Goal: Task Accomplishment & Management: Manage account settings

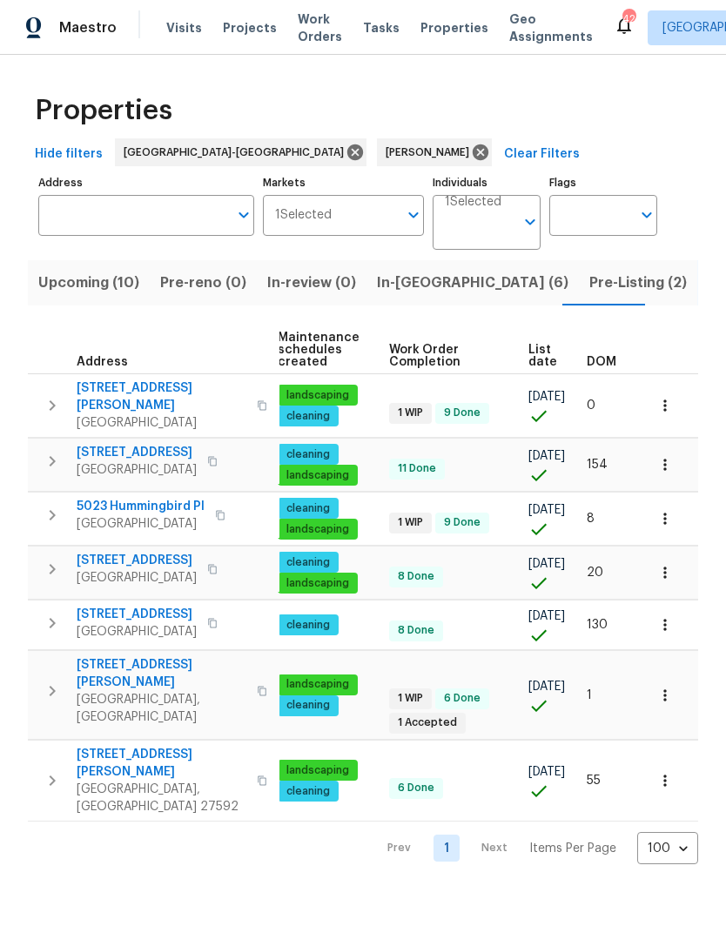
scroll to position [0, 224]
click at [83, 281] on span "Upcoming (10)" at bounding box center [88, 283] width 101 height 24
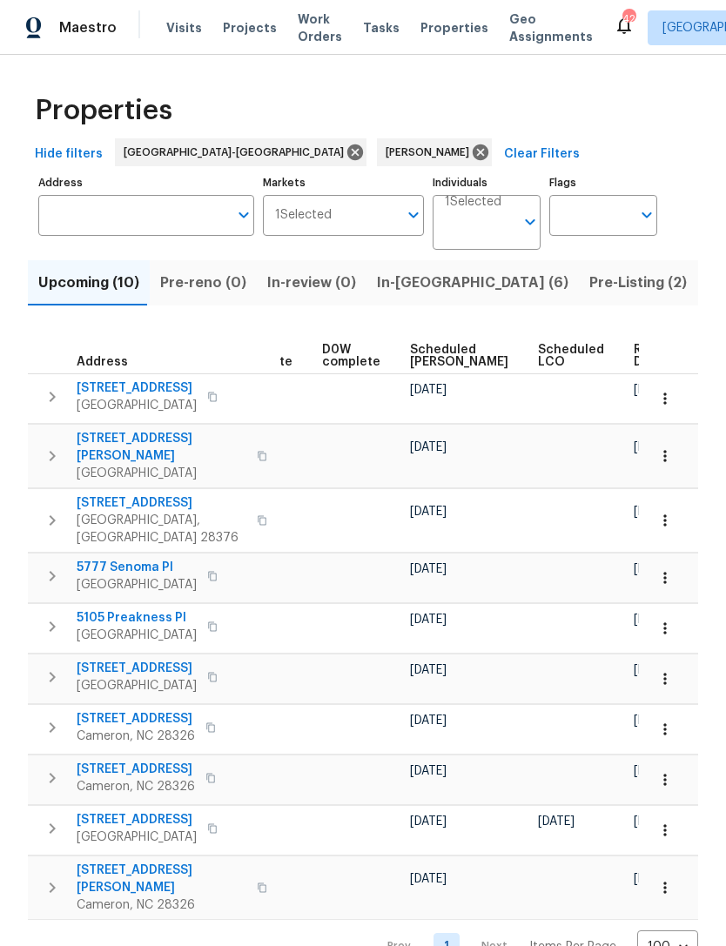
scroll to position [0, 438]
click at [417, 363] on span "Scheduled COE" at bounding box center [460, 356] width 98 height 24
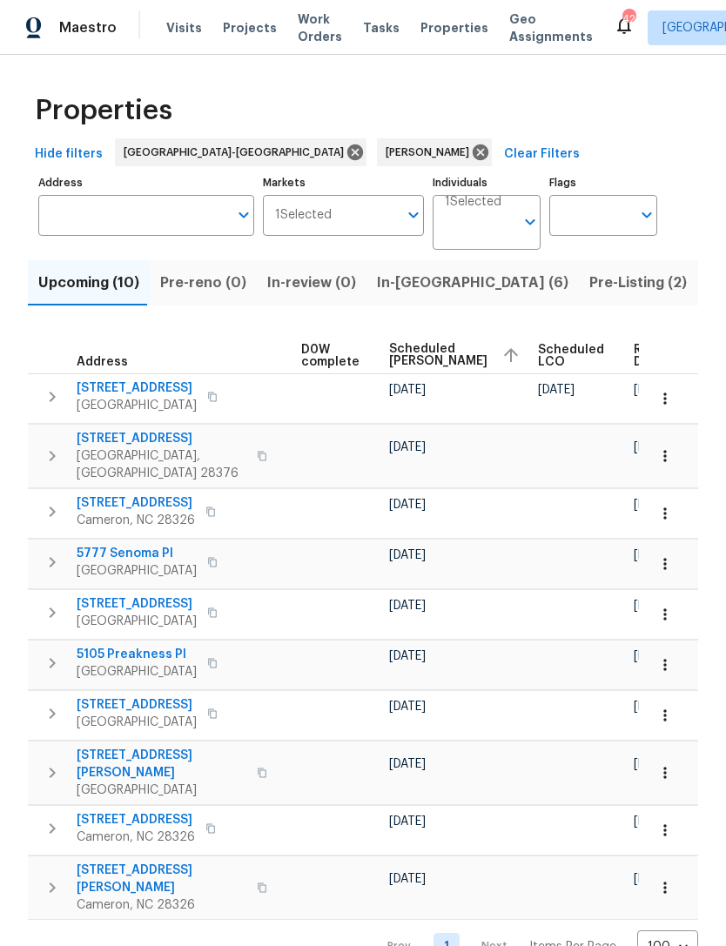
scroll to position [0, 459]
click at [675, 450] on button "button" at bounding box center [665, 456] width 38 height 38
click at [646, 486] on p "Create Utility Ticket" at bounding box center [644, 490] width 114 height 18
click at [468, 556] on div at bounding box center [363, 473] width 726 height 946
click at [451, 564] on div at bounding box center [457, 572] width 135 height 17
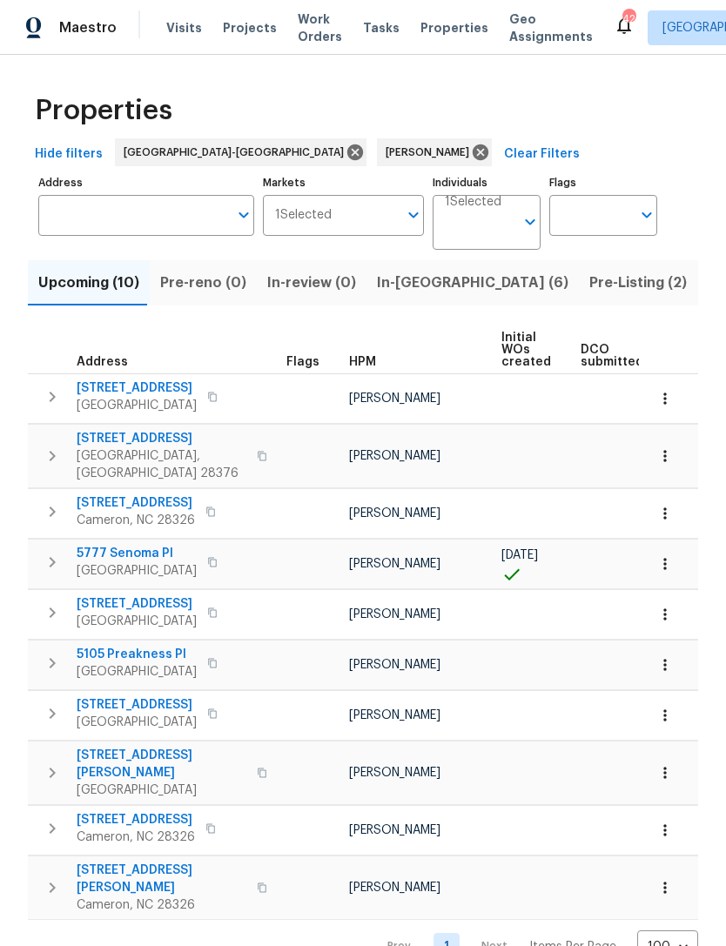
scroll to position [0, 0]
click at [708, 283] on span "Listed (7)" at bounding box center [740, 283] width 65 height 24
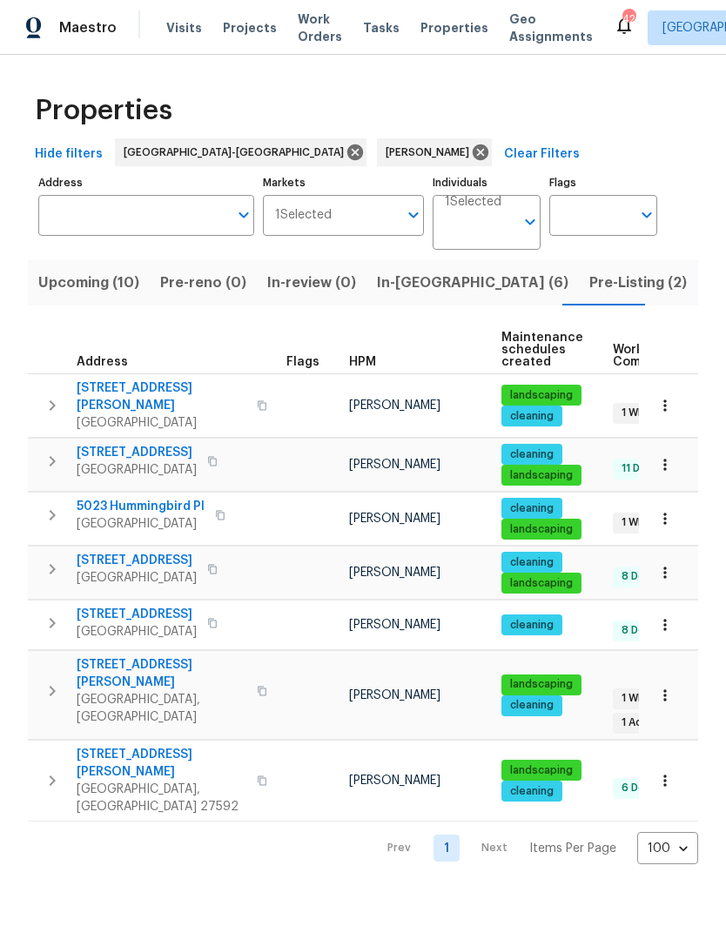
click at [589, 287] on span "Pre-Listing (2)" at bounding box center [637, 283] width 97 height 24
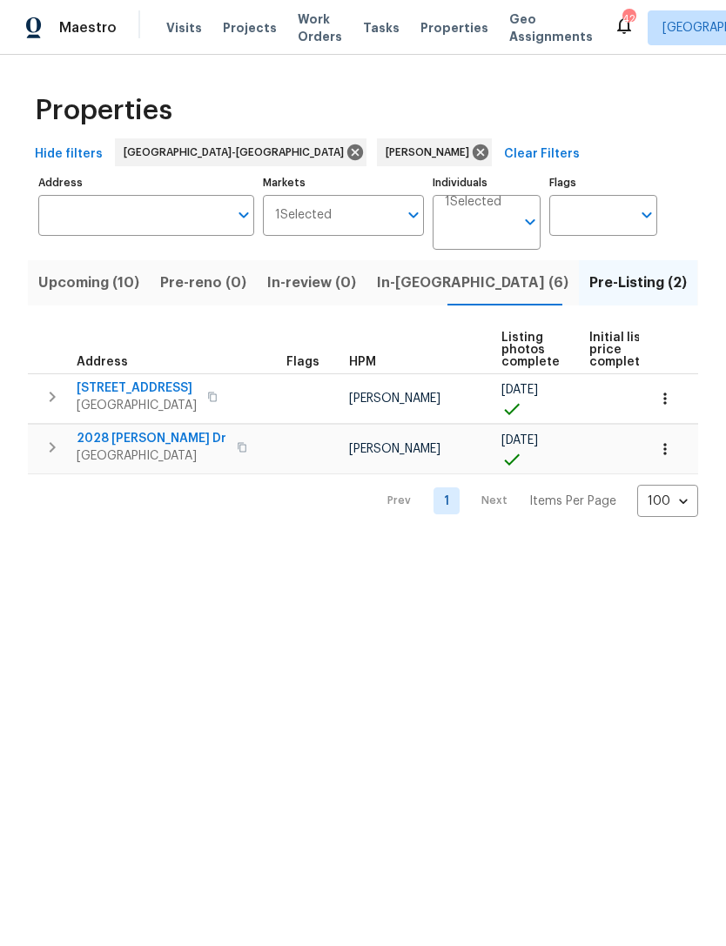
click at [155, 398] on span "Fayetteville, NC 28312" at bounding box center [137, 405] width 120 height 17
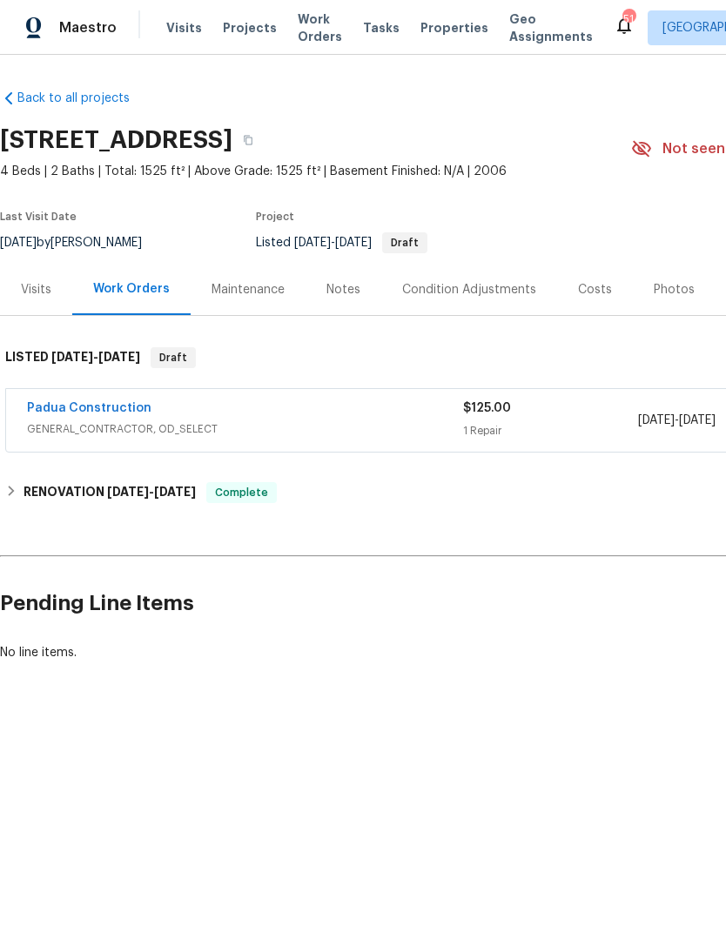
click at [654, 297] on div "Photos" at bounding box center [674, 289] width 41 height 17
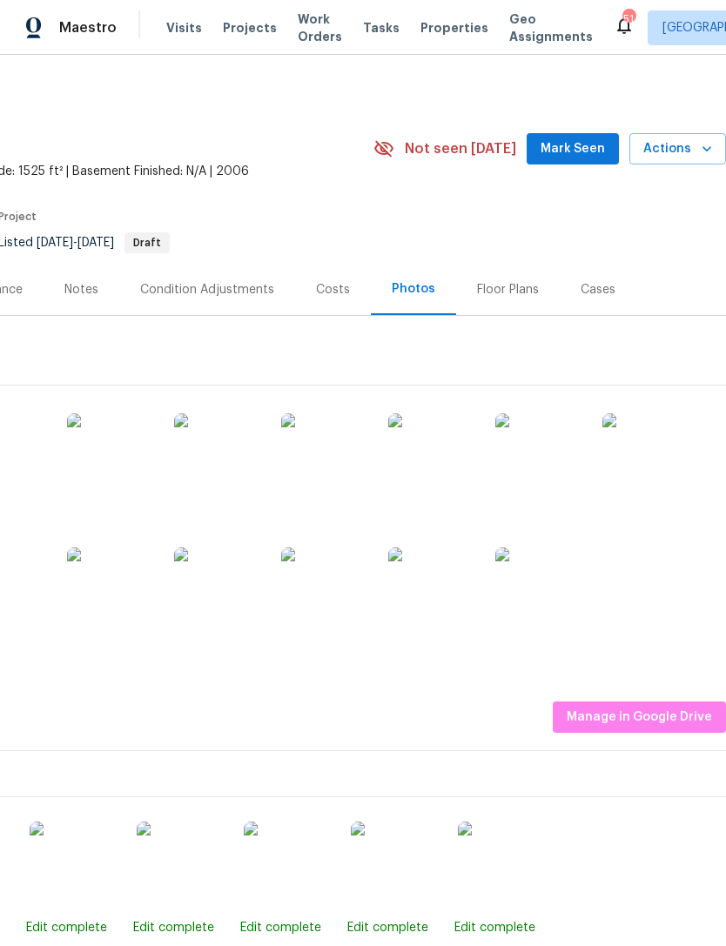
scroll to position [0, 258]
click at [650, 480] on img at bounding box center [645, 456] width 87 height 87
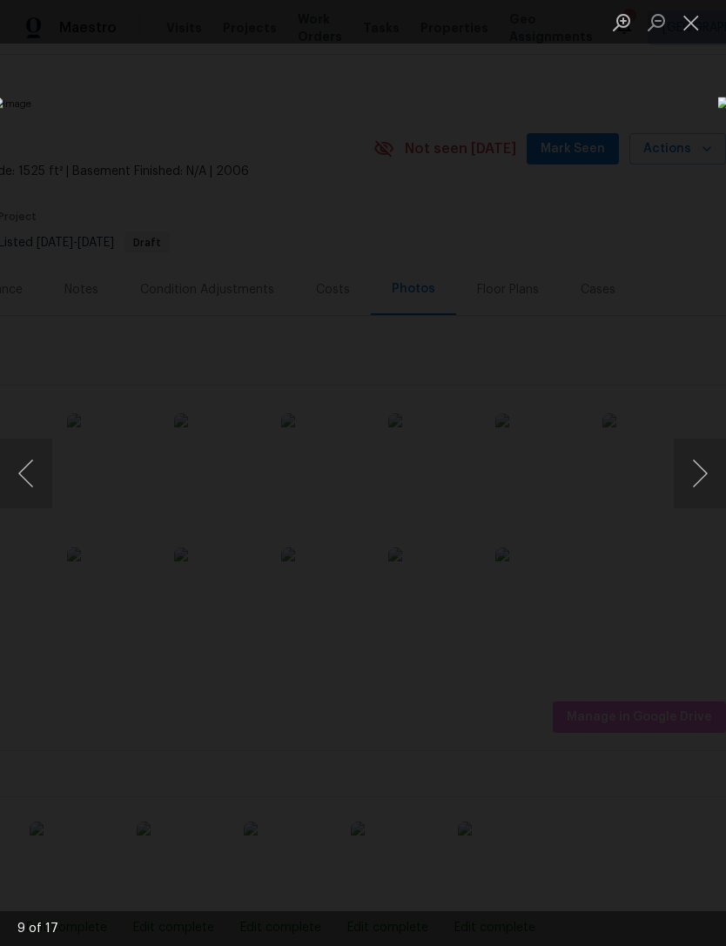
click at [696, 21] on button "Close lightbox" at bounding box center [691, 22] width 35 height 30
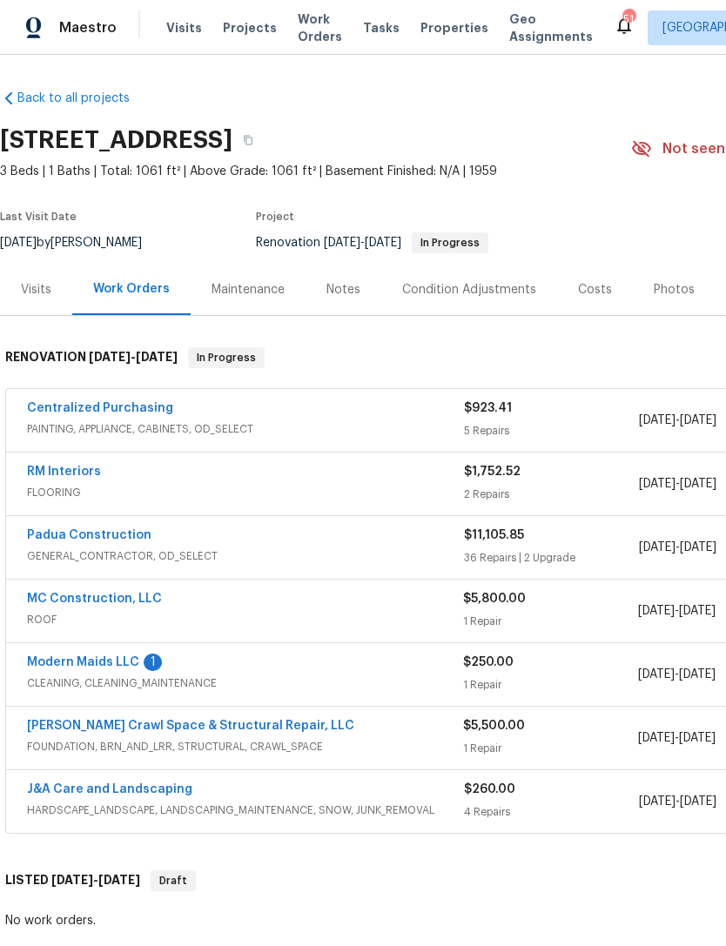
click at [113, 667] on link "Modern Maids LLC" at bounding box center [83, 662] width 112 height 12
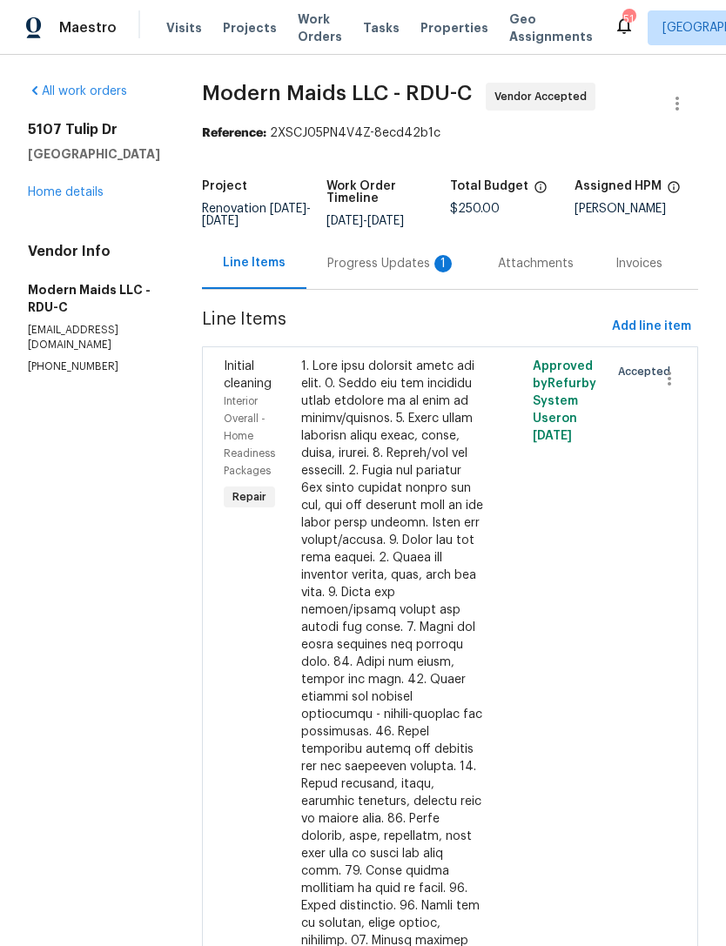
click at [400, 265] on div "Progress Updates 1" at bounding box center [391, 263] width 171 height 51
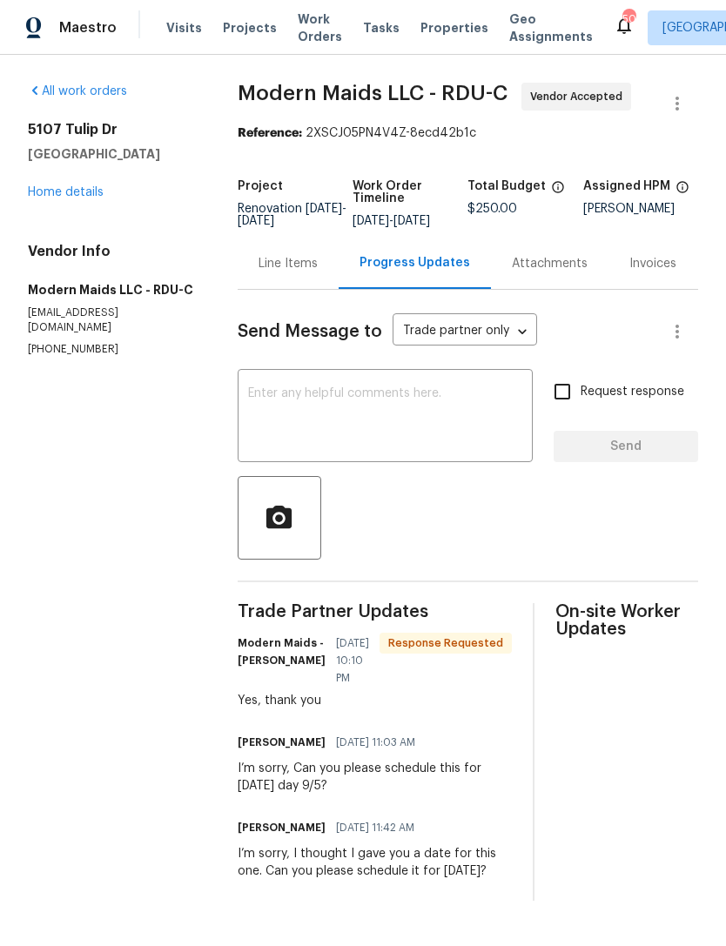
click at [57, 208] on div "All work orders 5107 Tulip Dr Fayetteville, NC 28304 Home details Vendor Info M…" at bounding box center [112, 220] width 168 height 274
click at [72, 208] on div "All work orders 5107 Tulip Dr Fayetteville, NC 28304 Home details Vendor Info M…" at bounding box center [112, 220] width 168 height 274
click at [65, 191] on link "Home details" at bounding box center [66, 192] width 76 height 12
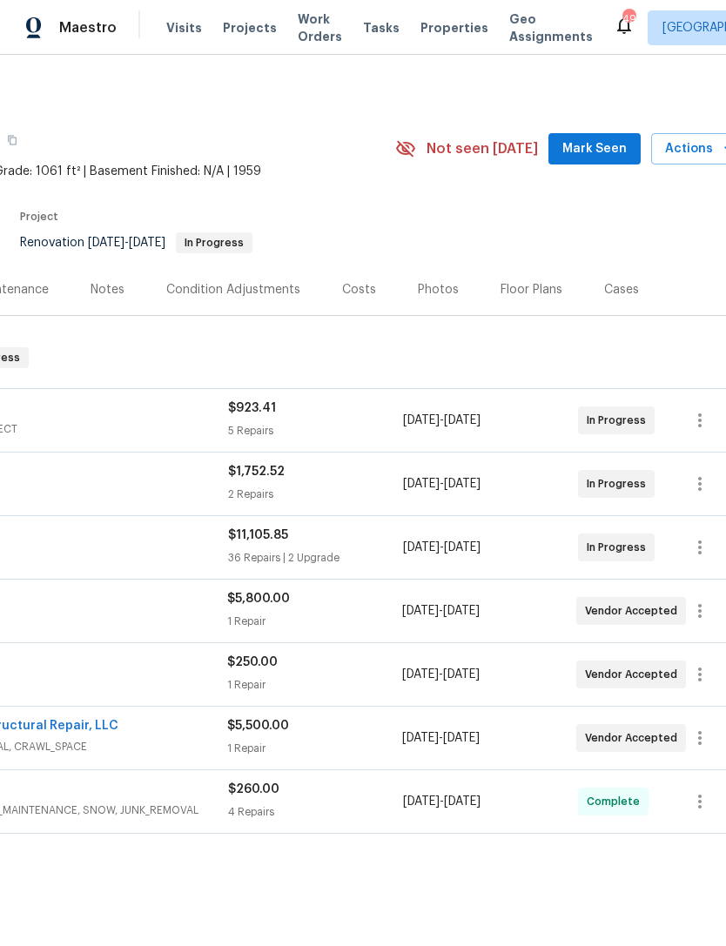
scroll to position [0, 237]
click at [604, 144] on span "Mark Seen" at bounding box center [593, 149] width 64 height 22
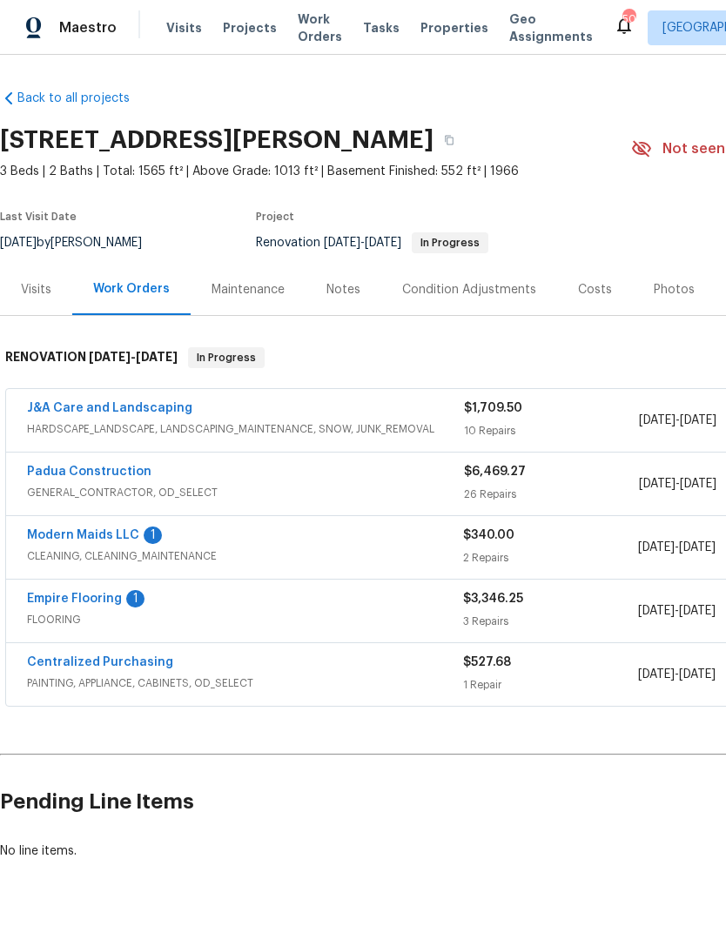
click at [123, 591] on div "Empire Flooring 1" at bounding box center [245, 600] width 436 height 21
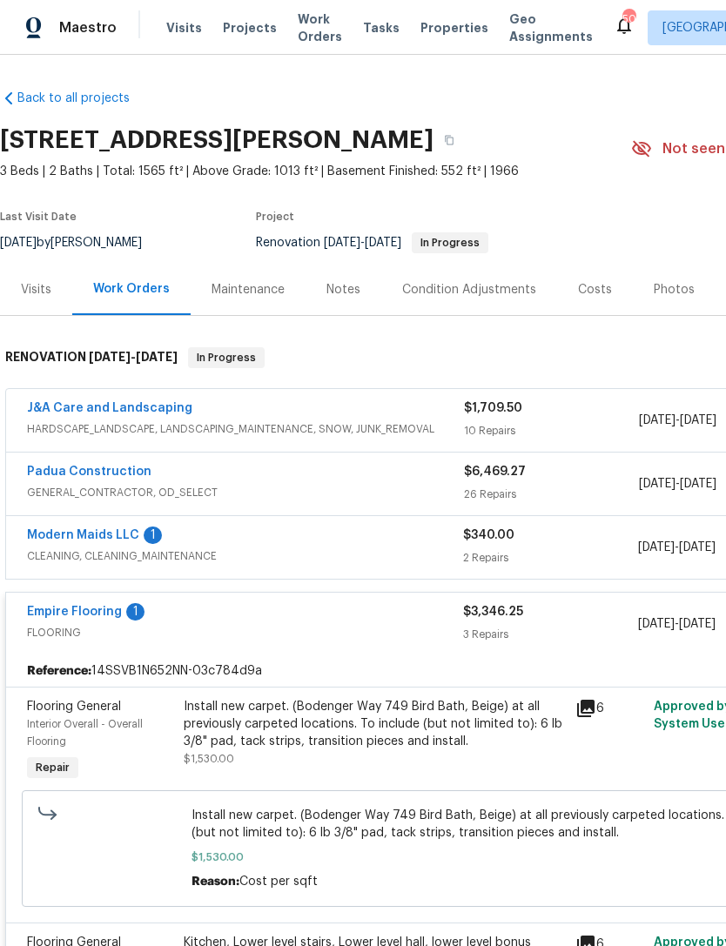
click at [111, 606] on link "Empire Flooring" at bounding box center [74, 612] width 95 height 12
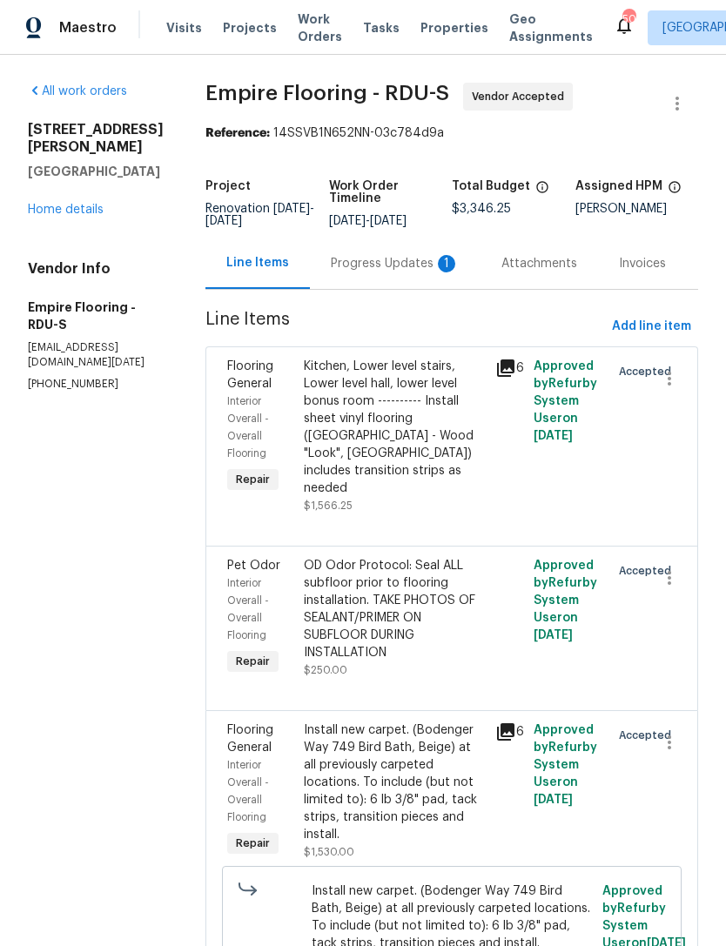
click at [379, 263] on div "Progress Updates 1" at bounding box center [395, 263] width 129 height 17
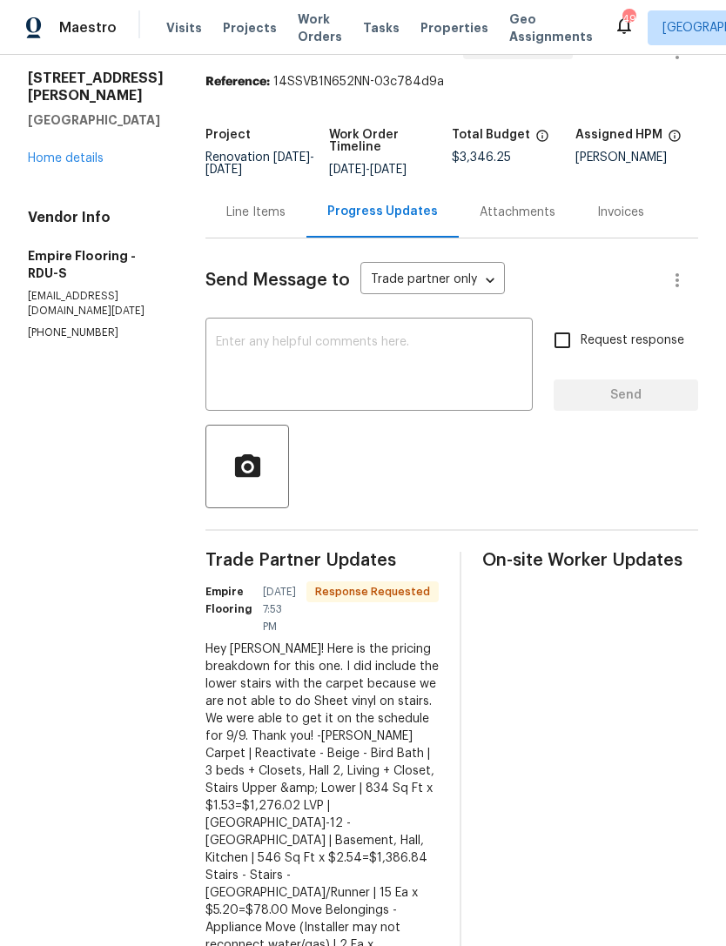
scroll to position [82, 0]
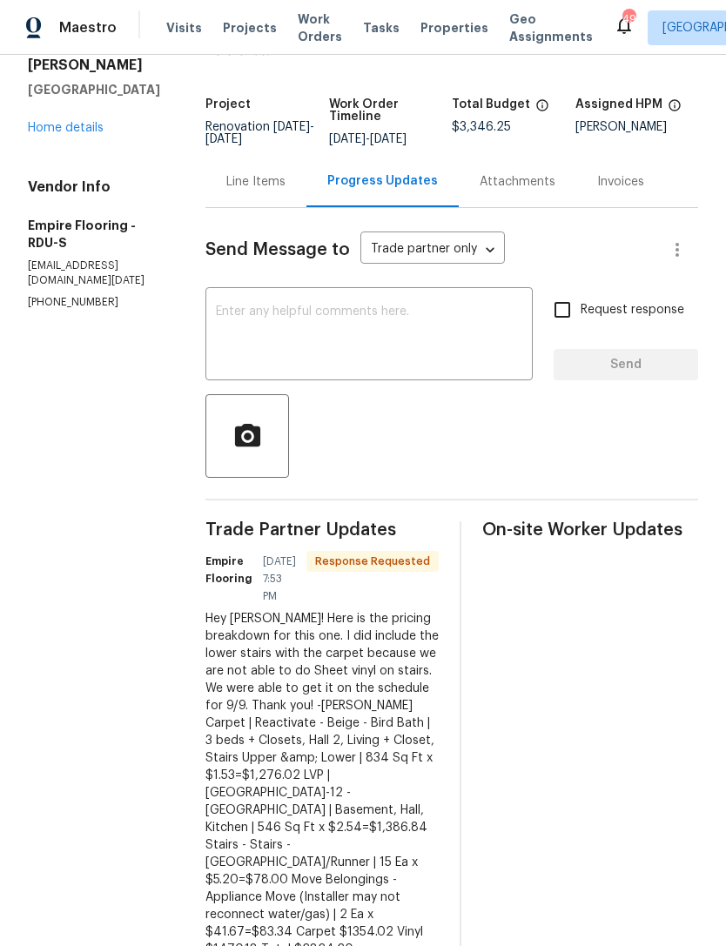
click at [284, 195] on div "Line Items" at bounding box center [255, 181] width 101 height 51
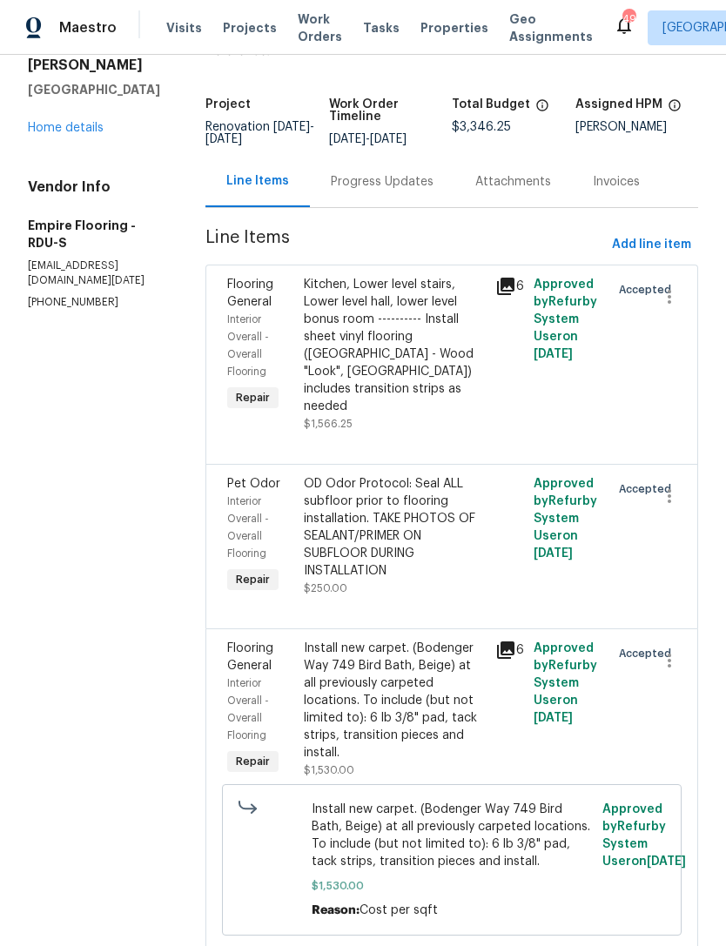
click at [395, 205] on div "Progress Updates" at bounding box center [382, 181] width 144 height 51
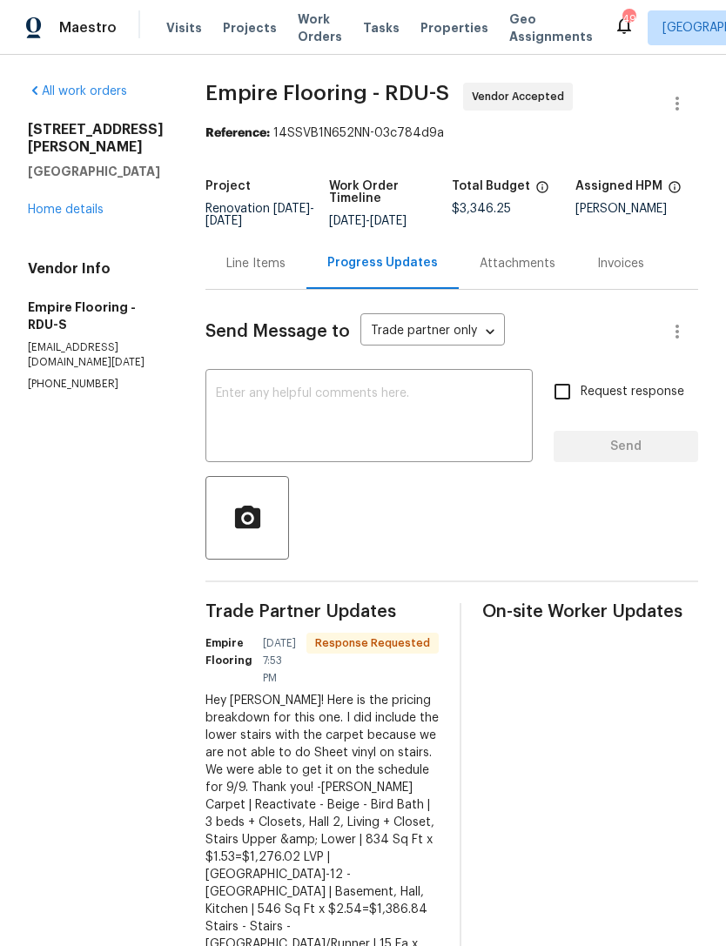
click at [265, 264] on div "Line Items" at bounding box center [255, 263] width 59 height 17
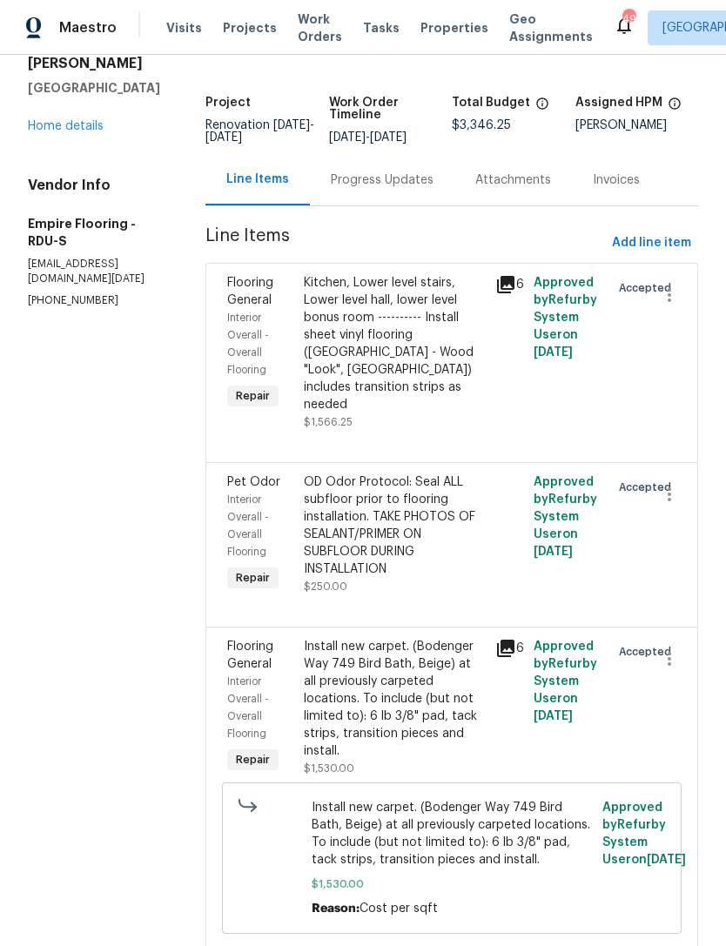
scroll to position [90, 0]
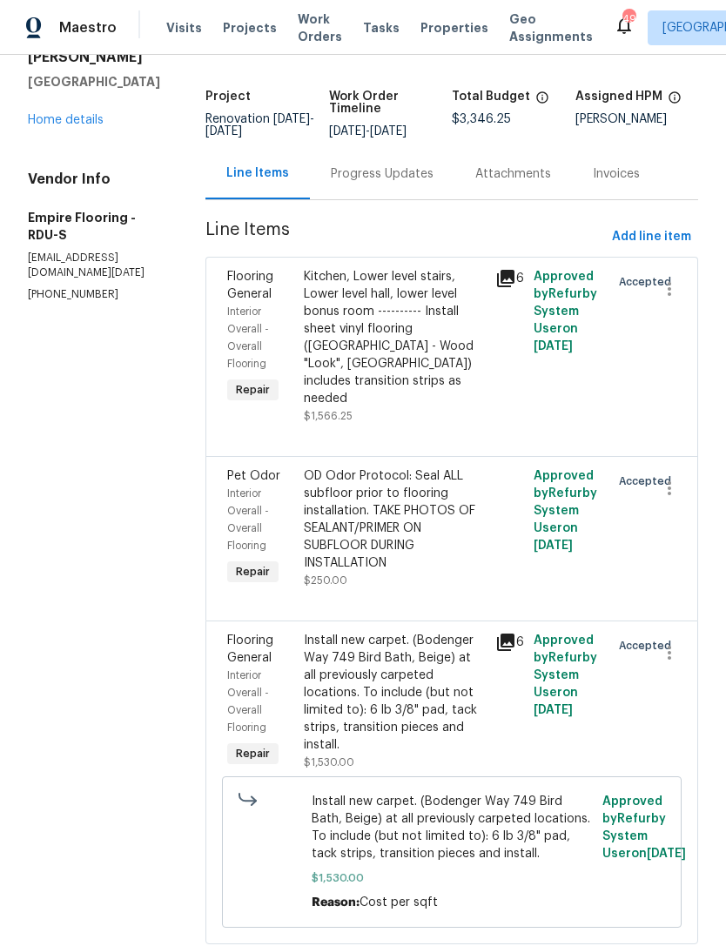
click at [409, 681] on div "Install new carpet. (Bodenger Way 749 Bird Bath, Beige) at all previously carpe…" at bounding box center [394, 693] width 181 height 122
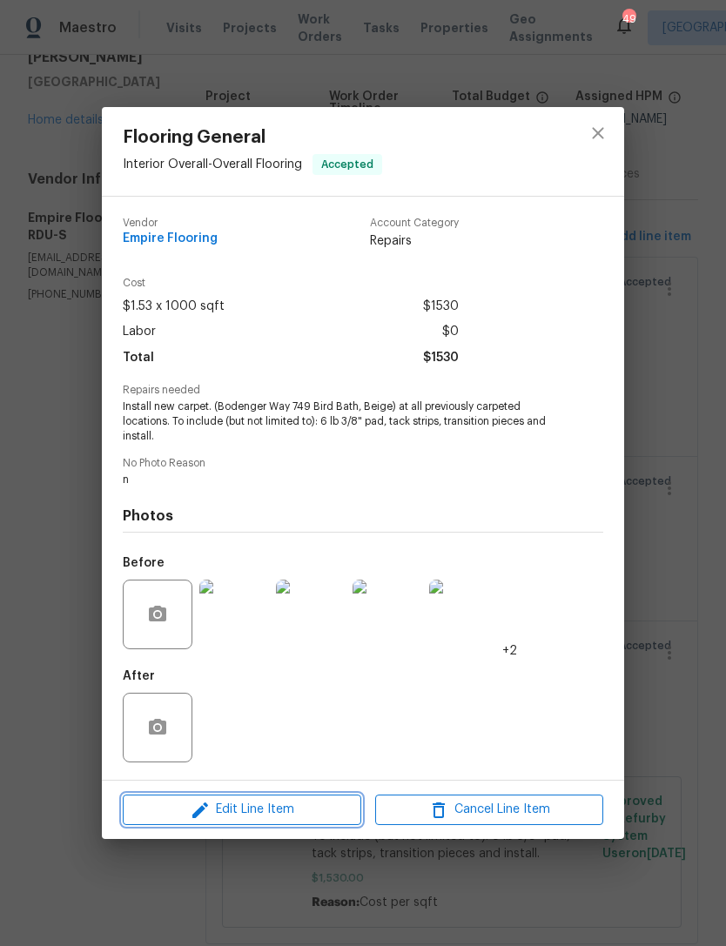
click at [296, 807] on span "Edit Line Item" at bounding box center [242, 810] width 228 height 22
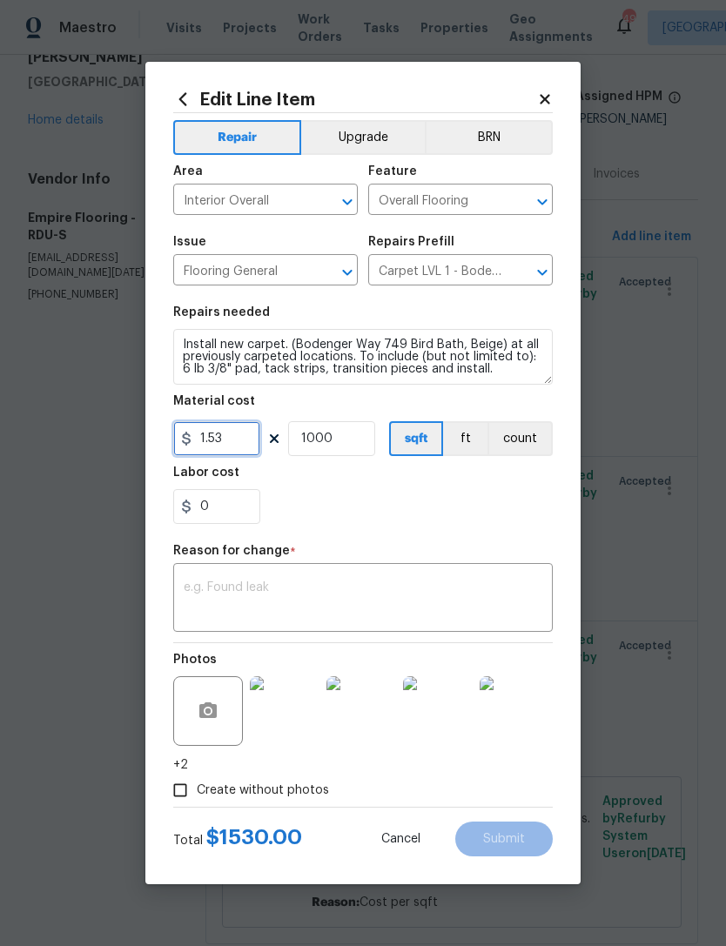
click at [233, 439] on input "1.53" at bounding box center [216, 438] width 87 height 35
click at [518, 443] on button "count" at bounding box center [519, 438] width 65 height 35
click at [233, 451] on input "1.53" at bounding box center [216, 438] width 87 height 35
type input "1276.02"
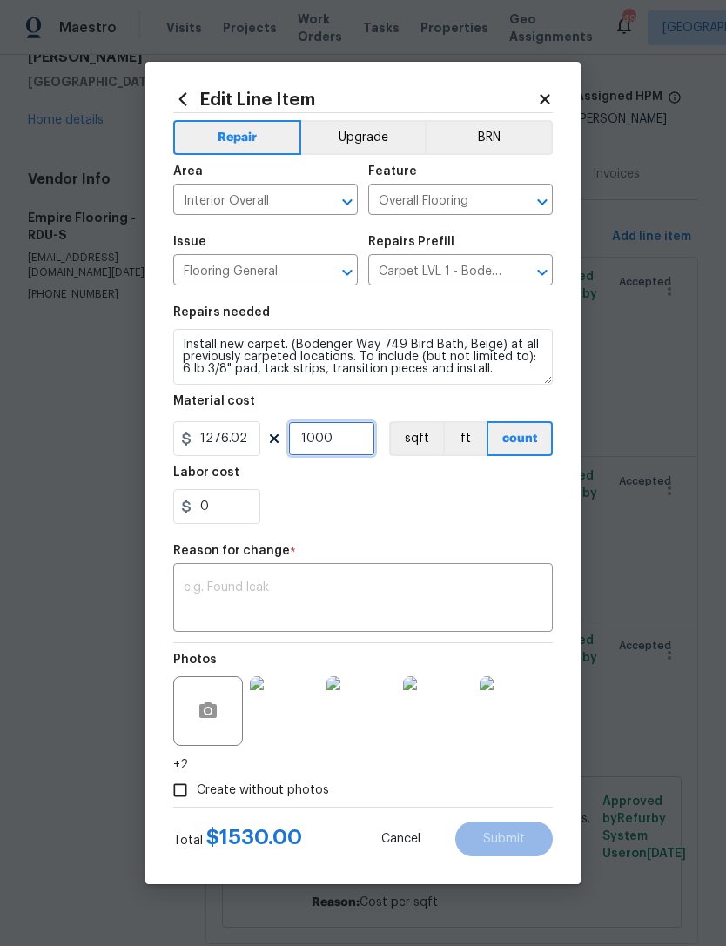
click at [344, 439] on input "1000" at bounding box center [331, 438] width 87 height 35
type input "1"
click at [373, 488] on div "Labor cost" at bounding box center [362, 477] width 379 height 23
click at [311, 585] on textarea at bounding box center [363, 599] width 359 height 37
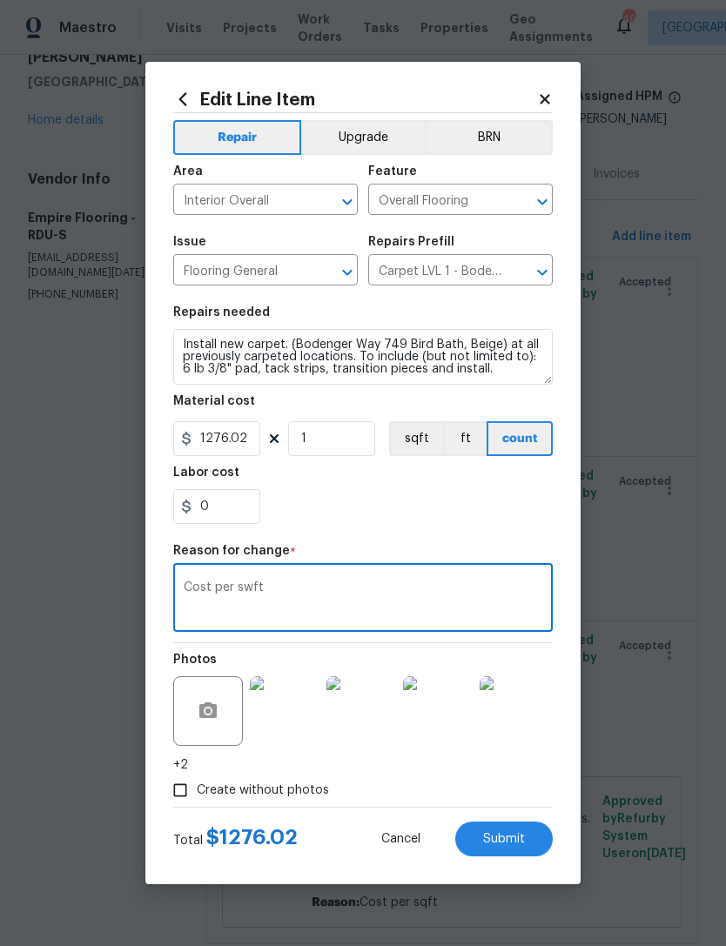
click at [352, 510] on div "0" at bounding box center [362, 506] width 379 height 35
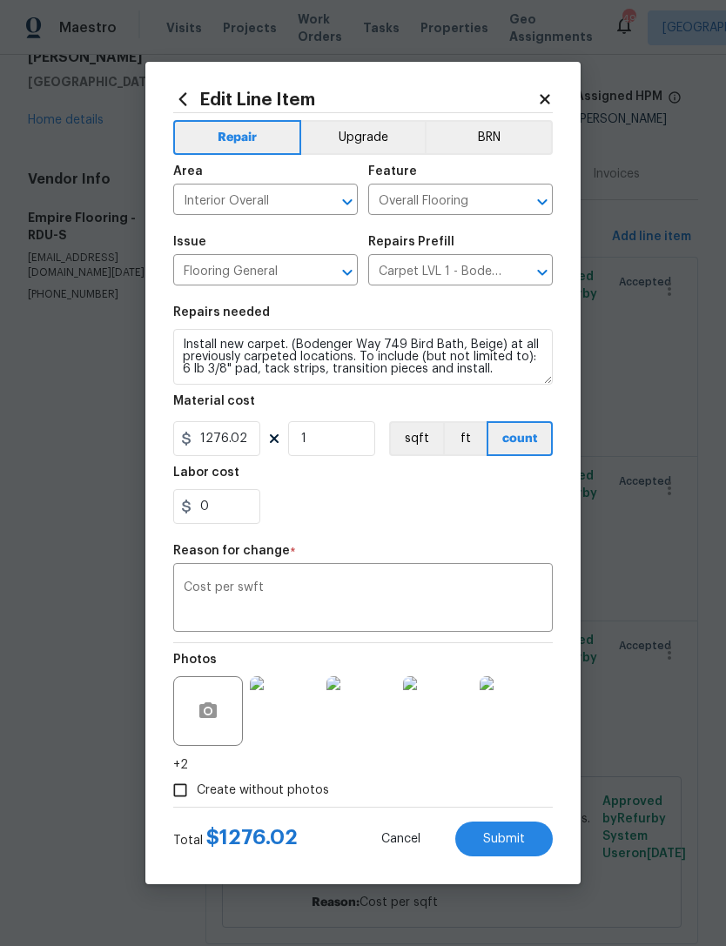
click at [257, 600] on textarea "Cost per swft" at bounding box center [363, 599] width 359 height 37
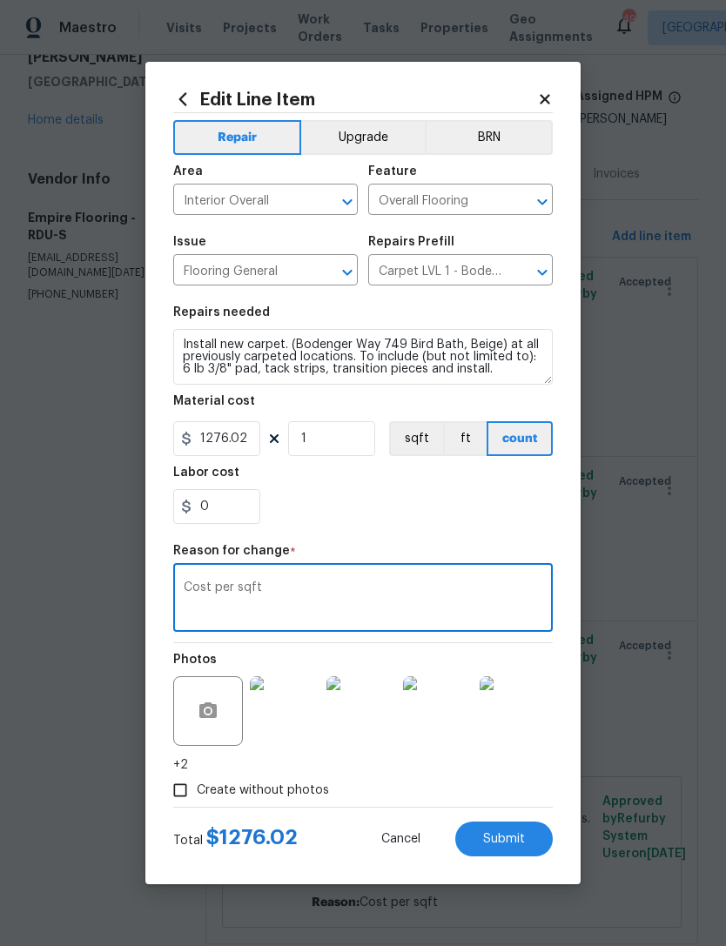
type textarea "Cost per sqft"
click at [431, 503] on div "0" at bounding box center [362, 506] width 379 height 35
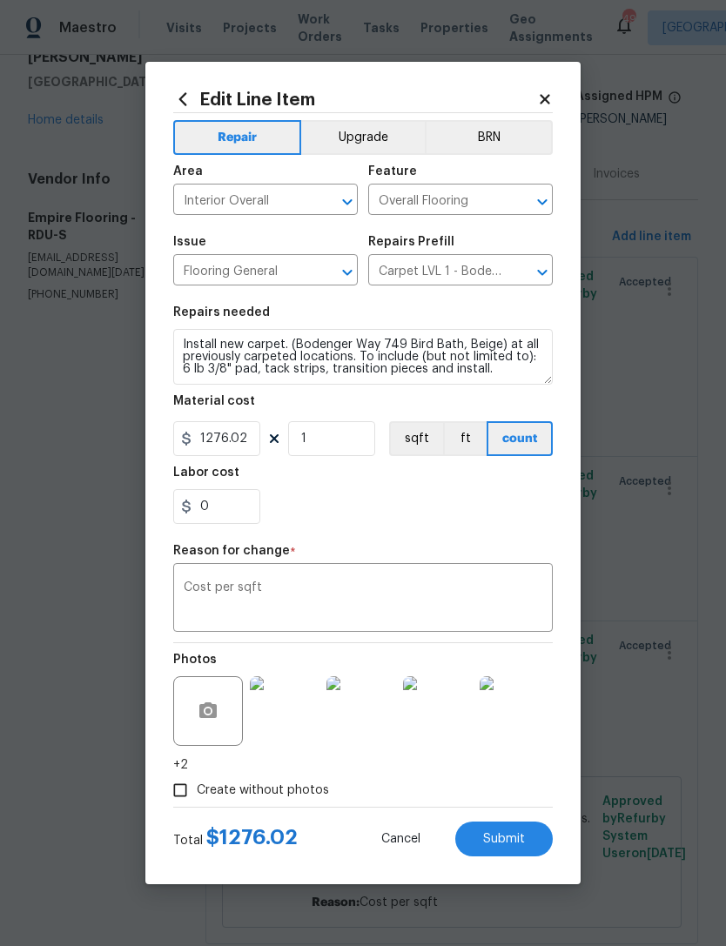
click at [524, 845] on span "Submit" at bounding box center [504, 839] width 42 height 13
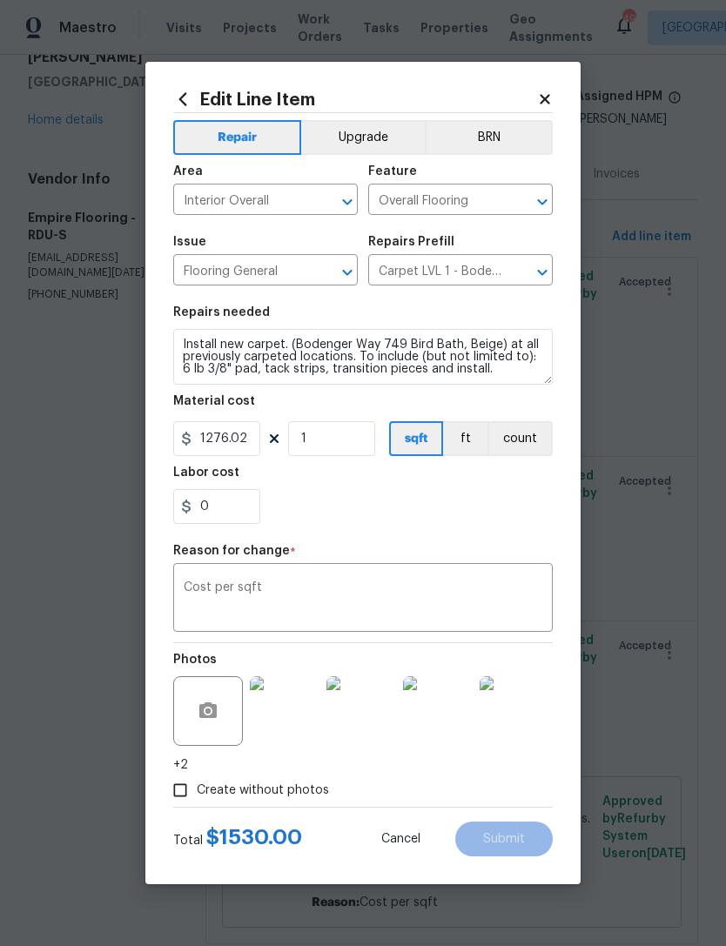
type input "1000"
type input "1.53"
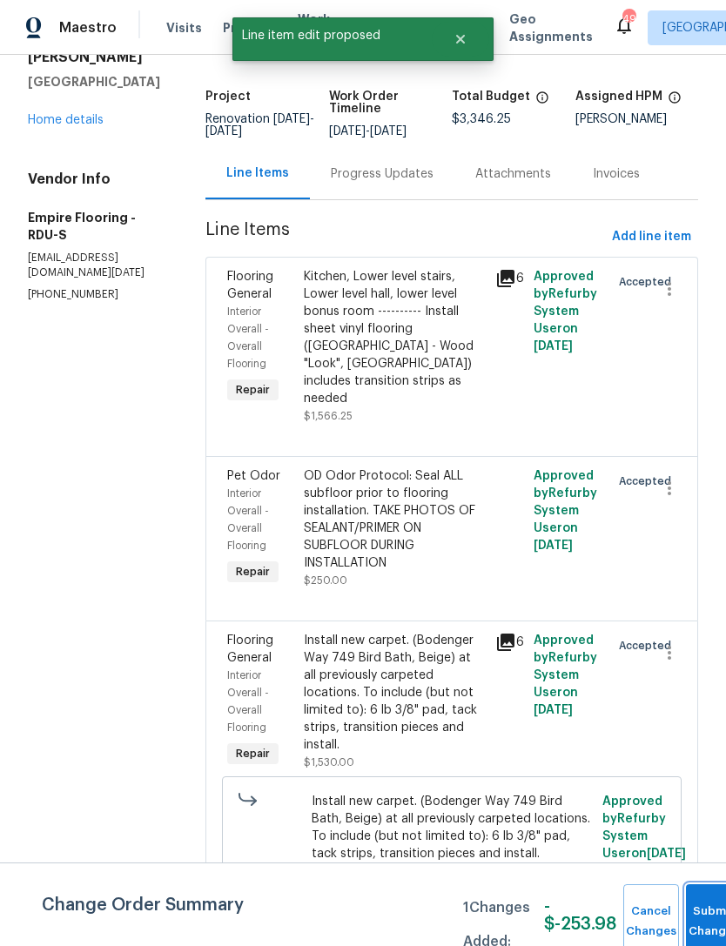
click at [707, 912] on button "Submit Changes" at bounding box center [714, 921] width 56 height 75
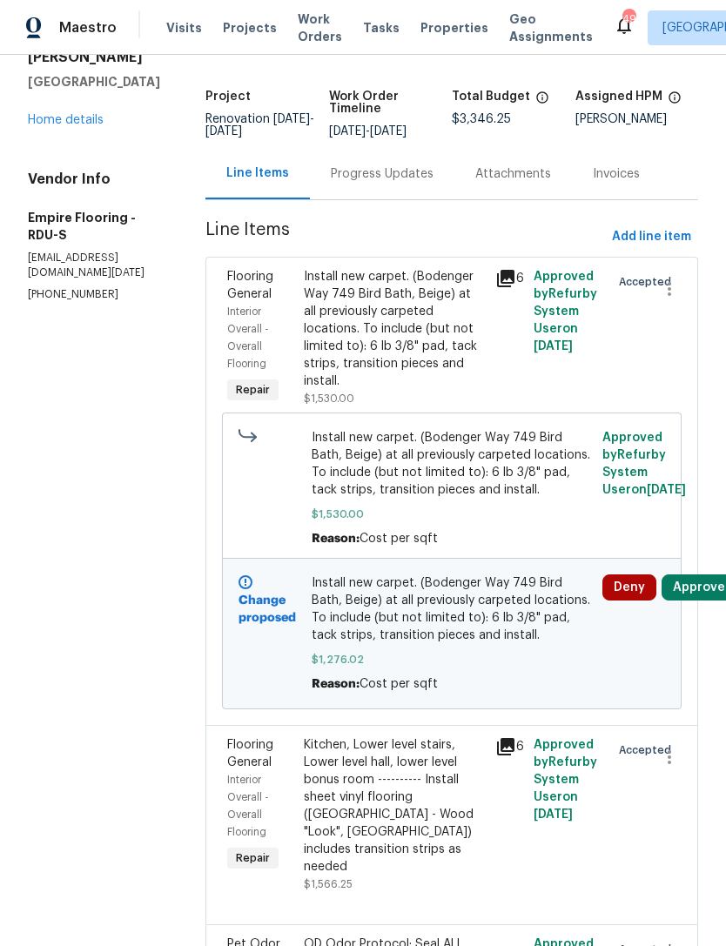
click at [379, 182] on div "Progress Updates" at bounding box center [382, 173] width 103 height 17
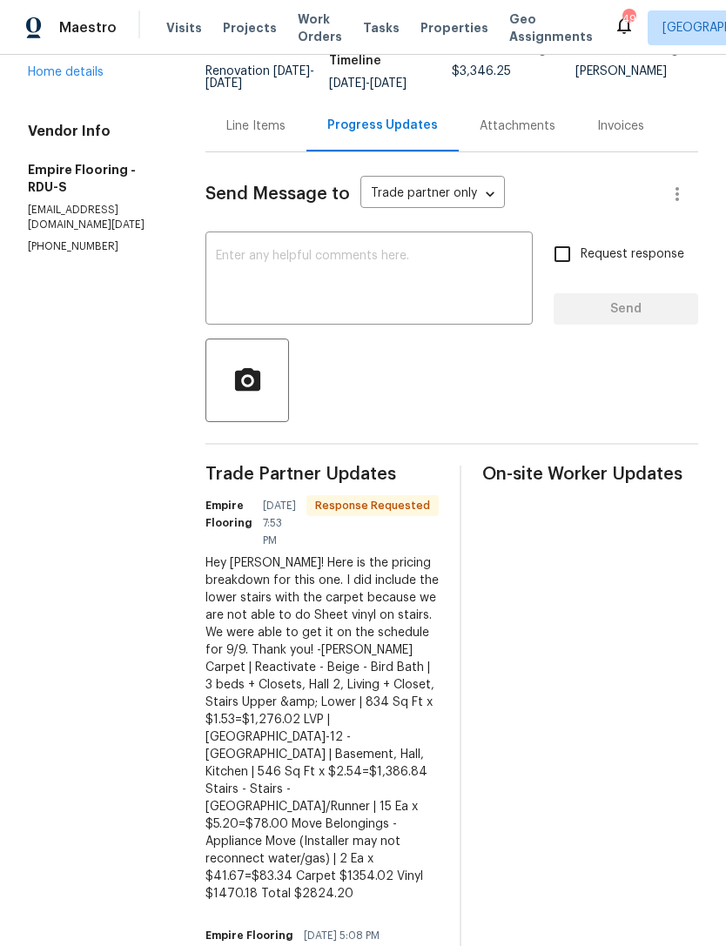
scroll to position [139, 0]
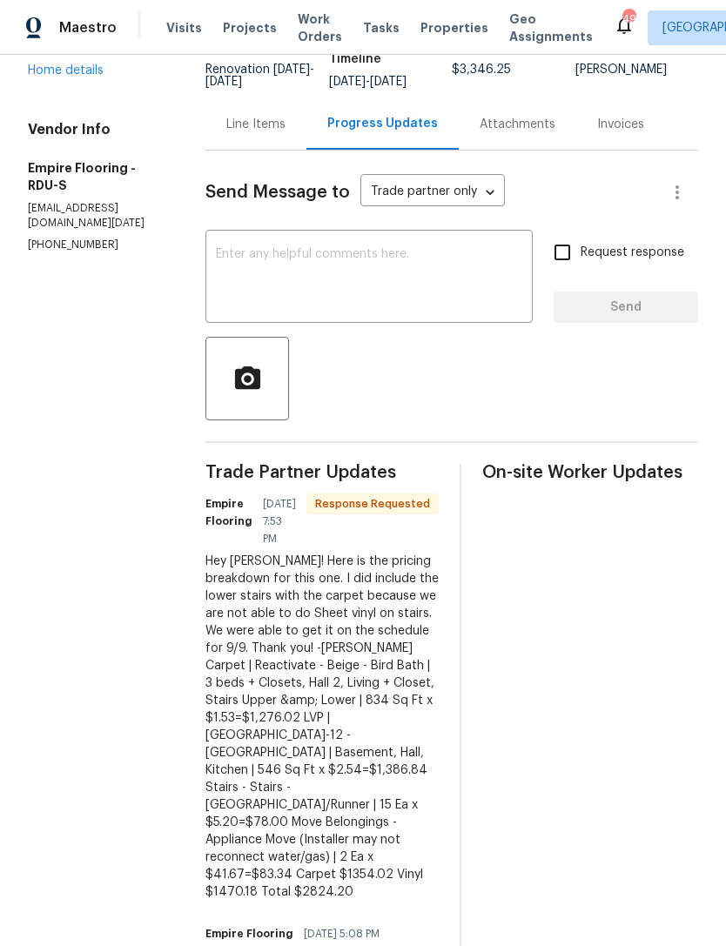
click at [285, 134] on div "Line Items" at bounding box center [255, 123] width 101 height 51
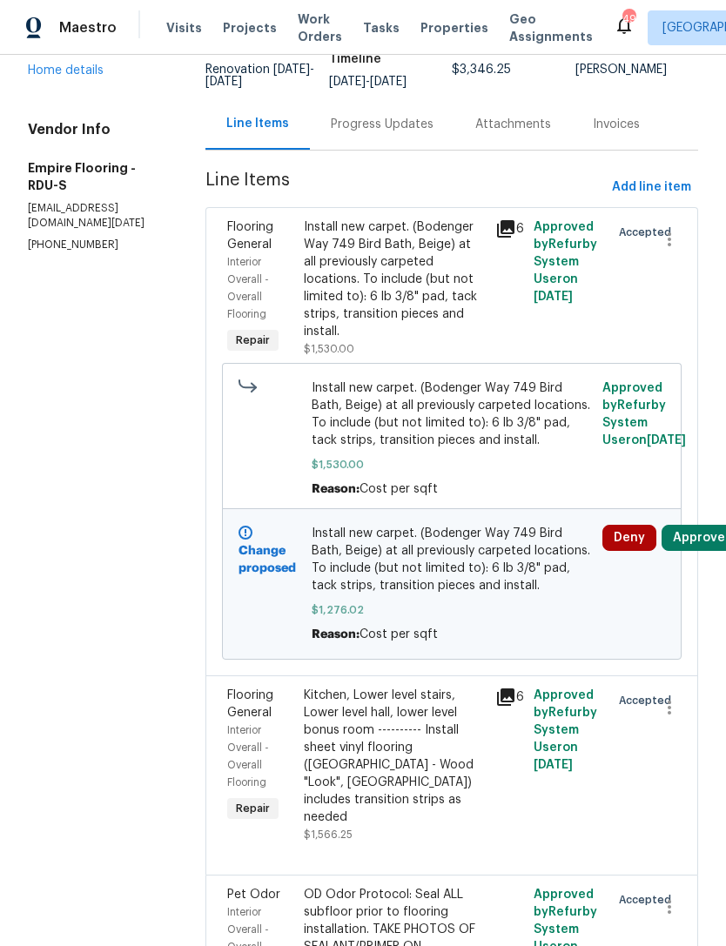
click at [413, 305] on div "Install new carpet. (Bodenger Way 749 Bird Bath, Beige) at all previously carpe…" at bounding box center [394, 279] width 181 height 122
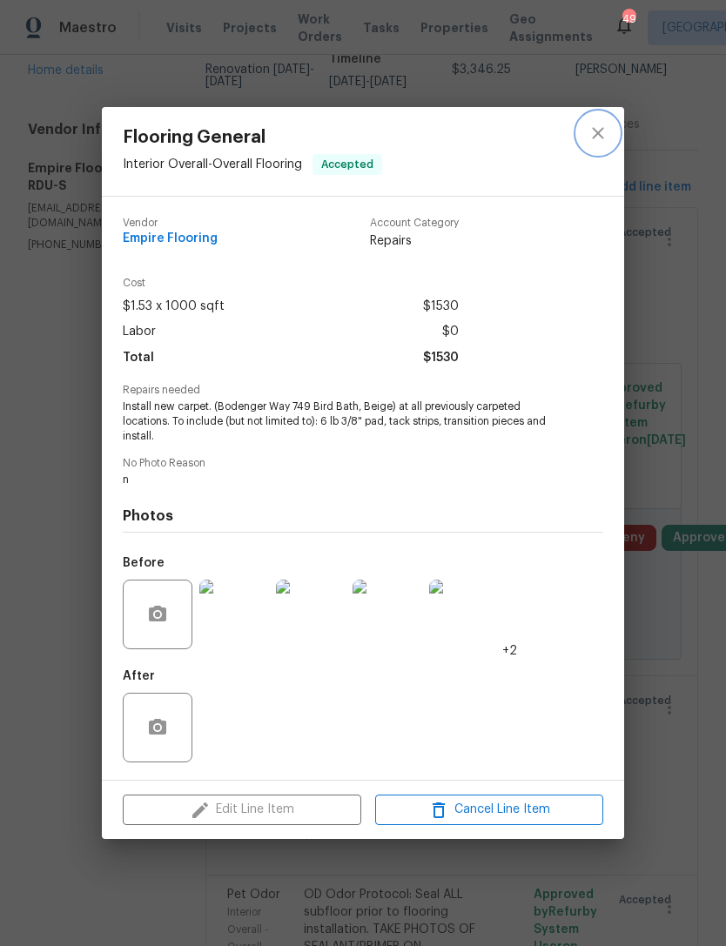
click at [590, 142] on button "close" at bounding box center [598, 133] width 42 height 42
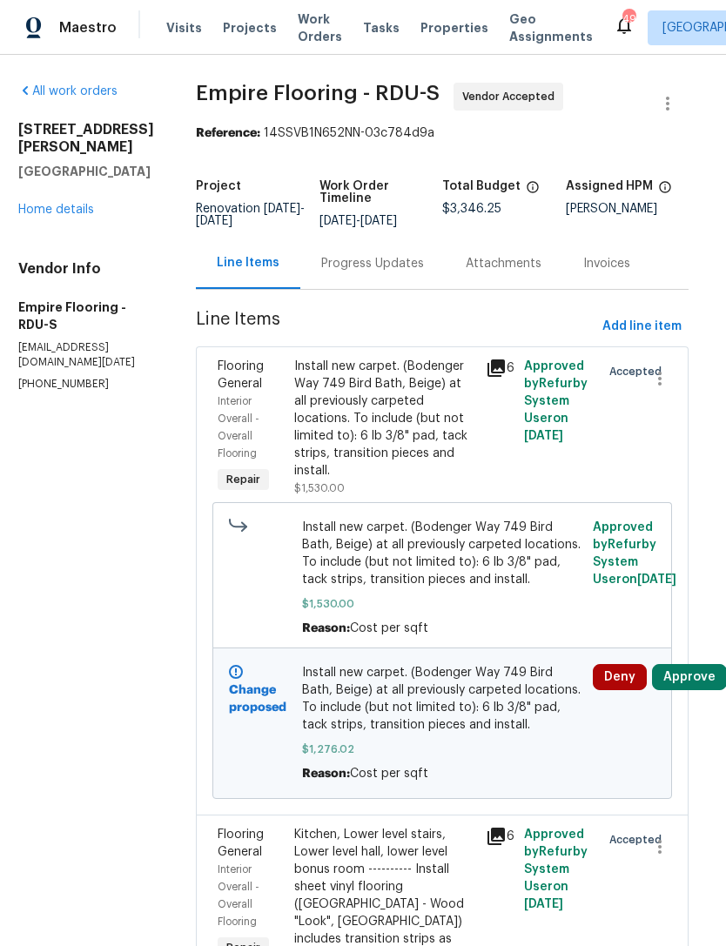
scroll to position [0, 10]
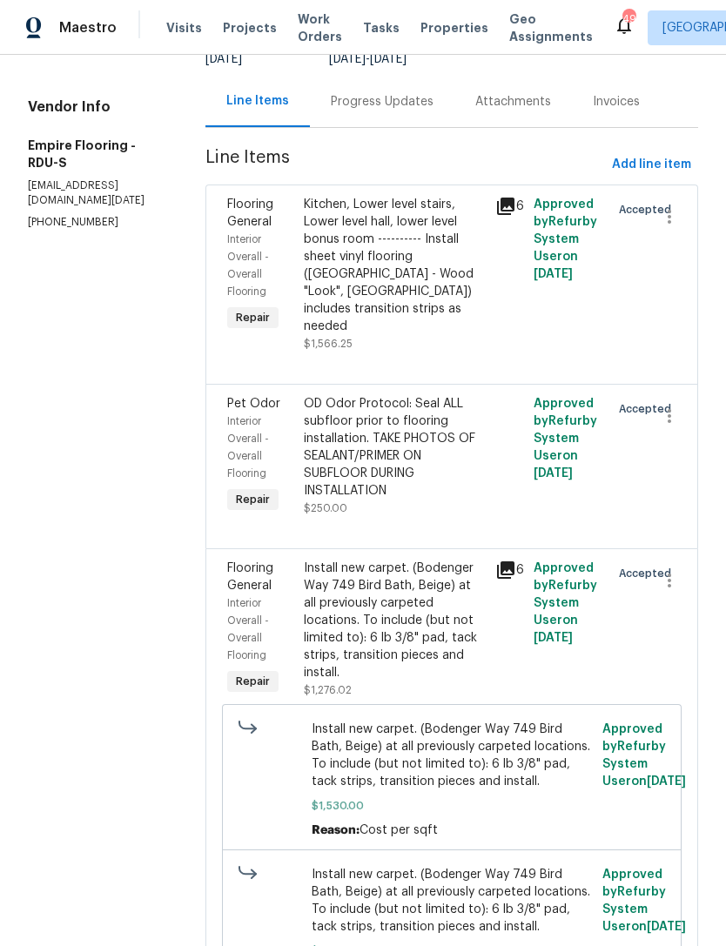
scroll to position [168, 0]
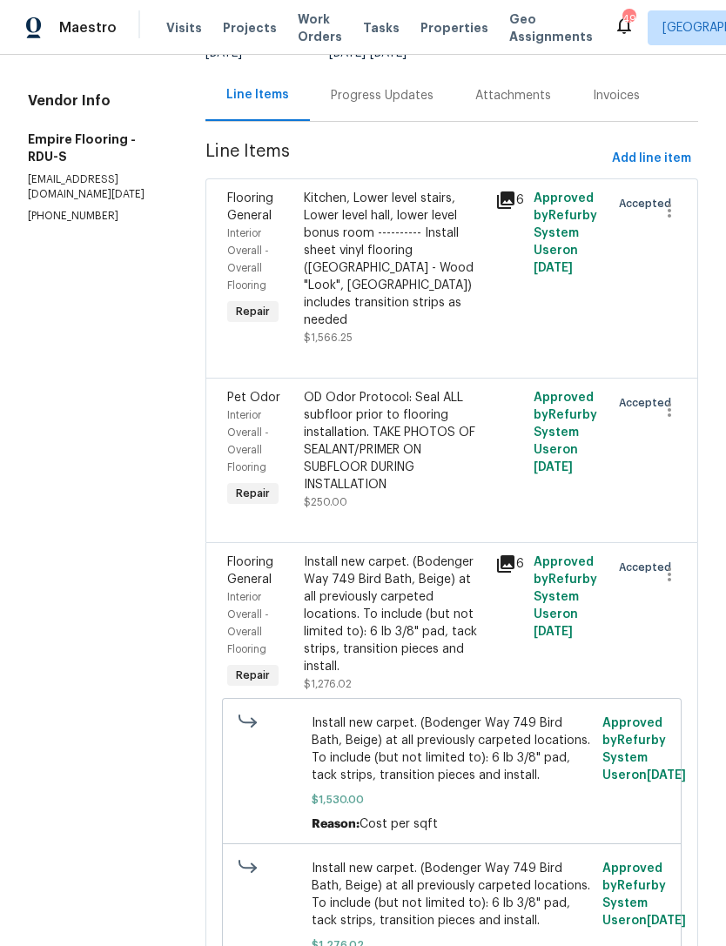
click at [442, 620] on div "Install new carpet. (Bodenger Way 749 Bird Bath, Beige) at all previously carpe…" at bounding box center [394, 614] width 181 height 122
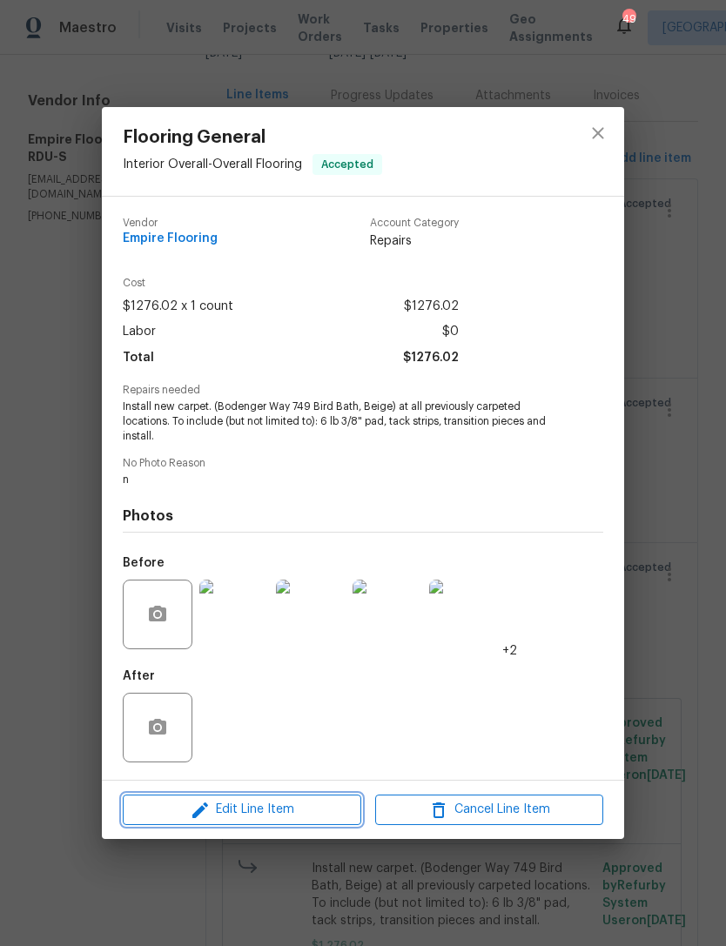
click at [312, 814] on span "Edit Line Item" at bounding box center [242, 810] width 228 height 22
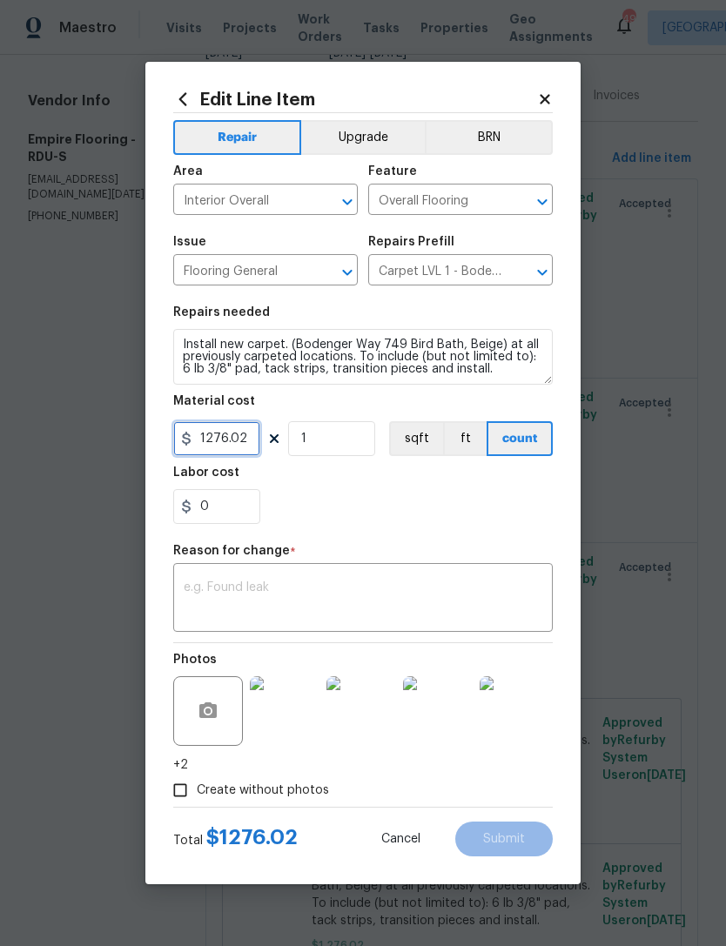
click at [222, 441] on input "1276.02" at bounding box center [216, 438] width 87 height 35
click at [220, 433] on input "1276.02" at bounding box center [216, 438] width 87 height 35
type input "1354.02"
click at [329, 506] on div "0" at bounding box center [362, 506] width 379 height 35
click at [320, 601] on textarea at bounding box center [363, 599] width 359 height 37
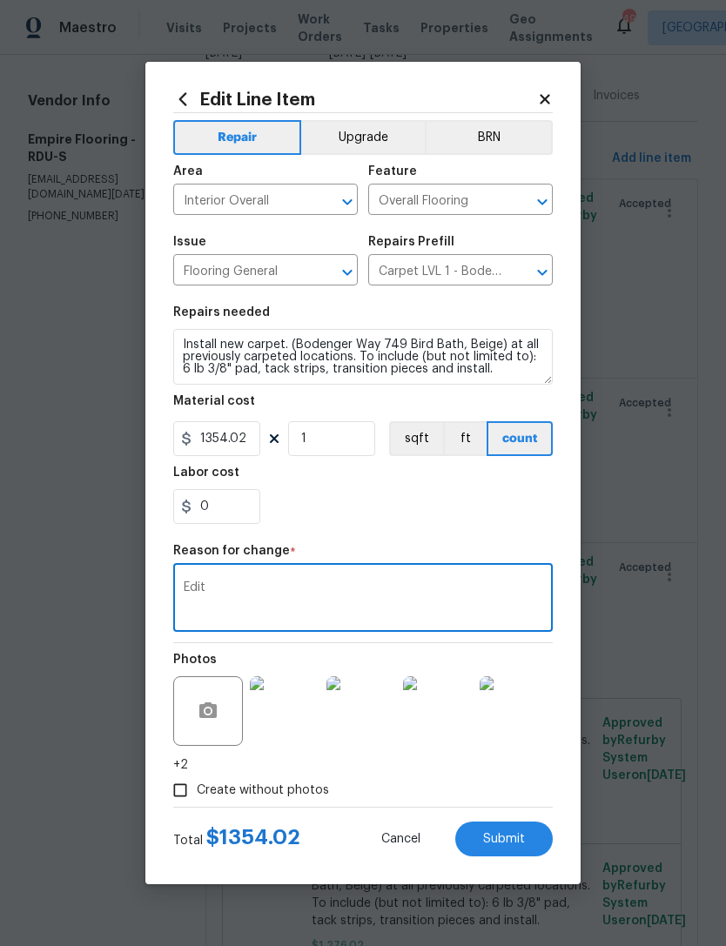
type textarea "Edit"
click at [352, 495] on div "0" at bounding box center [362, 506] width 379 height 35
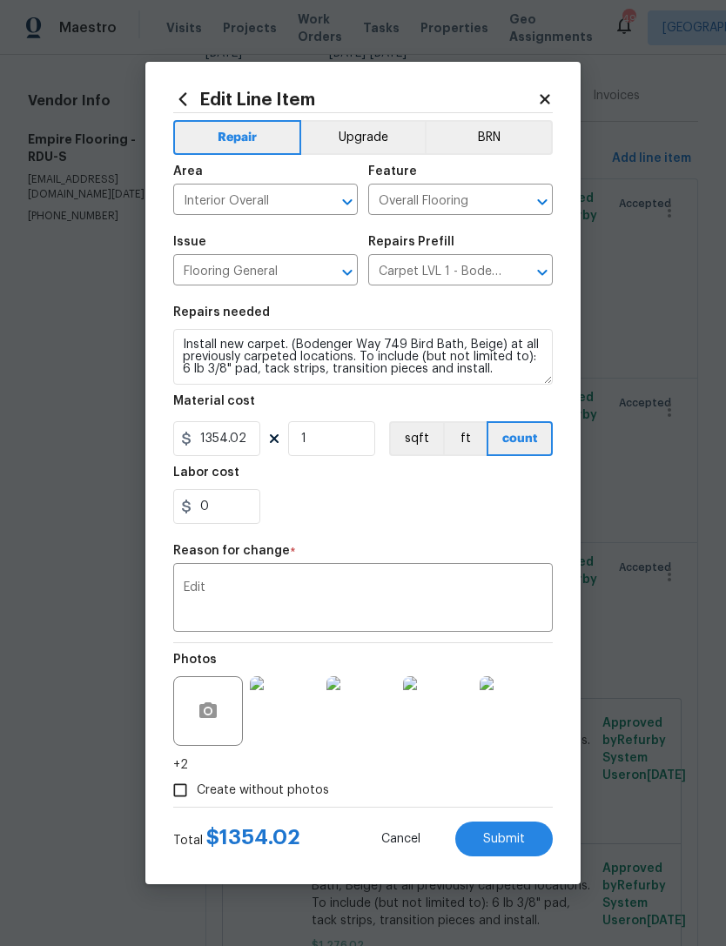
click at [526, 839] on button "Submit" at bounding box center [503, 839] width 97 height 35
type input "1276.02"
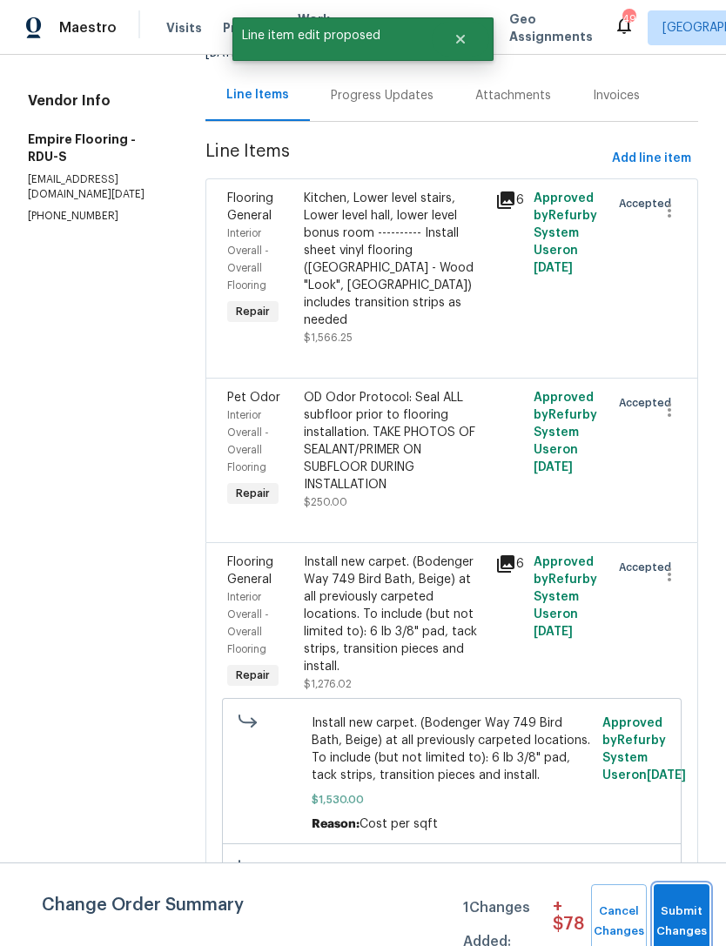
click at [694, 892] on button "Submit Changes" at bounding box center [682, 921] width 56 height 75
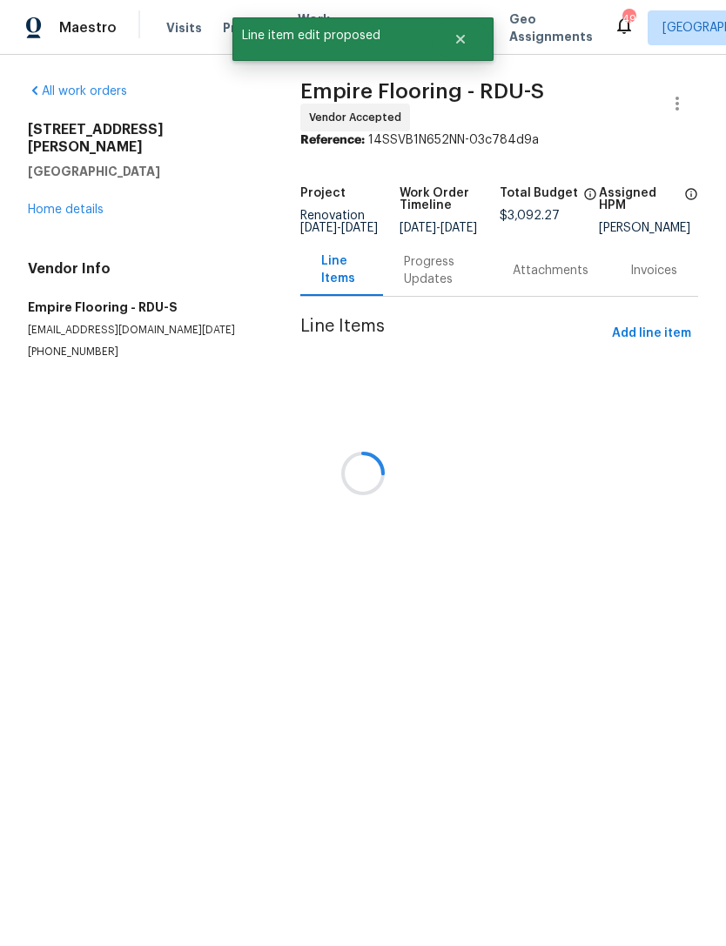
scroll to position [0, 0]
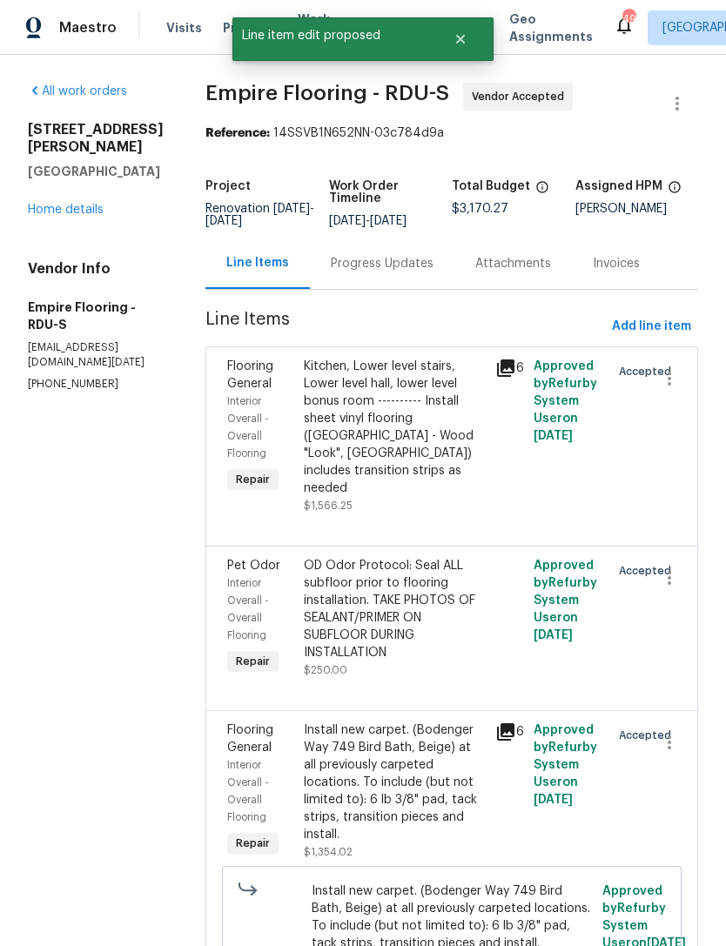
click at [387, 265] on div "Progress Updates" at bounding box center [382, 263] width 103 height 17
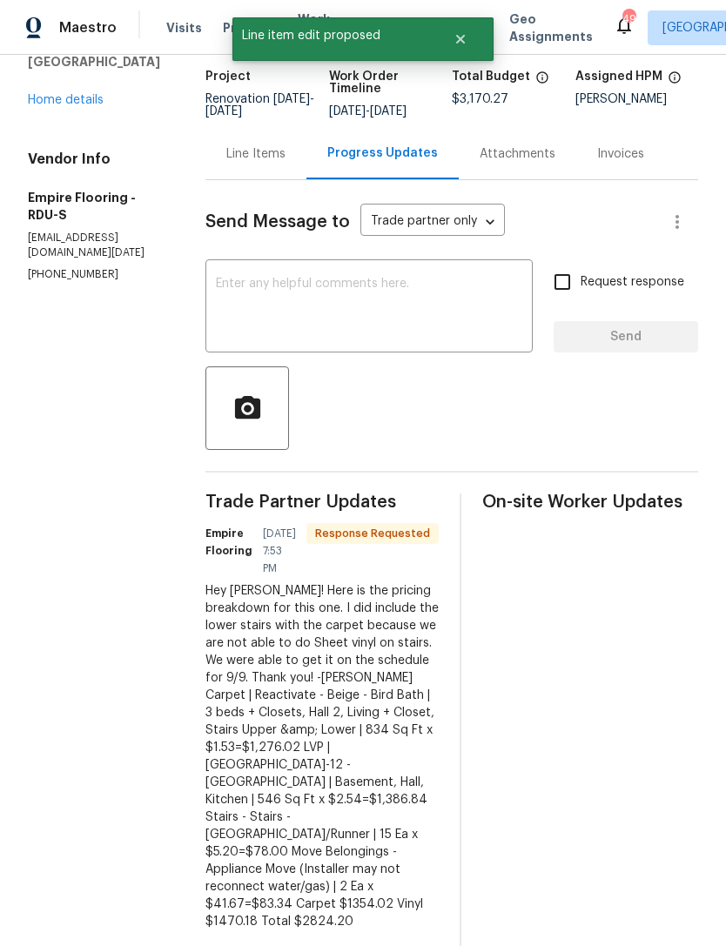
scroll to position [118, 0]
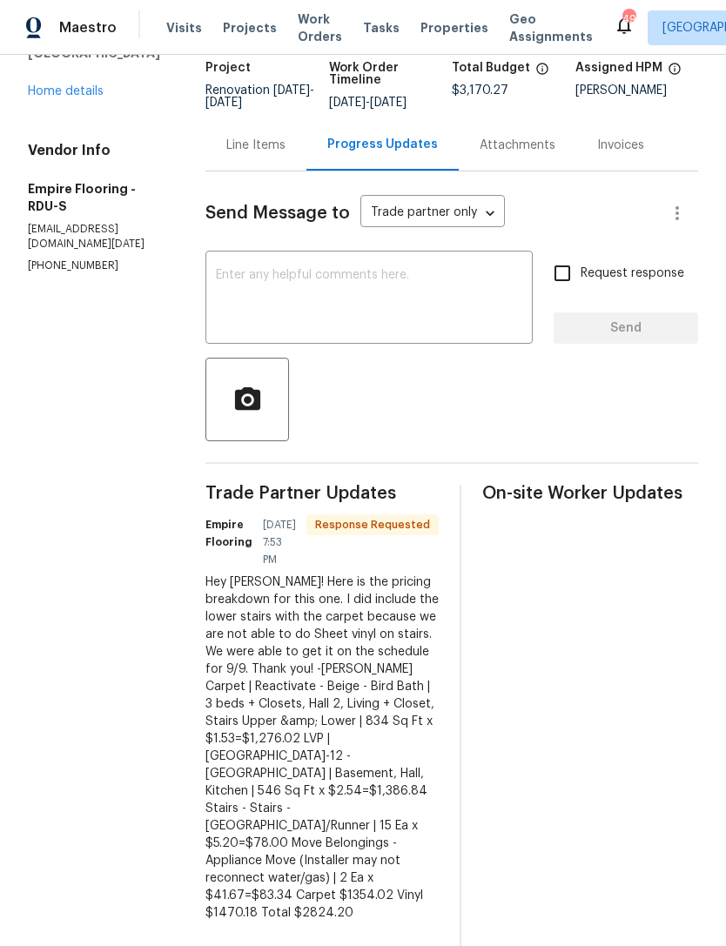
click at [281, 152] on div "Line Items" at bounding box center [255, 145] width 59 height 17
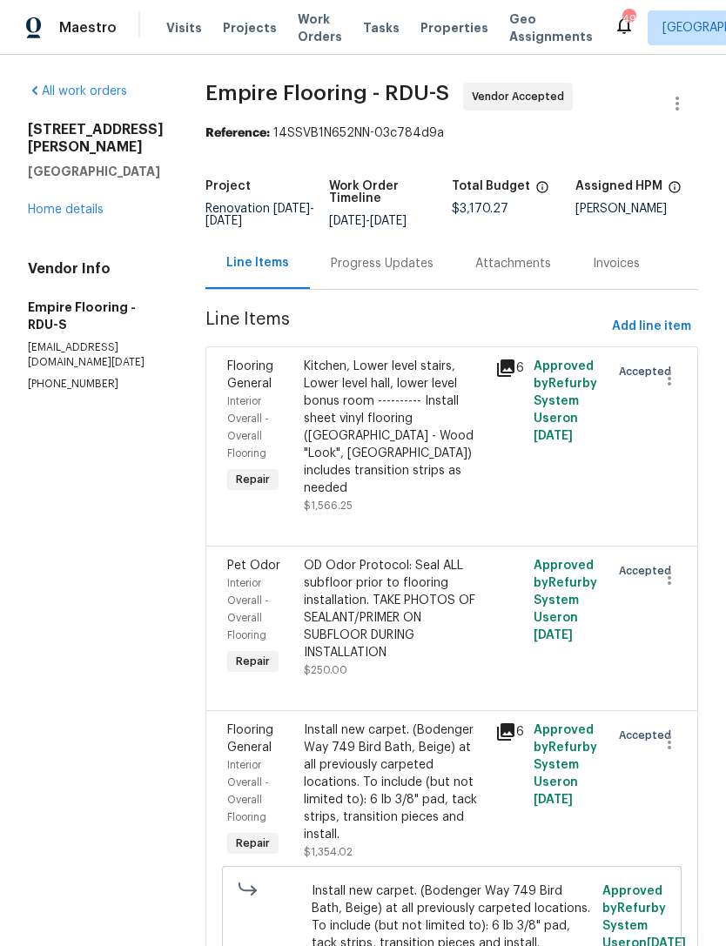
click at [406, 263] on div "Progress Updates" at bounding box center [382, 263] width 103 height 17
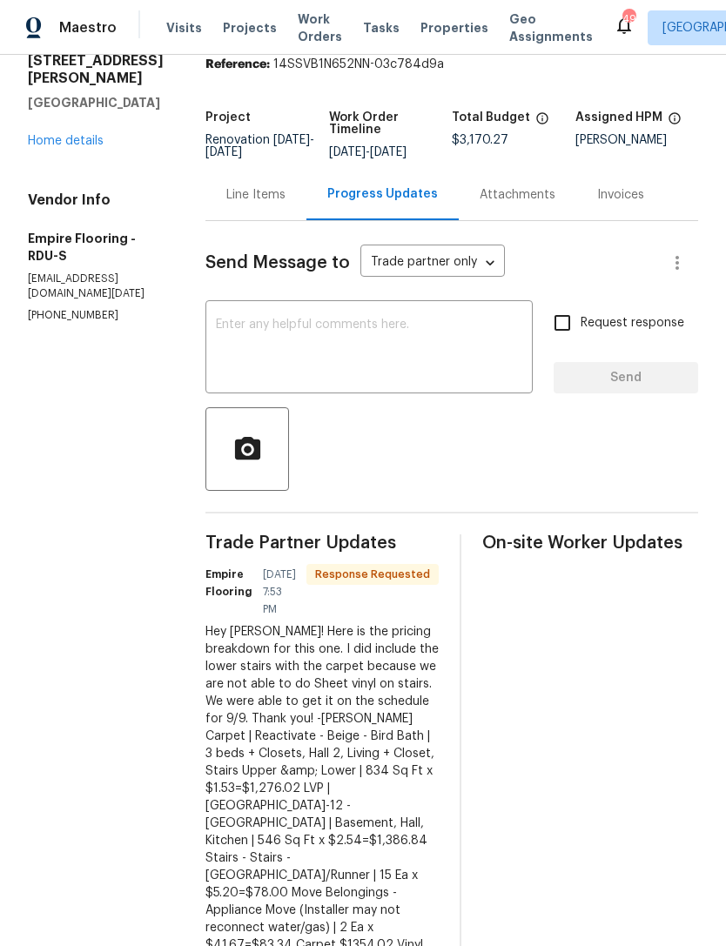
scroll to position [71, 0]
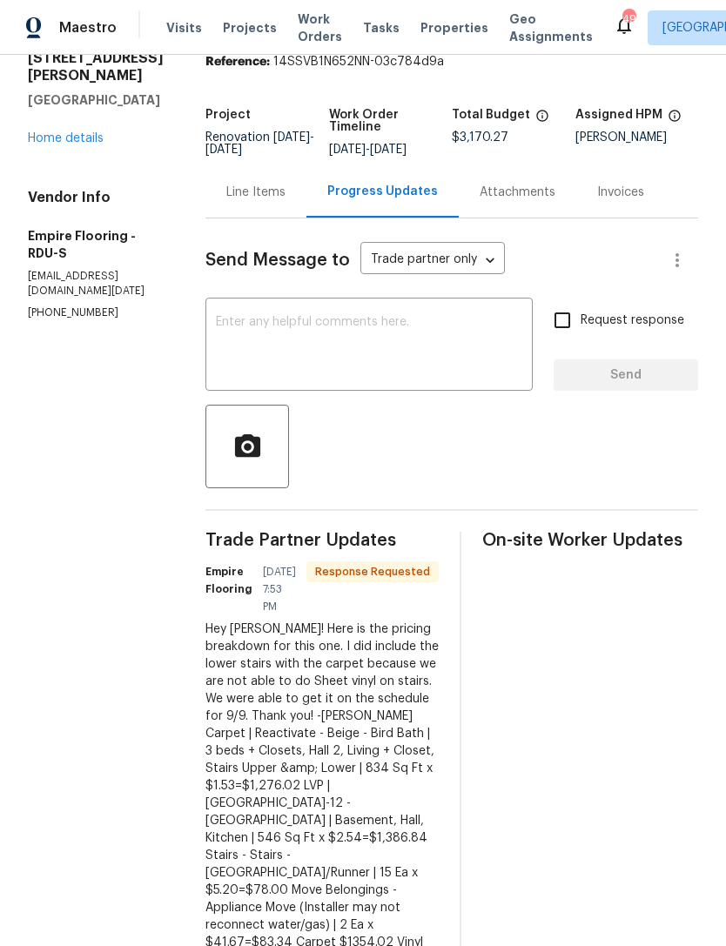
click at [301, 358] on textarea at bounding box center [369, 346] width 306 height 61
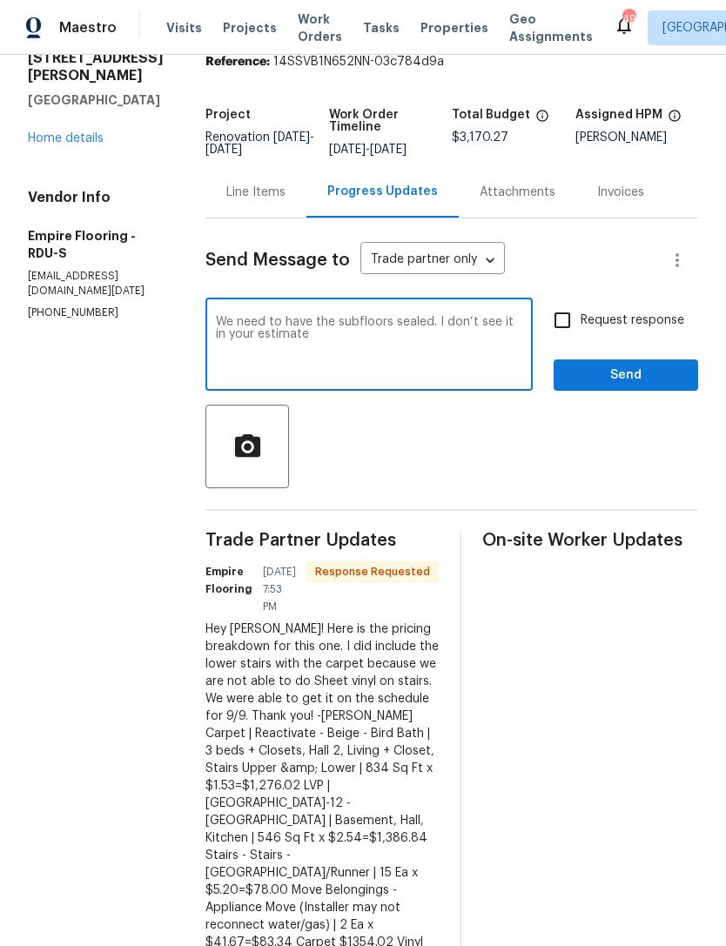
type textarea "We need to have the subfloors sealed. I don’t see it in your estimate"
click at [561, 317] on input "Request response" at bounding box center [562, 320] width 37 height 37
checkbox input "true"
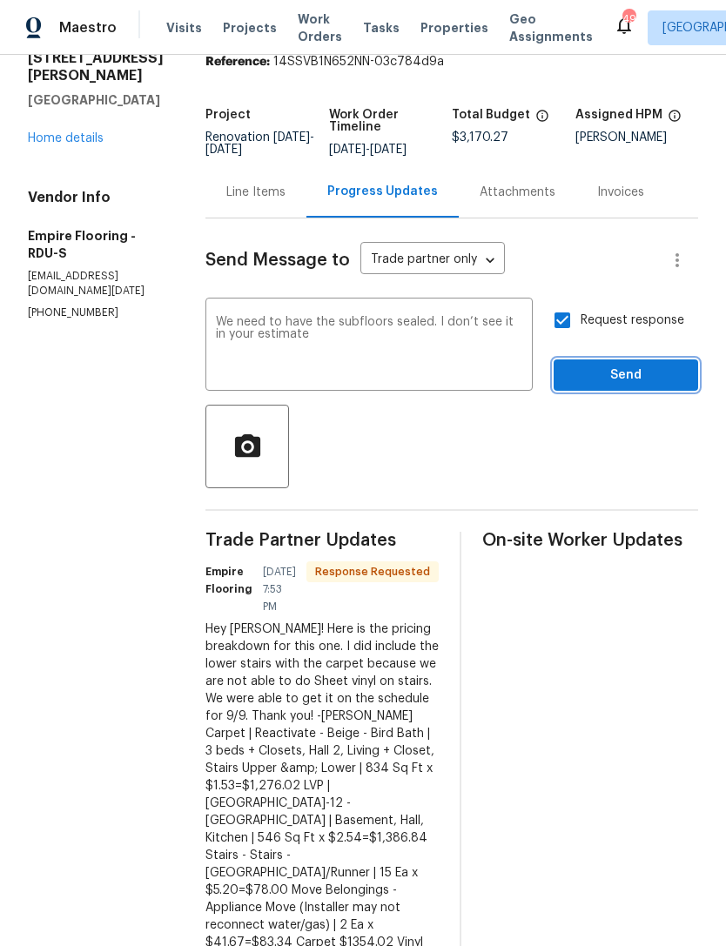
click at [589, 377] on span "Send" at bounding box center [625, 376] width 117 height 22
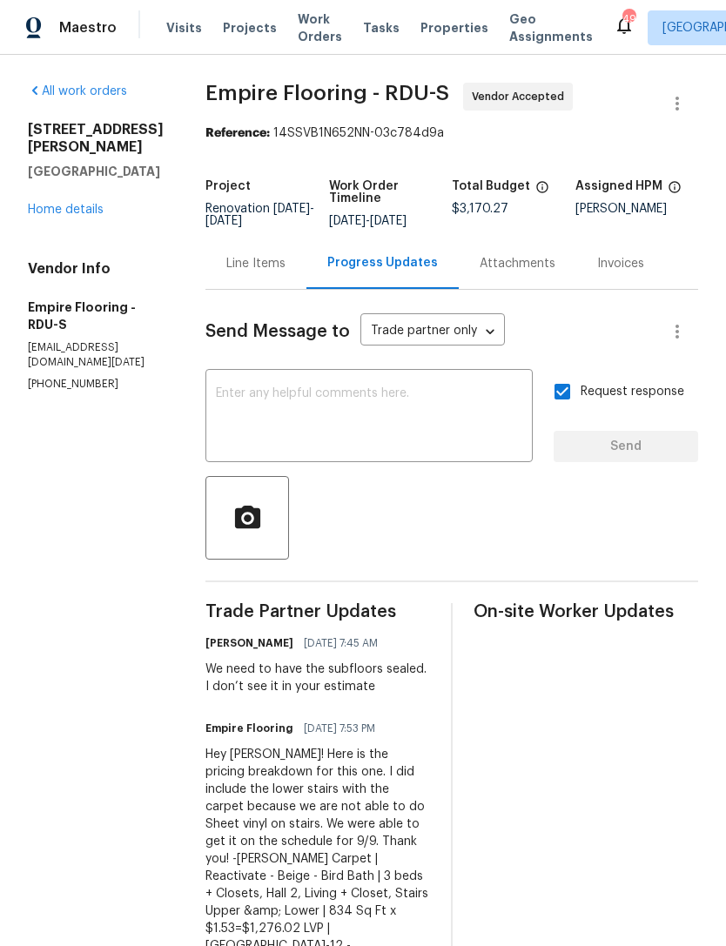
scroll to position [0, 0]
click at [273, 269] on div "Line Items" at bounding box center [255, 263] width 59 height 17
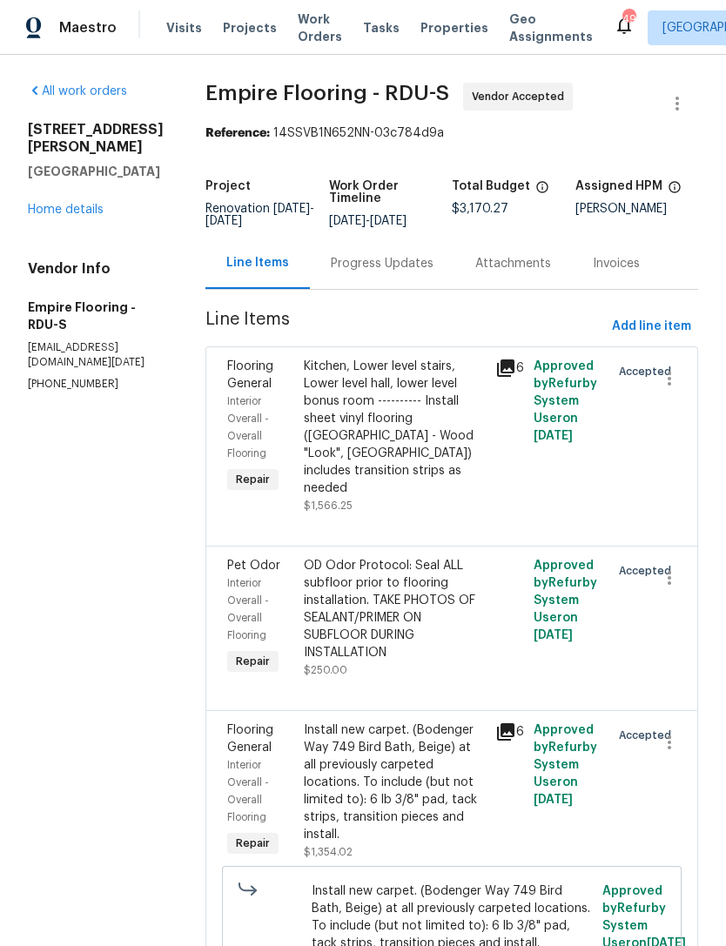
click at [375, 266] on div "Progress Updates" at bounding box center [382, 263] width 103 height 17
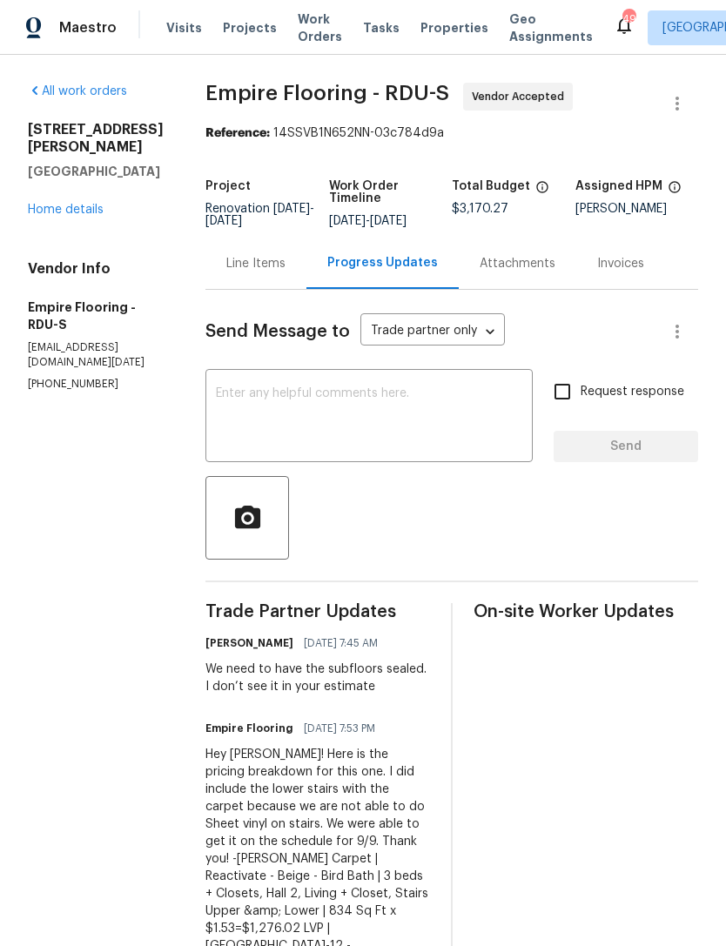
click at [285, 263] on div "Line Items" at bounding box center [255, 263] width 59 height 17
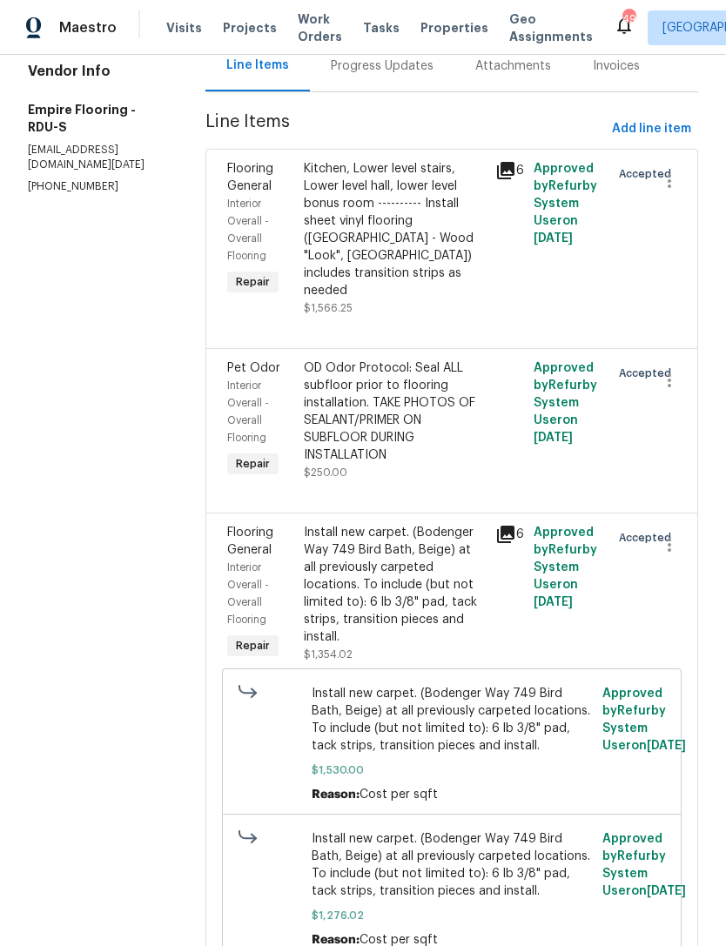
scroll to position [194, 0]
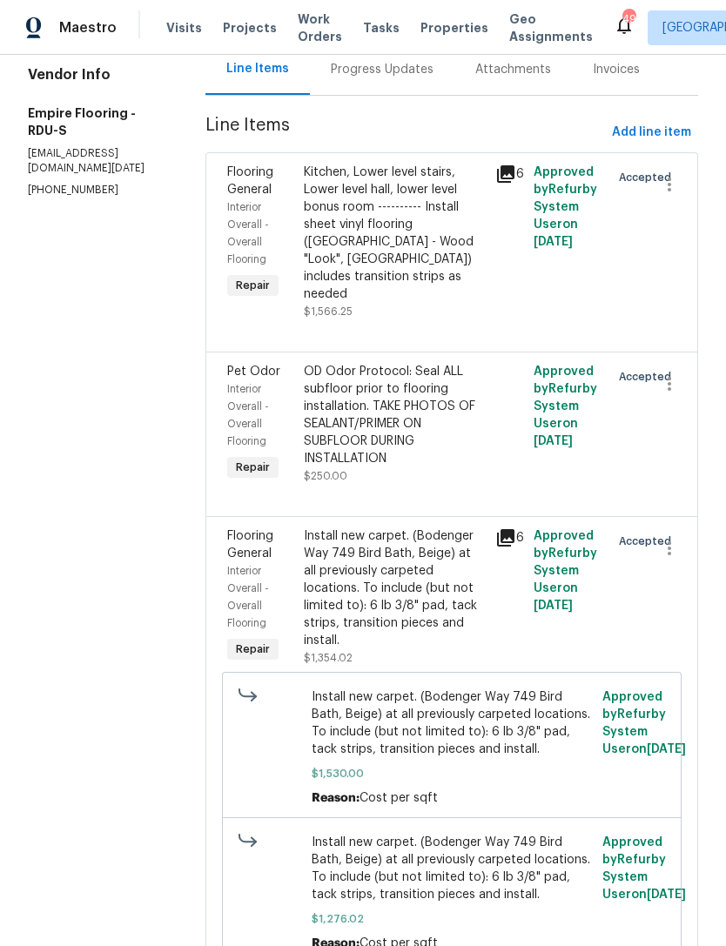
click at [400, 278] on div "Kitchen, Lower level stairs, Lower level hall, lower level bonus room ---------…" at bounding box center [394, 233] width 181 height 139
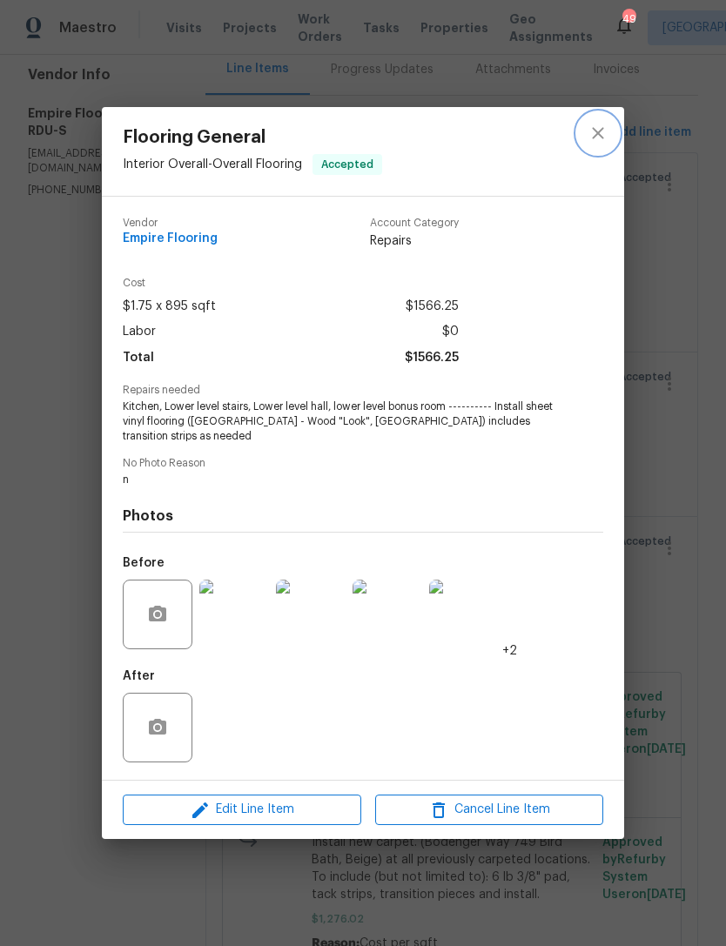
click at [607, 133] on icon "close" at bounding box center [597, 133] width 21 height 21
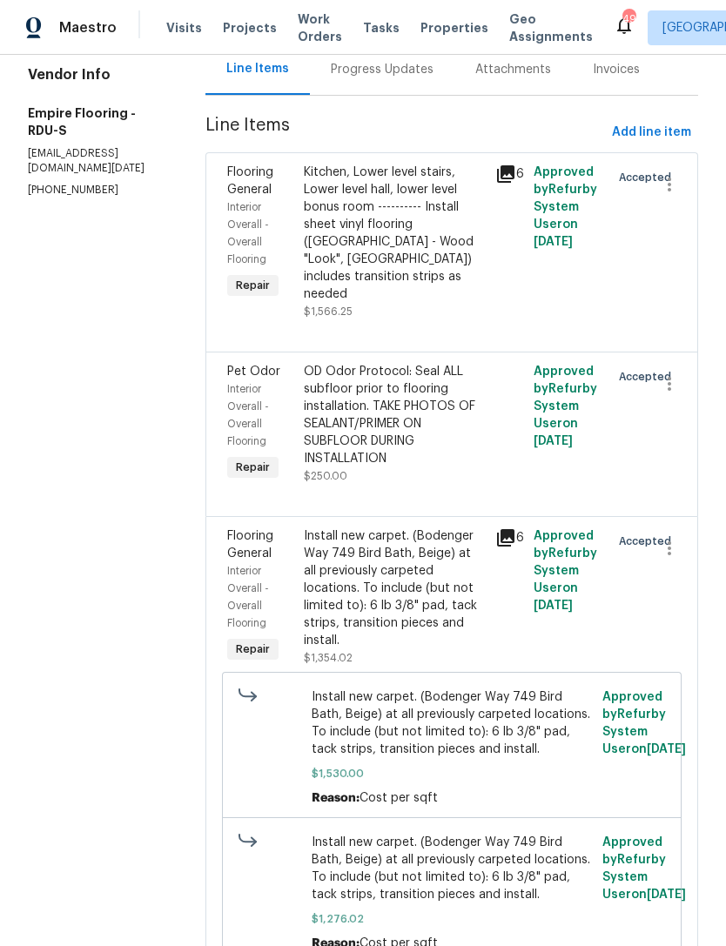
click at [407, 74] on div "Progress Updates" at bounding box center [382, 69] width 103 height 17
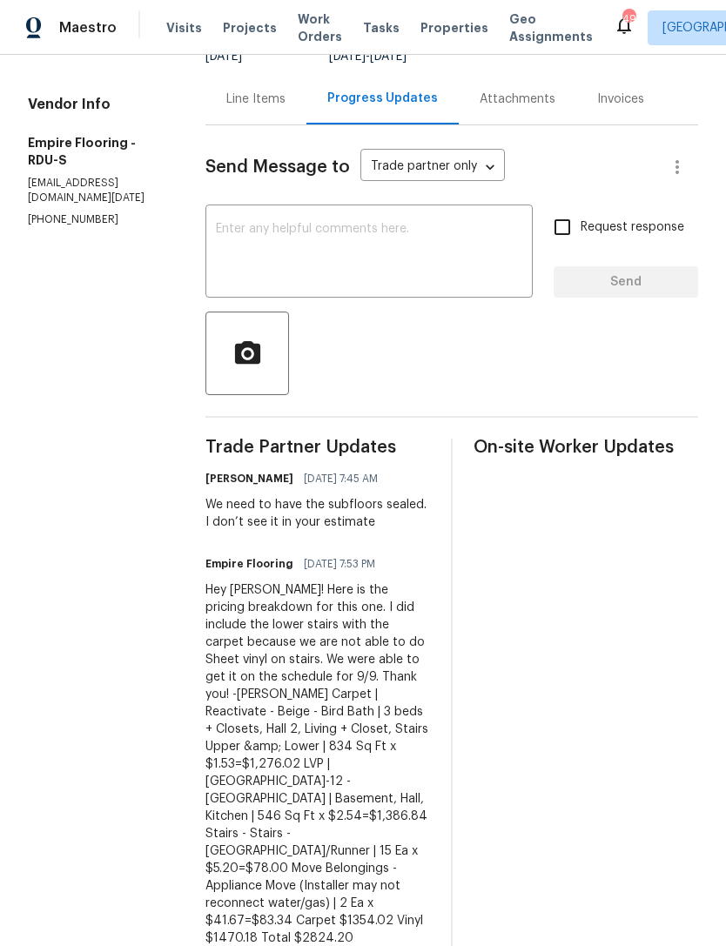
scroll to position [165, 0]
click at [285, 104] on div "Line Items" at bounding box center [255, 98] width 59 height 17
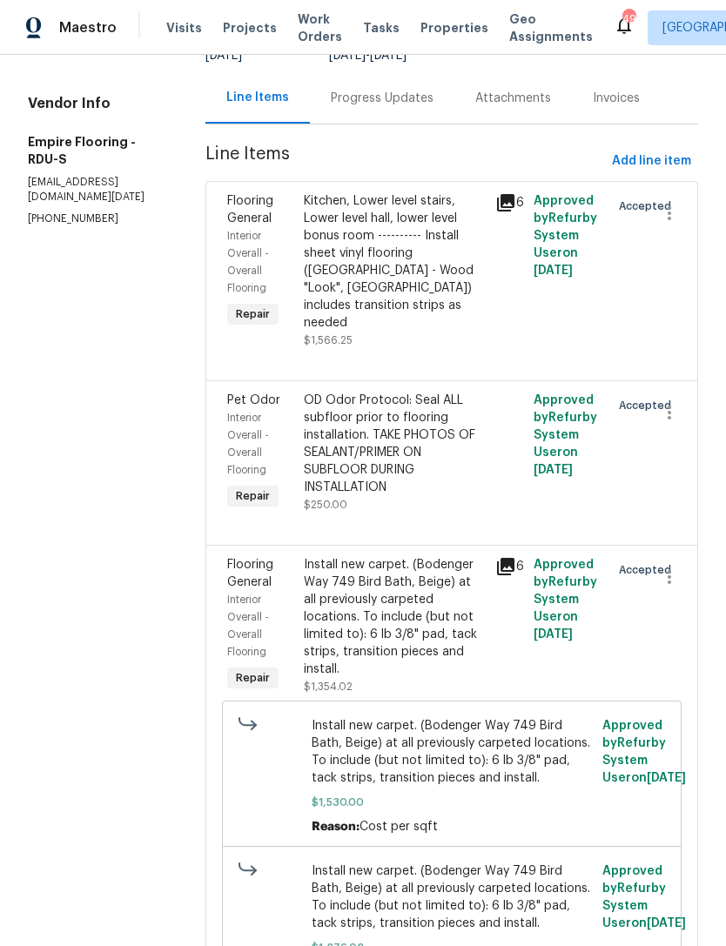
click at [422, 276] on div "Kitchen, Lower level stairs, Lower level hall, lower level bonus room ---------…" at bounding box center [394, 261] width 181 height 139
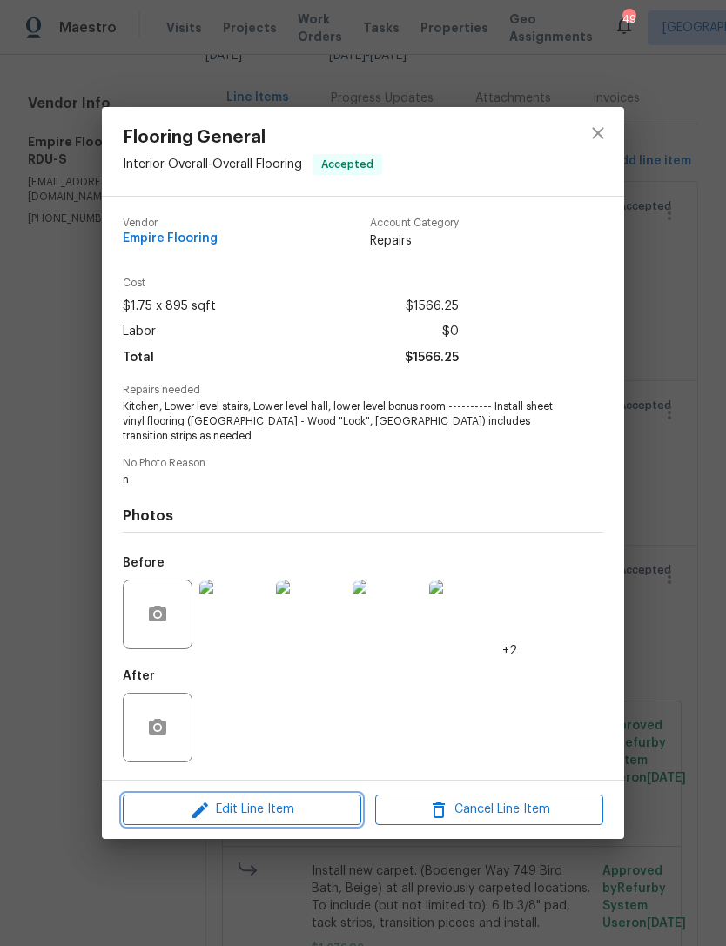
click at [285, 811] on span "Edit Line Item" at bounding box center [242, 810] width 228 height 22
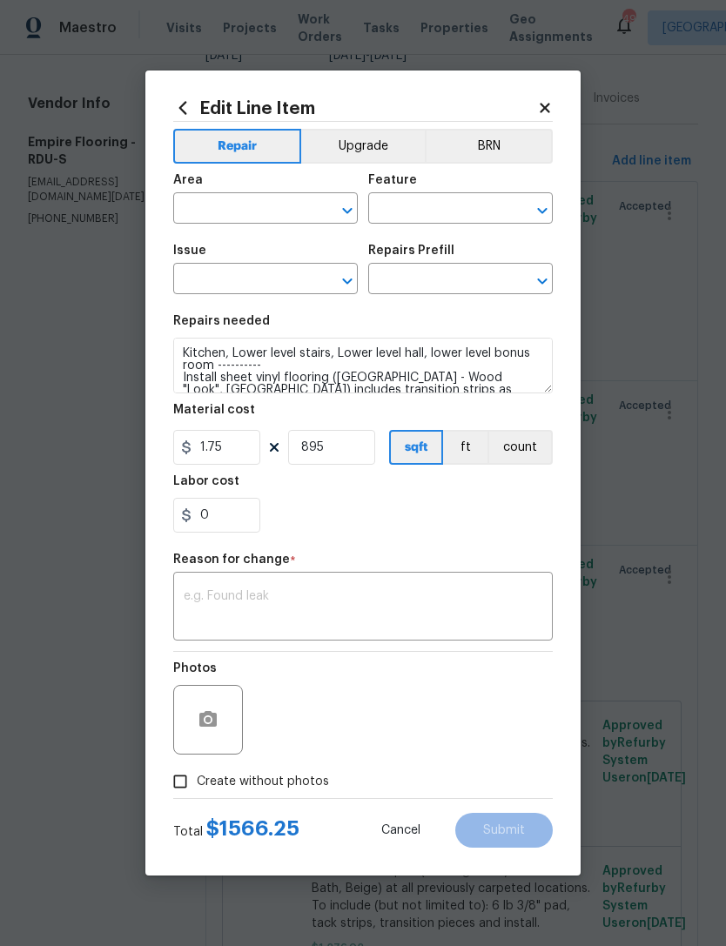
type input "Interior Overall"
type input "Overall Flooring"
type input "Flooring General"
type input "Sheet Vinyl LVL 1 - Sugar Valley (Wood 1) $1.75"
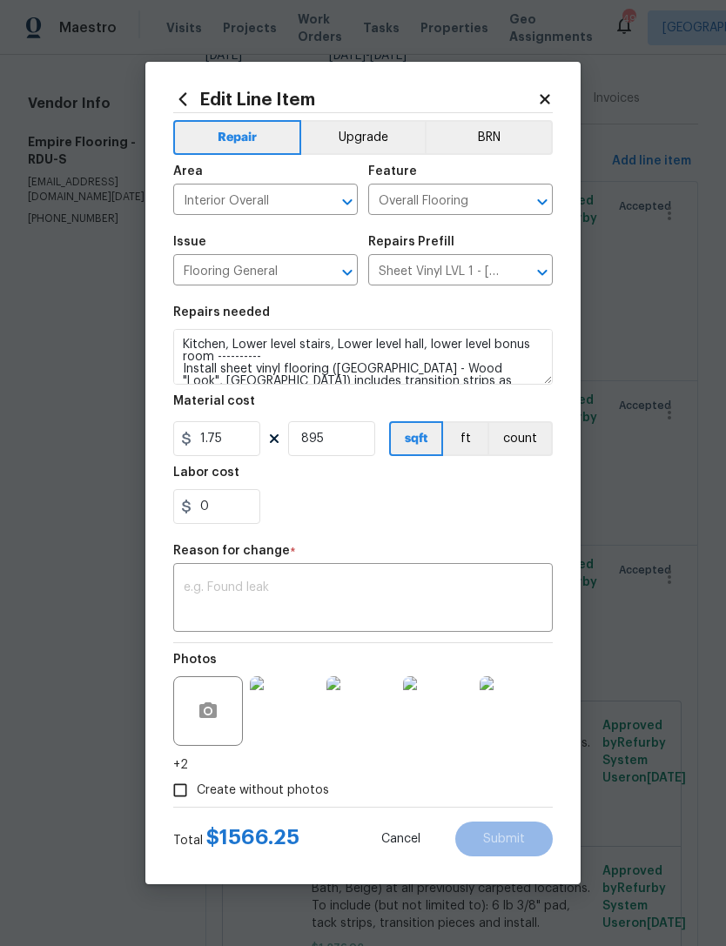
click at [540, 444] on button "count" at bounding box center [519, 438] width 65 height 35
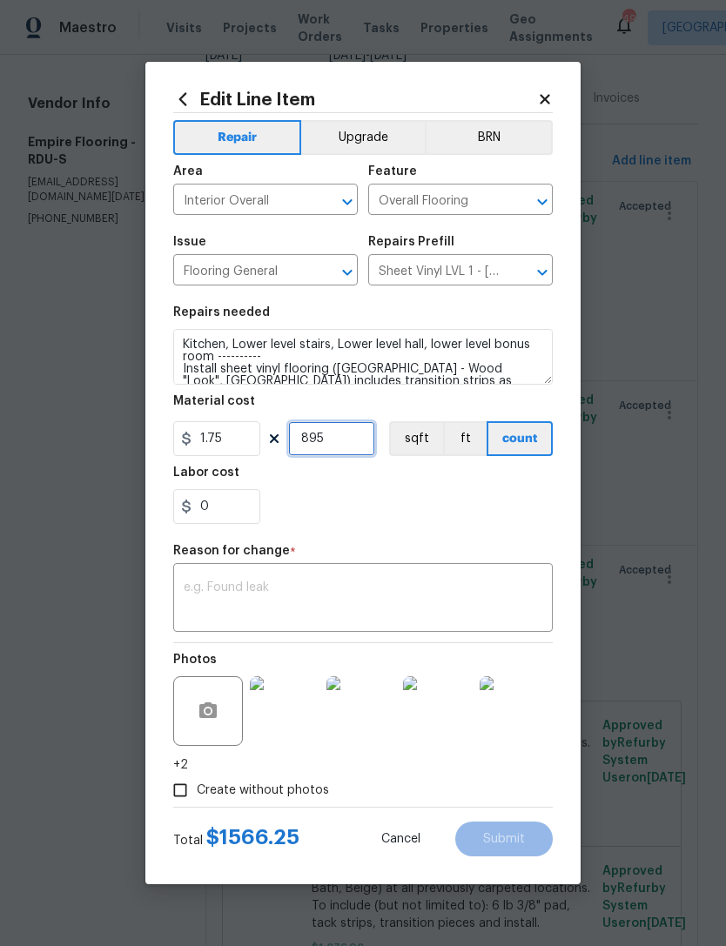
click at [339, 445] on input "895" at bounding box center [331, 438] width 87 height 35
type input "1"
click at [230, 451] on input "1.75" at bounding box center [216, 438] width 87 height 35
type input "1470.18"
click at [332, 504] on div "0" at bounding box center [362, 506] width 379 height 35
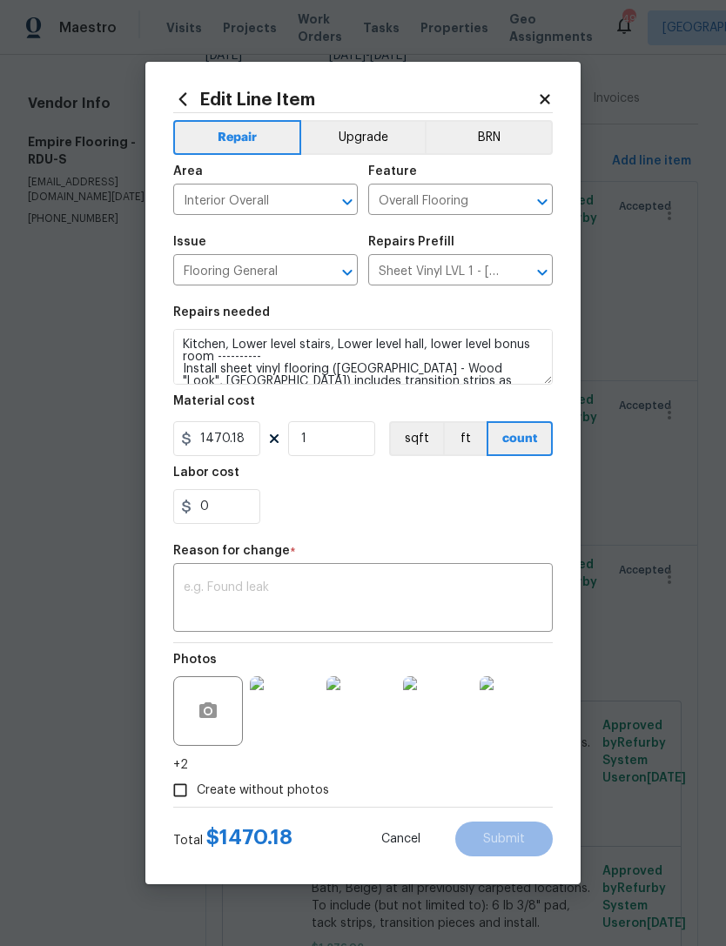
click at [292, 594] on textarea at bounding box center [363, 599] width 359 height 37
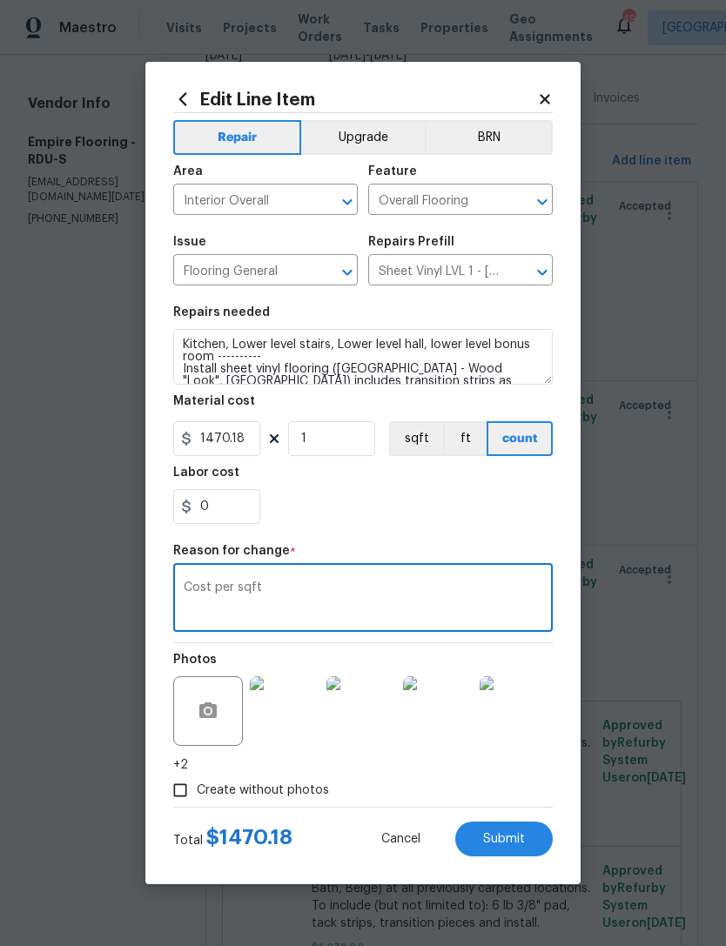
type textarea "Cost per sqft"
click at [350, 492] on div "0" at bounding box center [362, 506] width 379 height 35
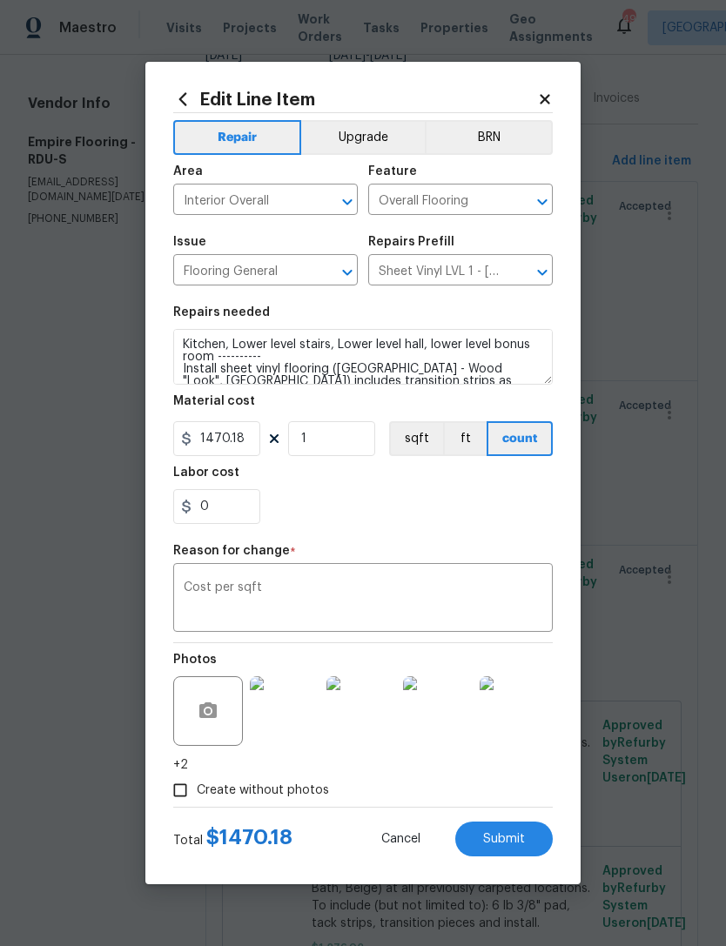
click at [507, 830] on button "Submit" at bounding box center [503, 839] width 97 height 35
type input "895"
type input "1.75"
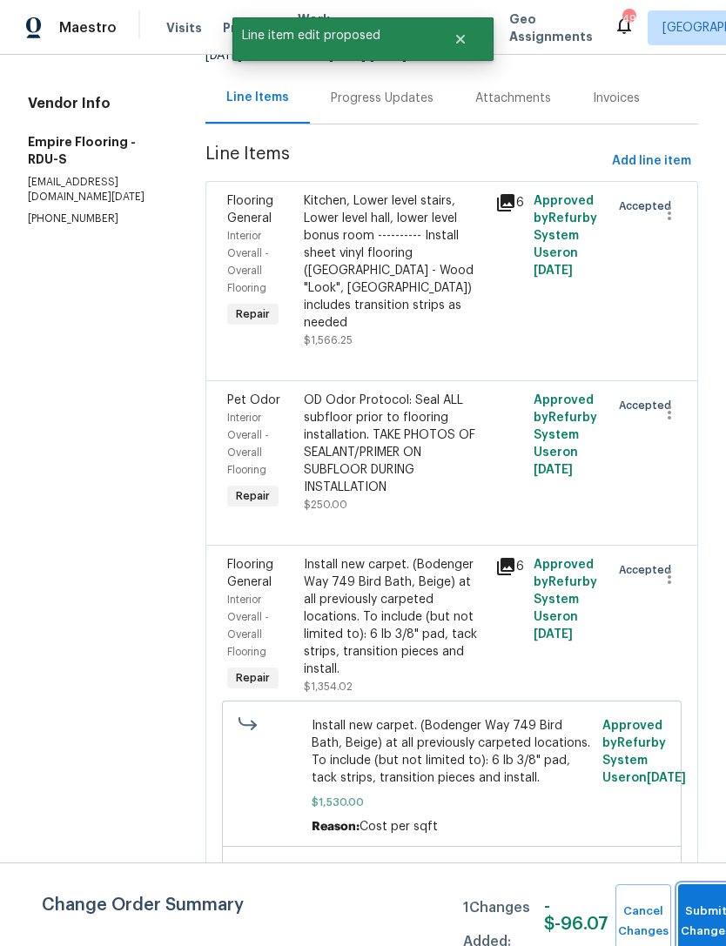
click at [695, 912] on button "Submit Changes" at bounding box center [706, 921] width 56 height 75
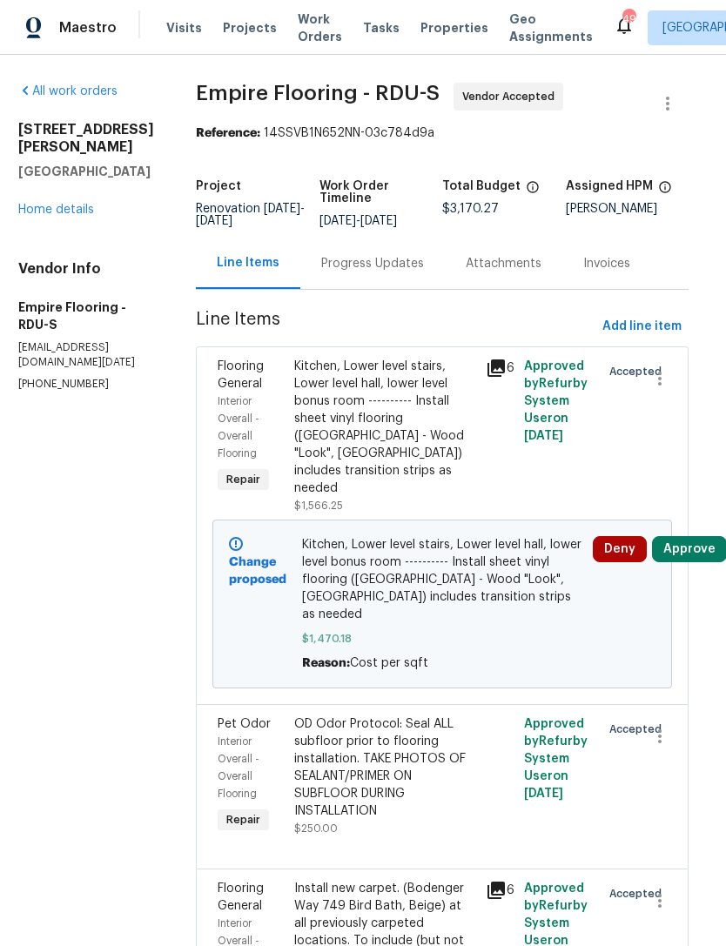
scroll to position [0, 10]
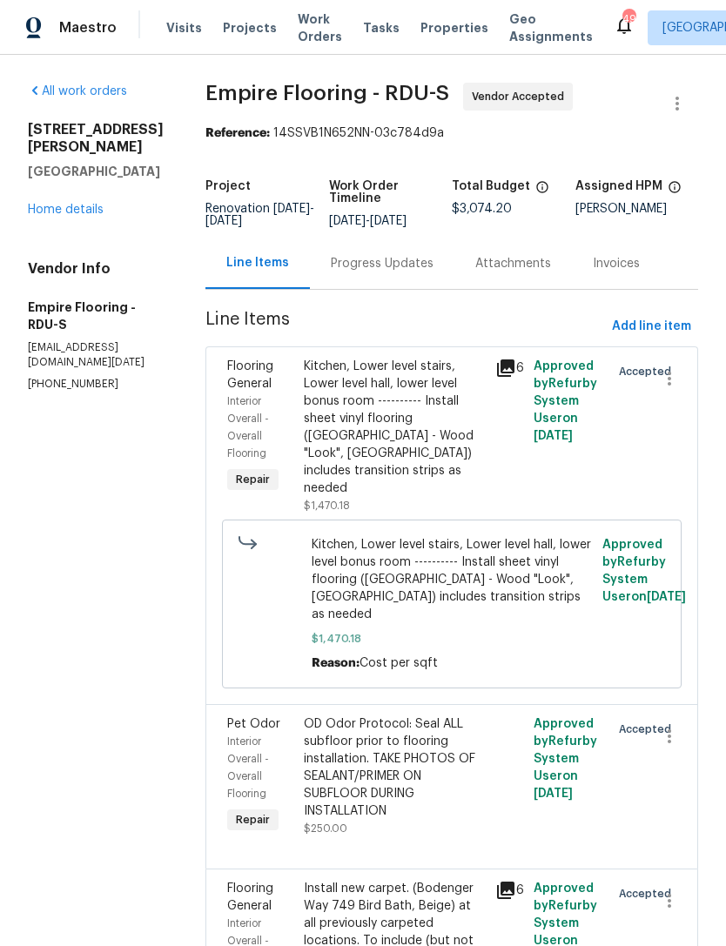
click at [390, 265] on div "Progress Updates" at bounding box center [382, 263] width 103 height 17
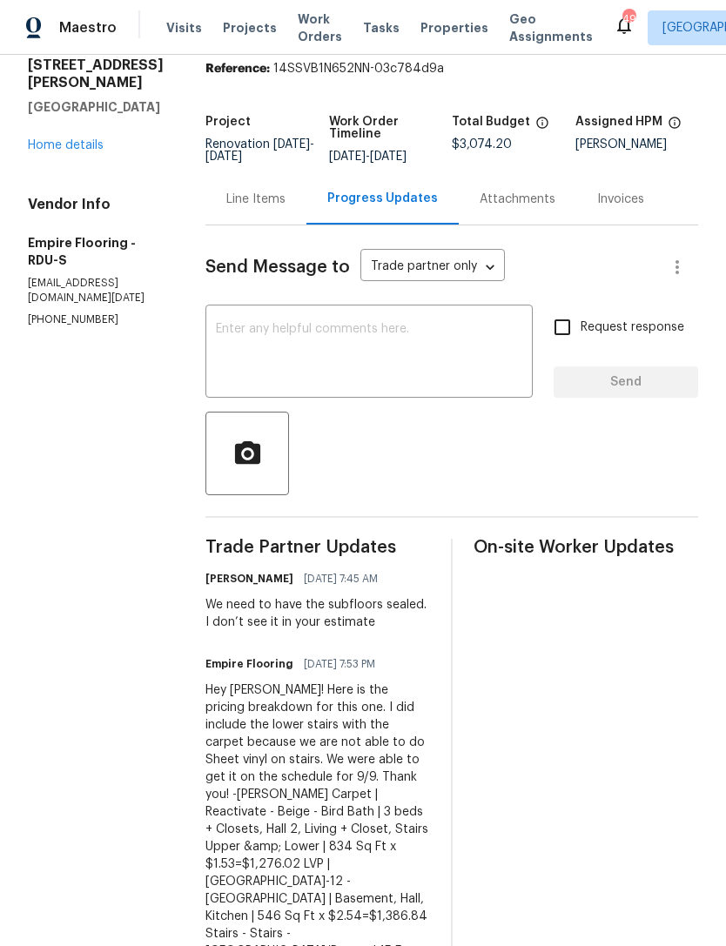
scroll to position [57, 0]
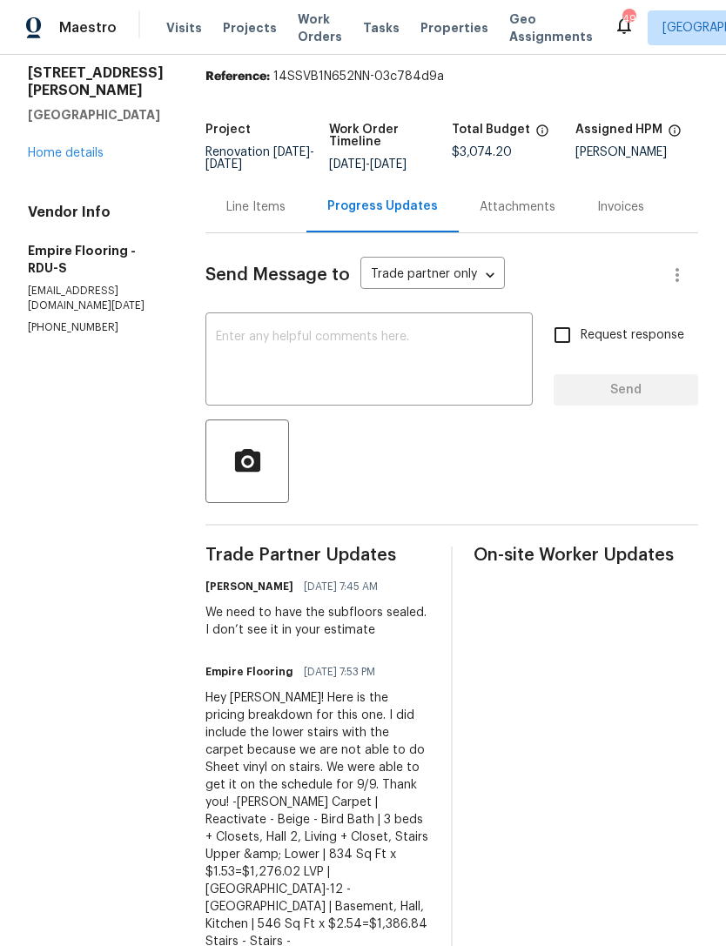
click at [72, 147] on link "Home details" at bounding box center [66, 153] width 76 height 12
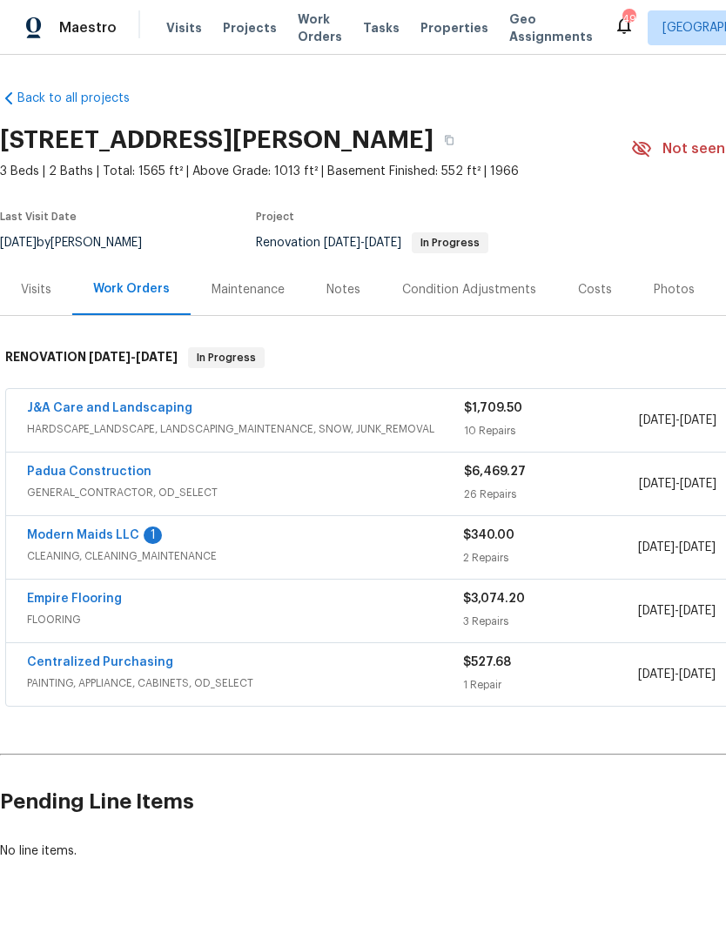
click at [142, 526] on div "Modern Maids LLC 1" at bounding box center [245, 536] width 436 height 21
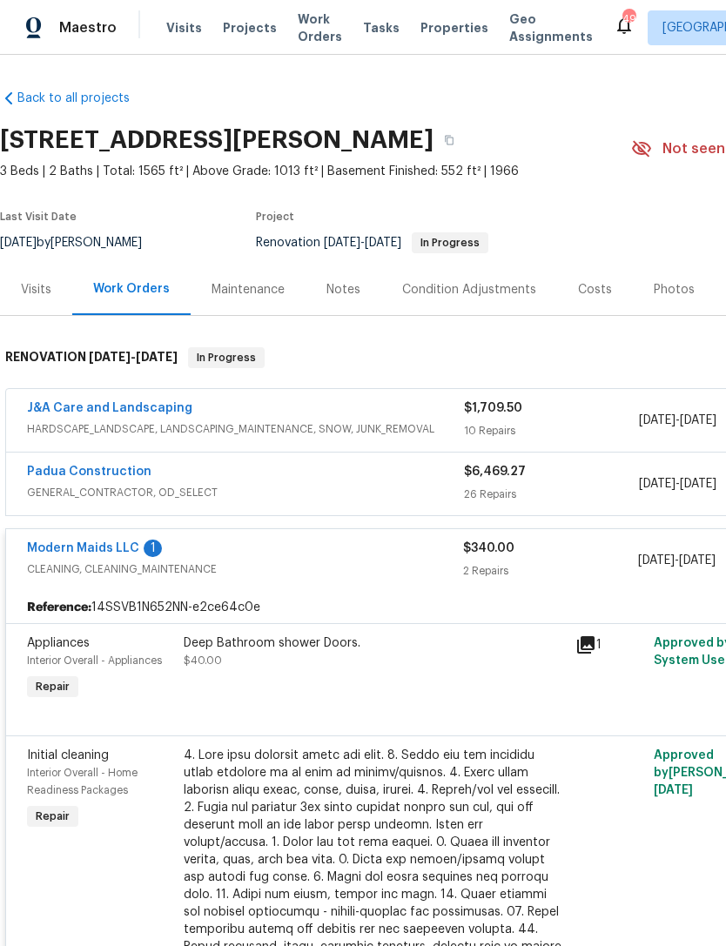
click at [121, 544] on link "Modern Maids LLC" at bounding box center [83, 548] width 112 height 12
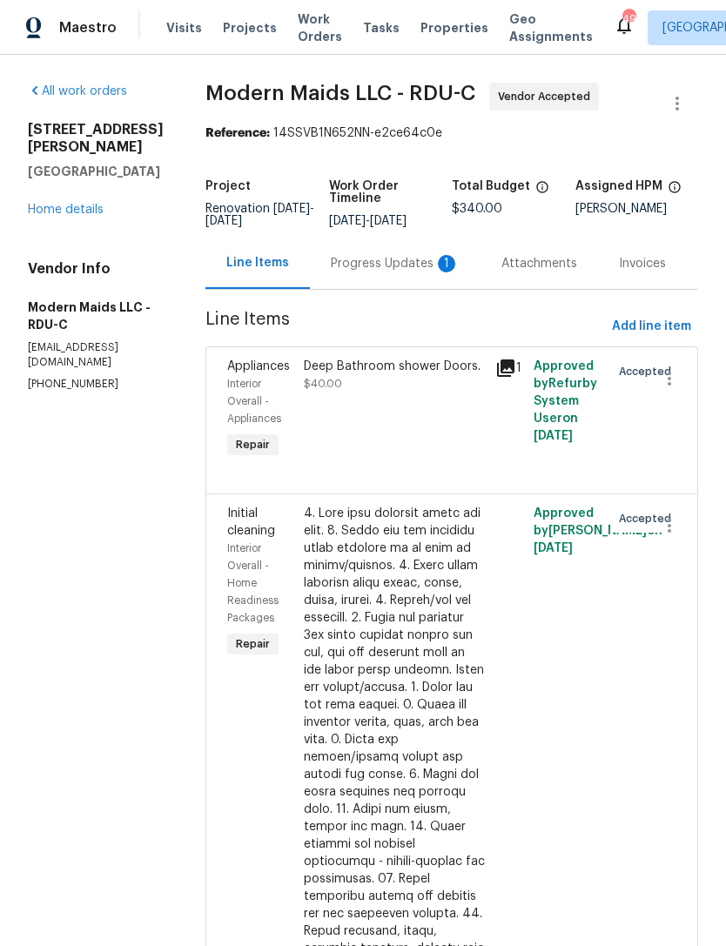
click at [427, 272] on div "Progress Updates 1" at bounding box center [395, 263] width 129 height 17
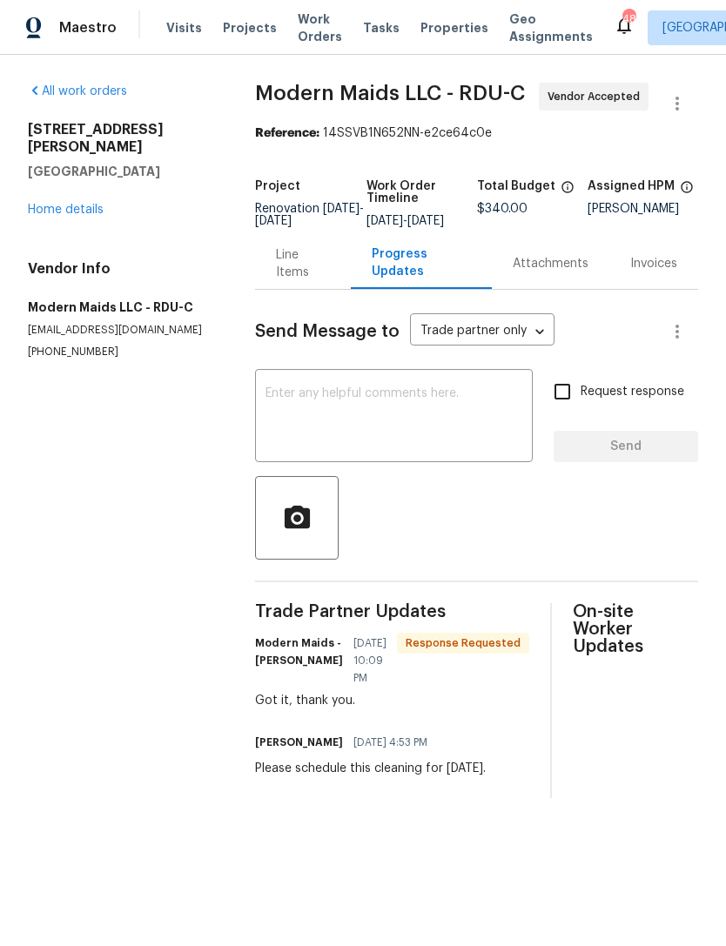
click at [406, 418] on textarea at bounding box center [393, 417] width 257 height 61
click at [62, 204] on link "Home details" at bounding box center [66, 210] width 76 height 12
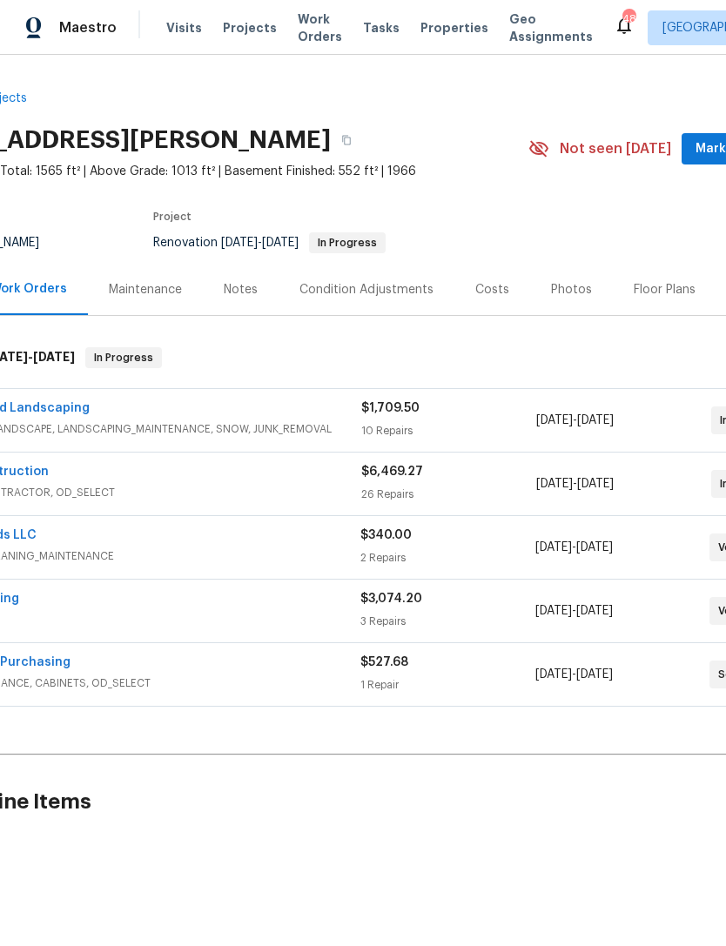
scroll to position [0, 119]
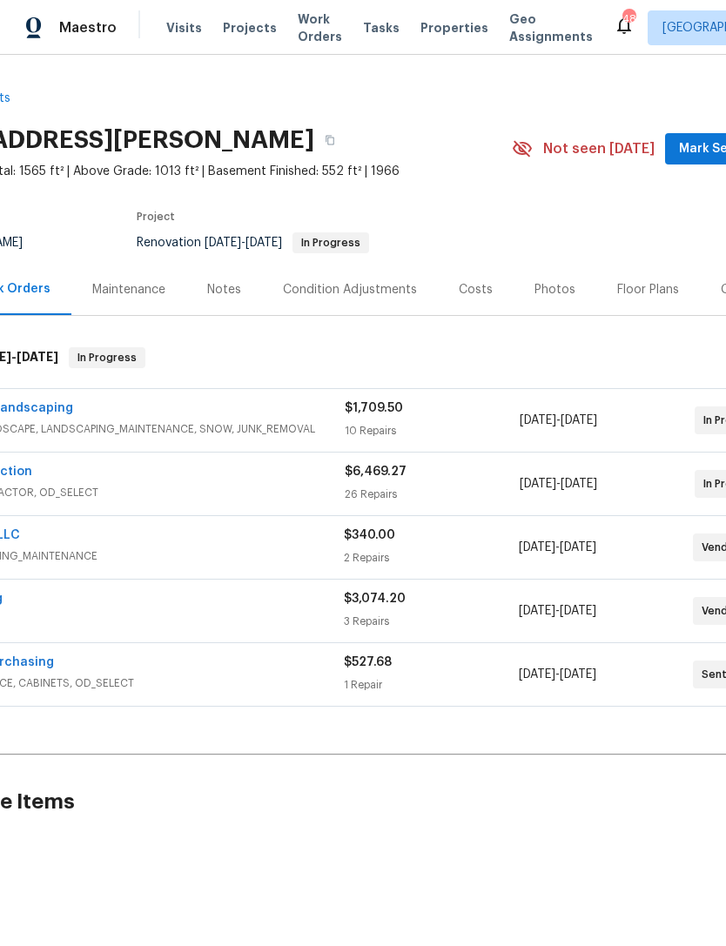
click at [697, 156] on span "Mark Seen" at bounding box center [711, 149] width 64 height 22
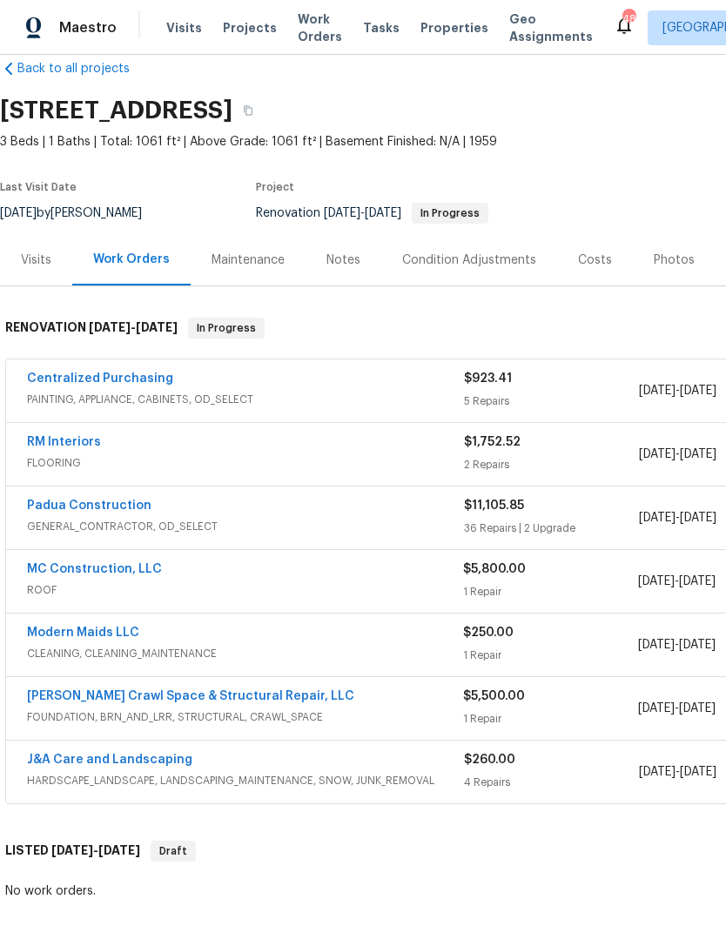
scroll to position [30, 0]
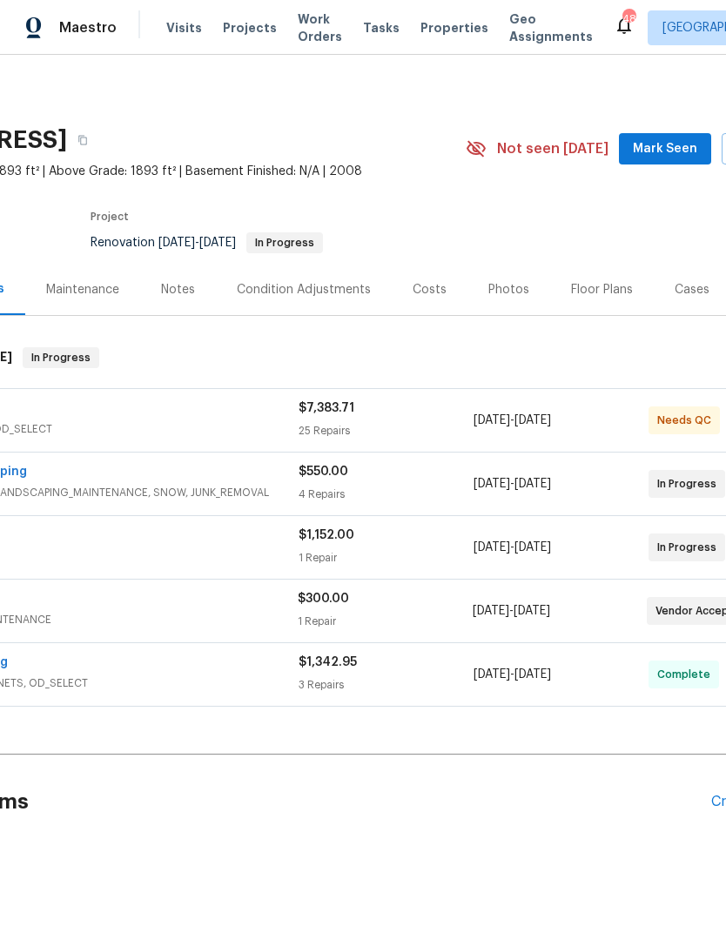
scroll to position [0, 179]
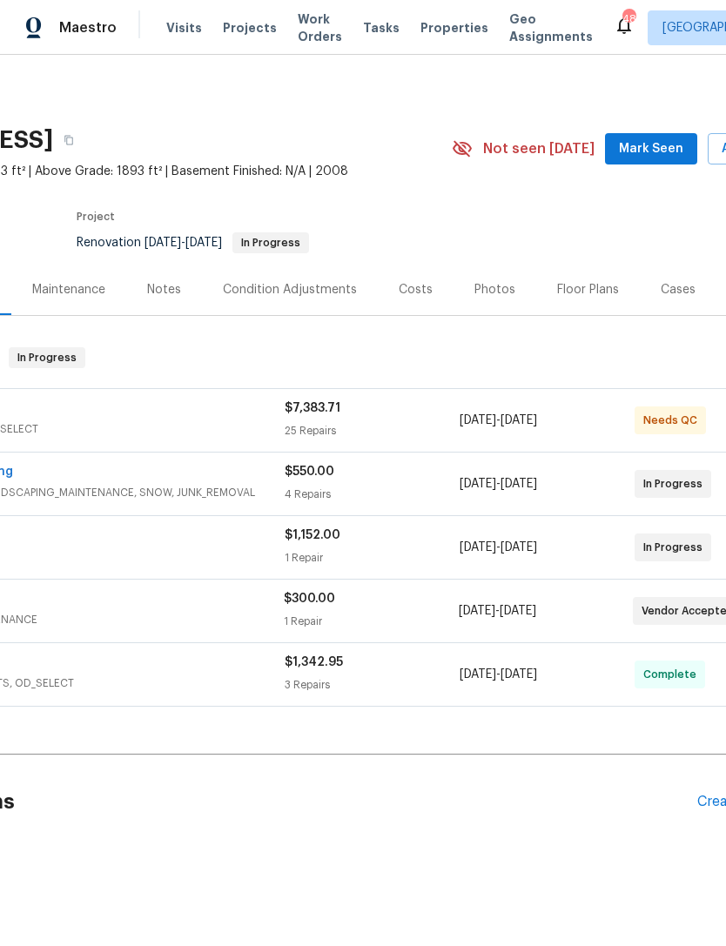
click at [647, 146] on span "Mark Seen" at bounding box center [651, 149] width 64 height 22
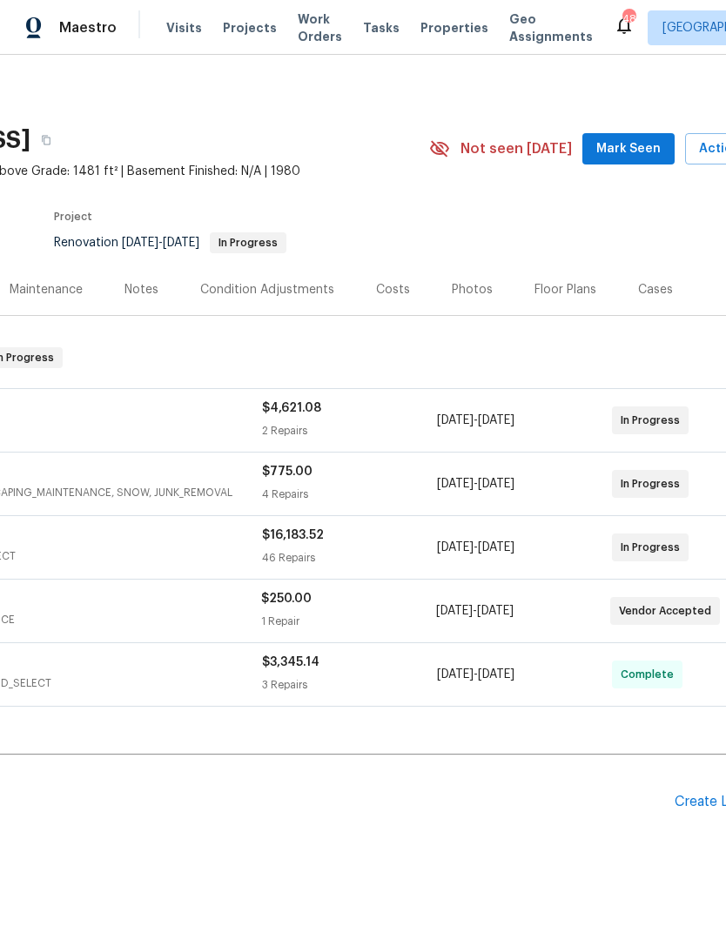
click at [649, 144] on span "Mark Seen" at bounding box center [628, 149] width 64 height 22
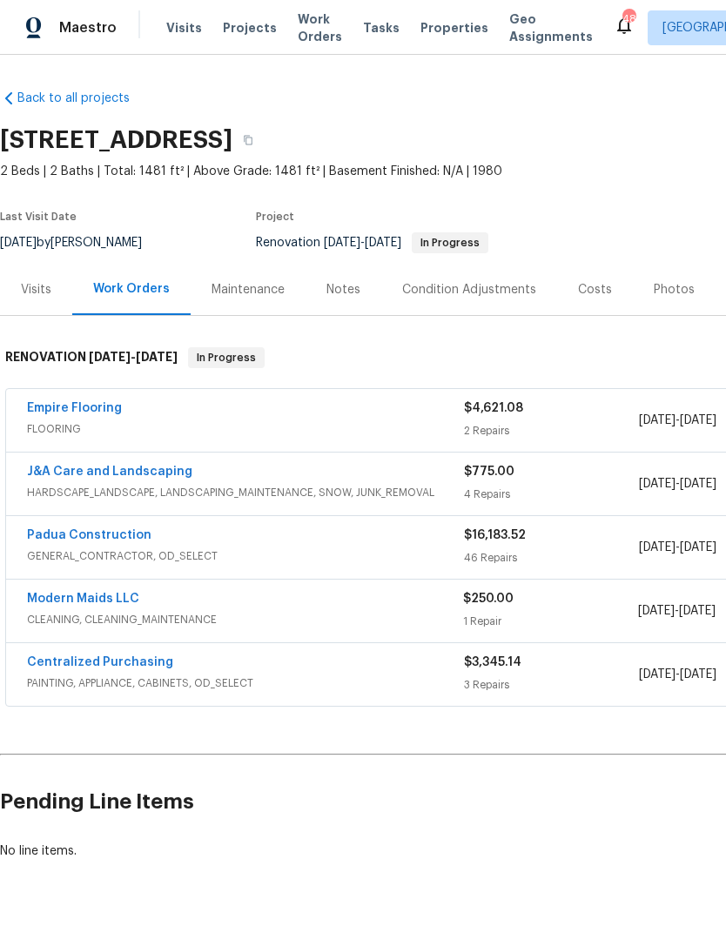
scroll to position [0, 0]
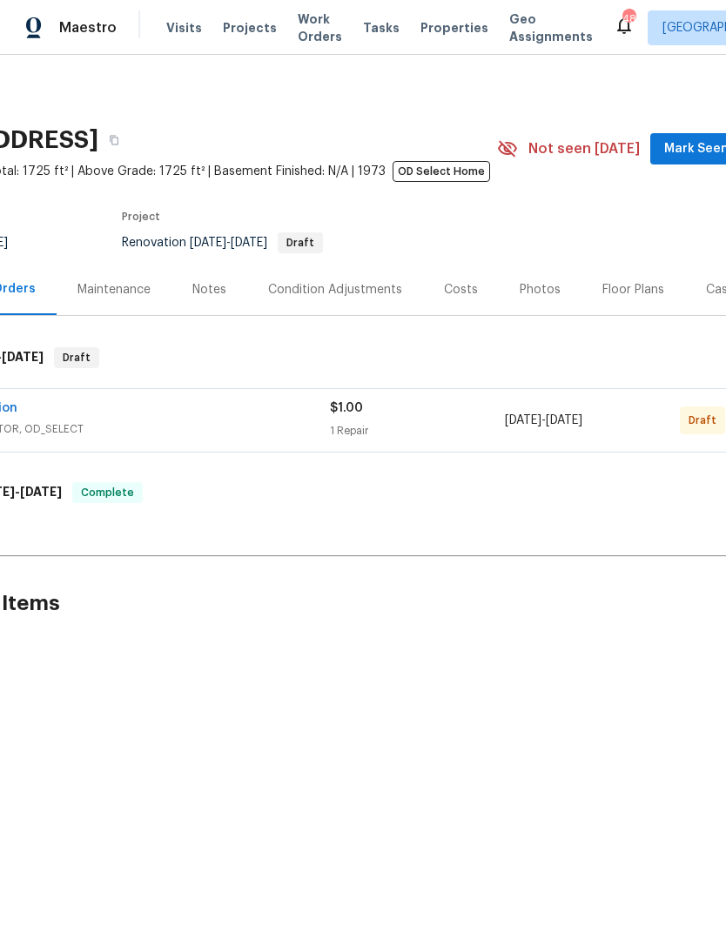
scroll to position [0, 159]
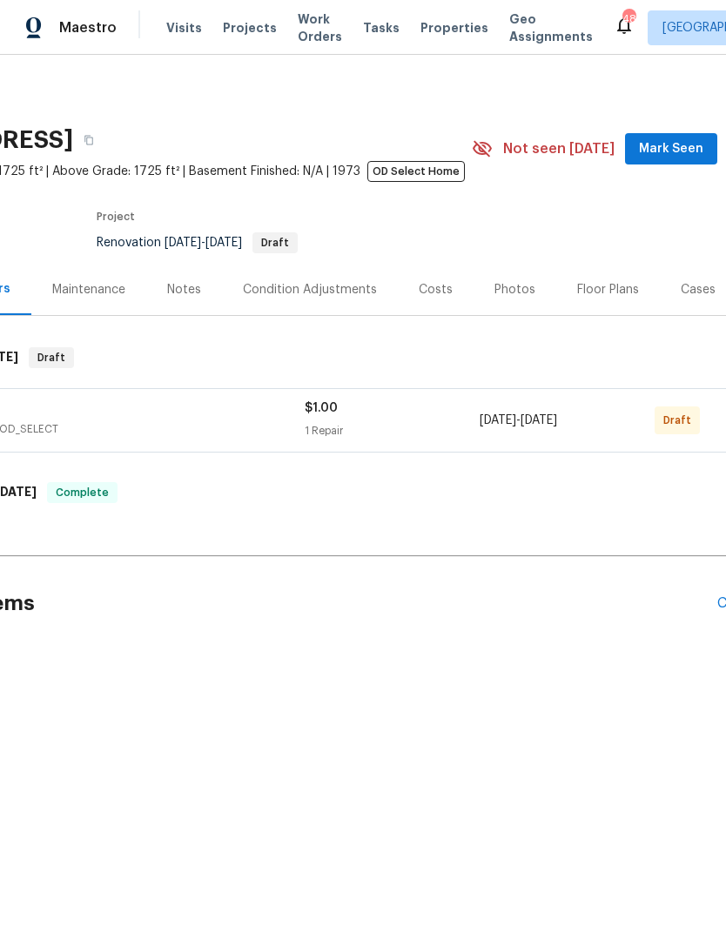
click at [687, 143] on span "Mark Seen" at bounding box center [671, 149] width 64 height 22
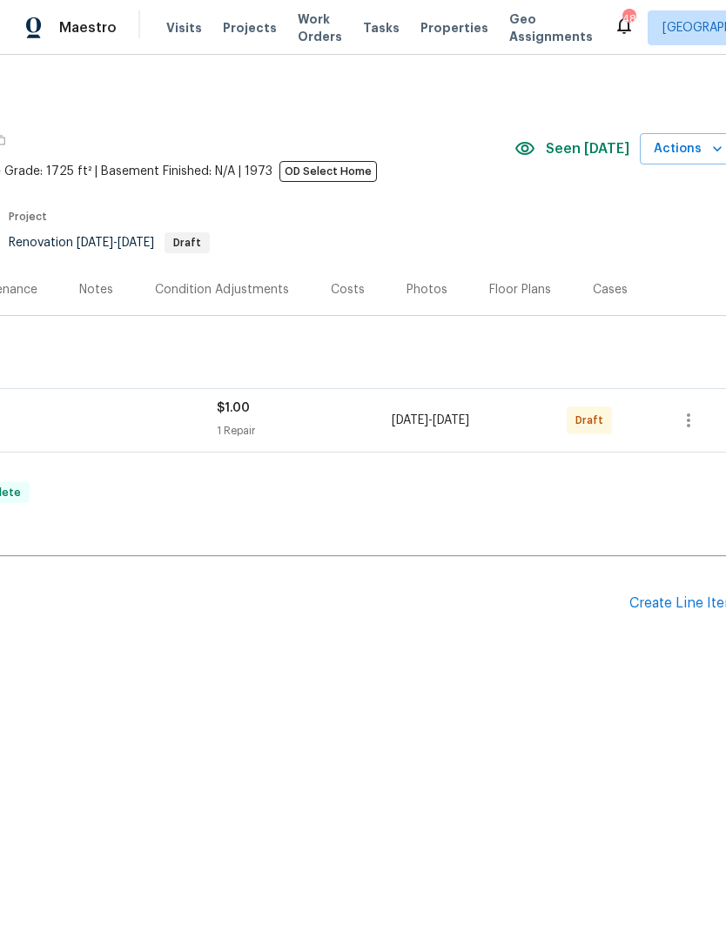
scroll to position [0, 242]
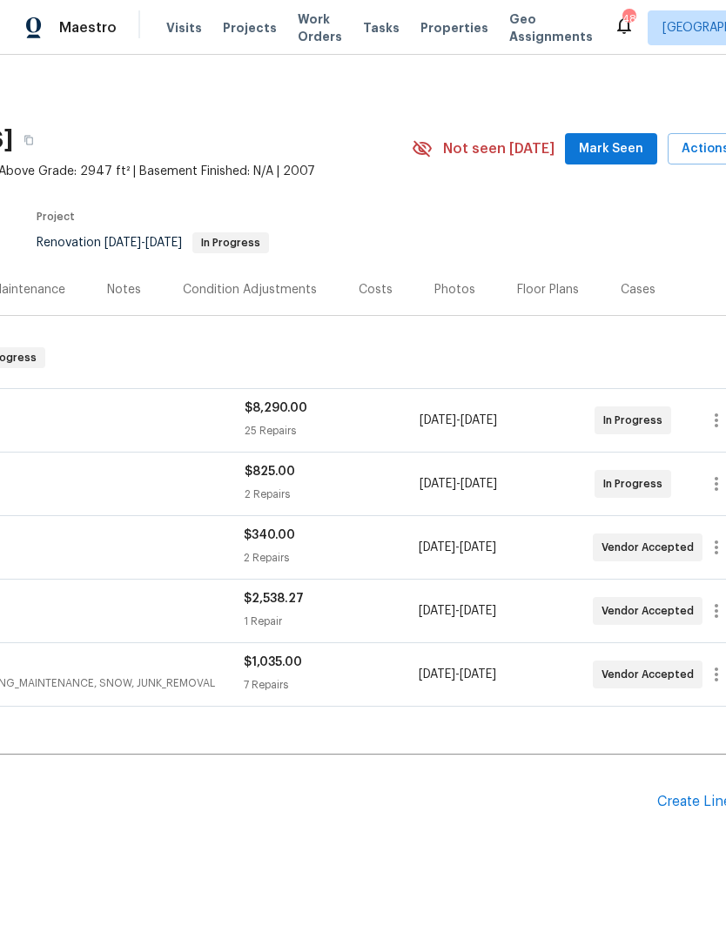
scroll to position [0, 220]
click at [625, 144] on span "Mark Seen" at bounding box center [610, 149] width 64 height 22
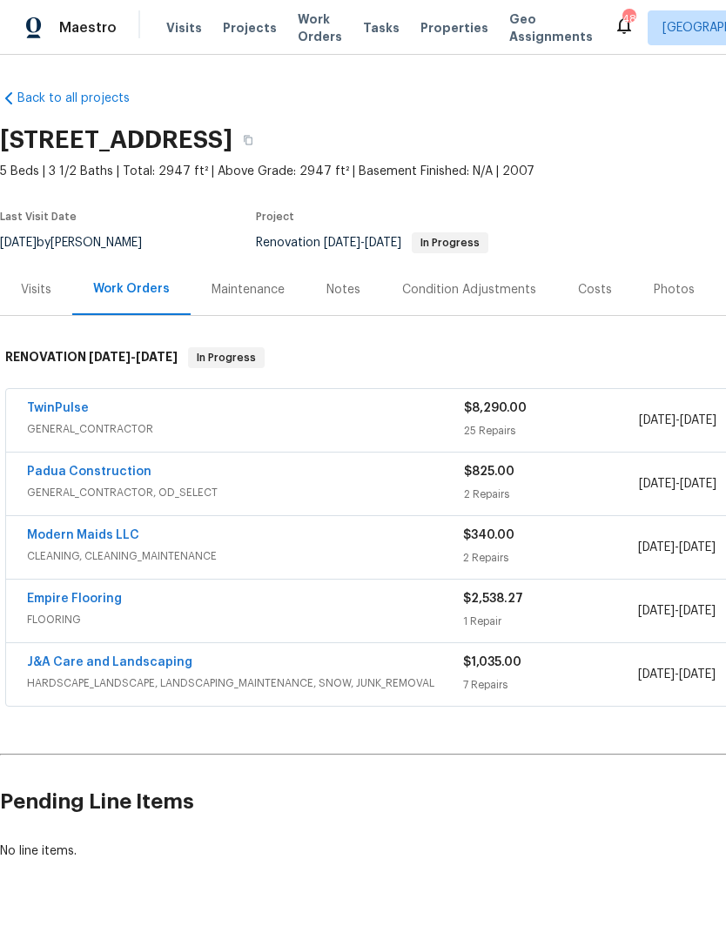
scroll to position [0, 0]
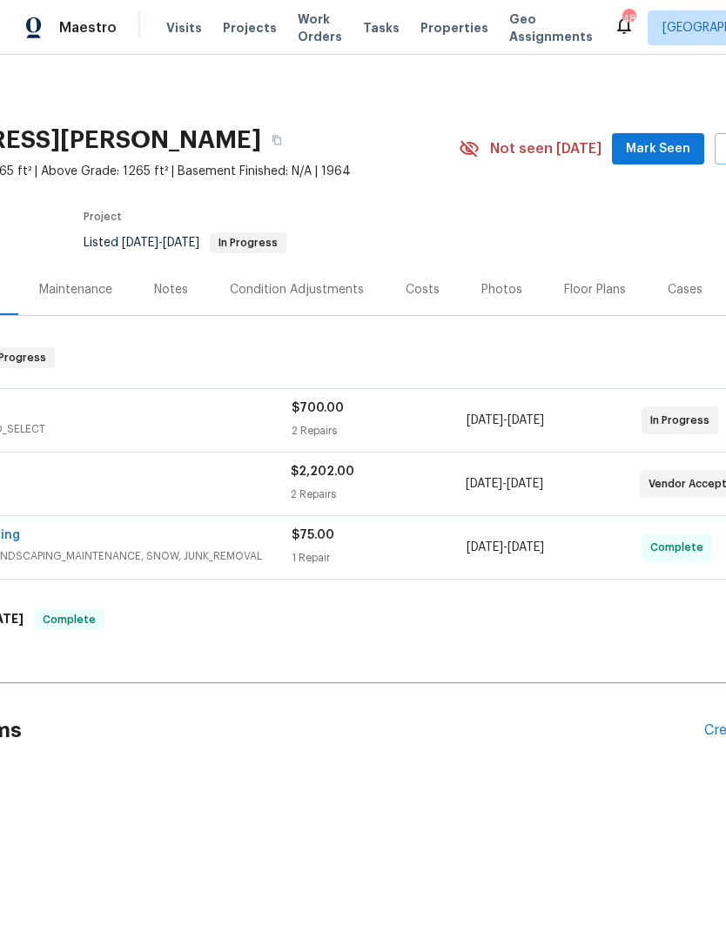
scroll to position [0, 178]
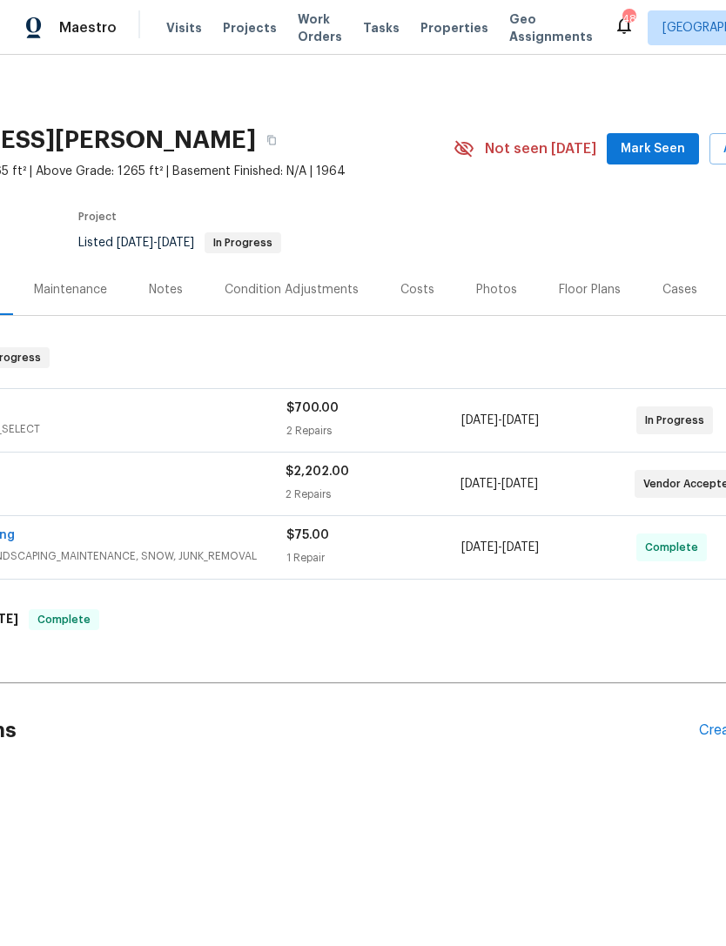
click at [675, 146] on span "Mark Seen" at bounding box center [652, 149] width 64 height 22
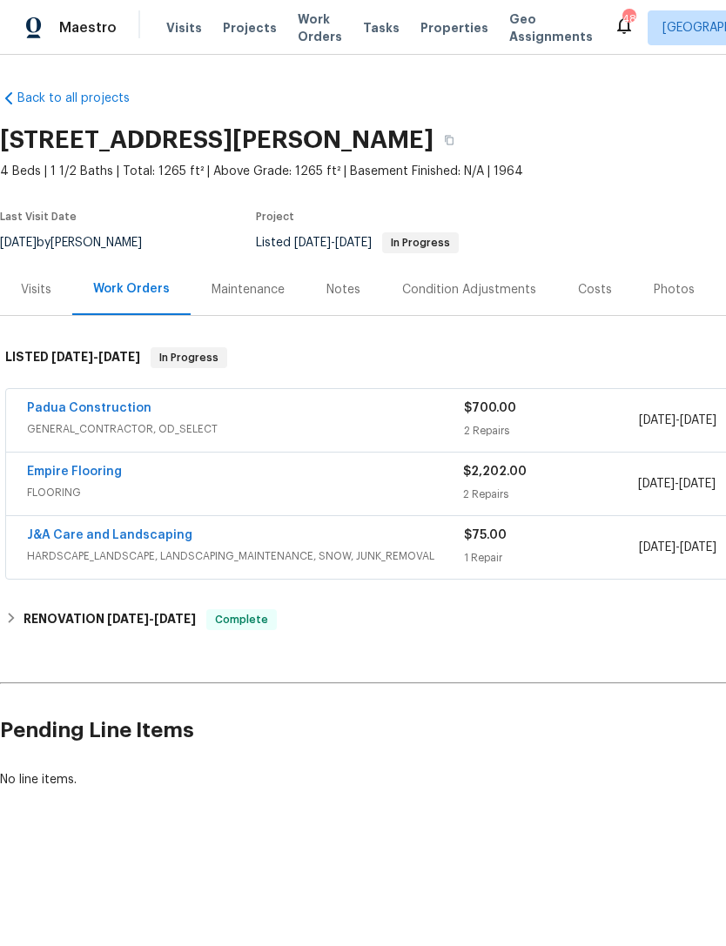
scroll to position [0, 0]
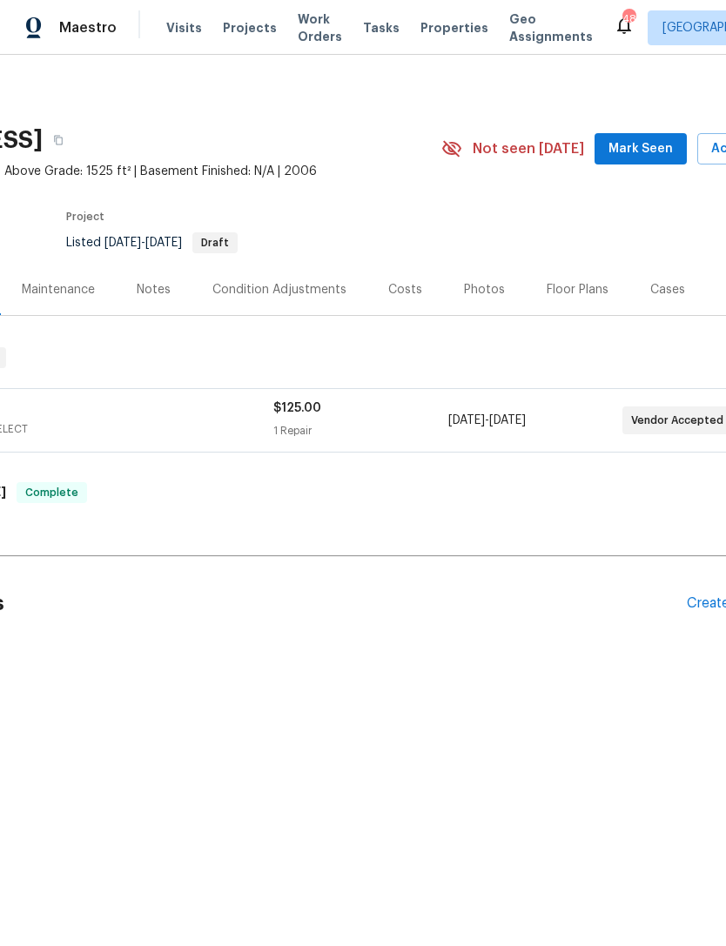
scroll to position [0, 195]
click at [640, 139] on span "Mark Seen" at bounding box center [635, 149] width 64 height 22
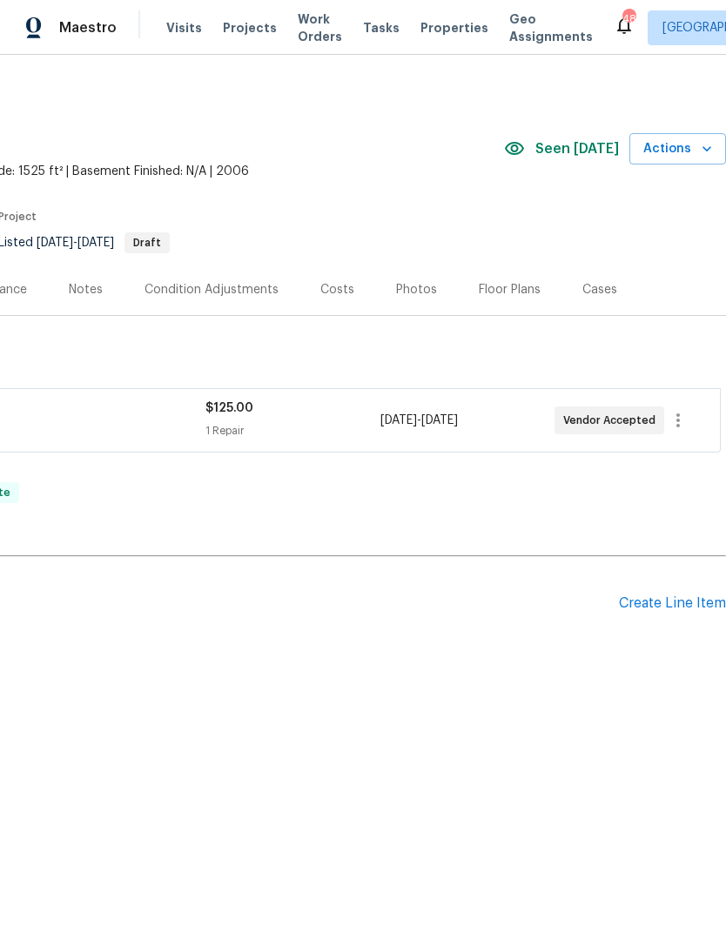
scroll to position [0, 258]
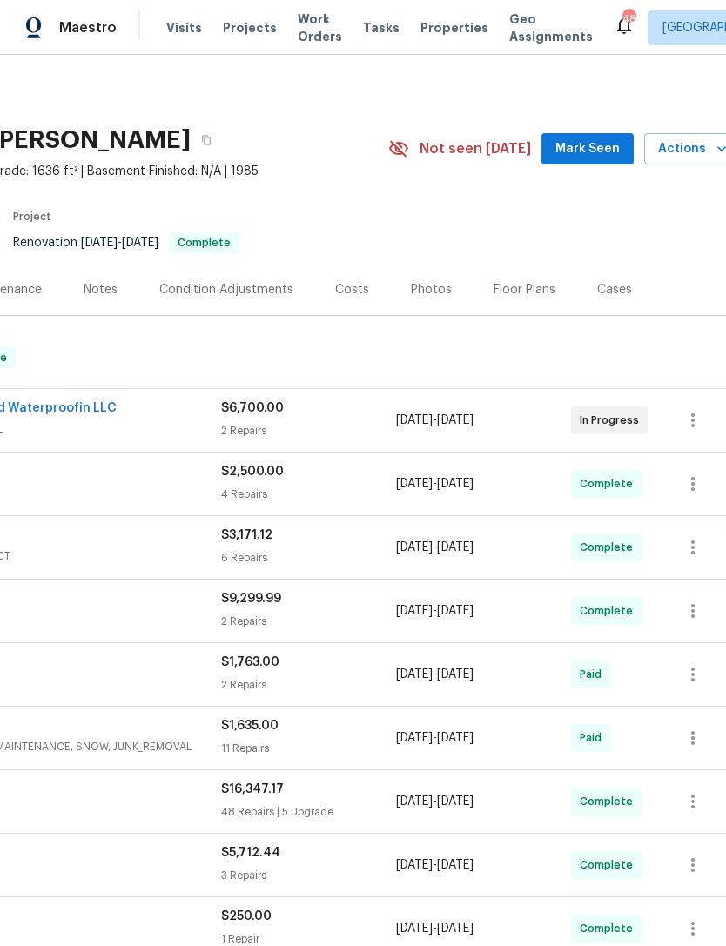
scroll to position [0, 247]
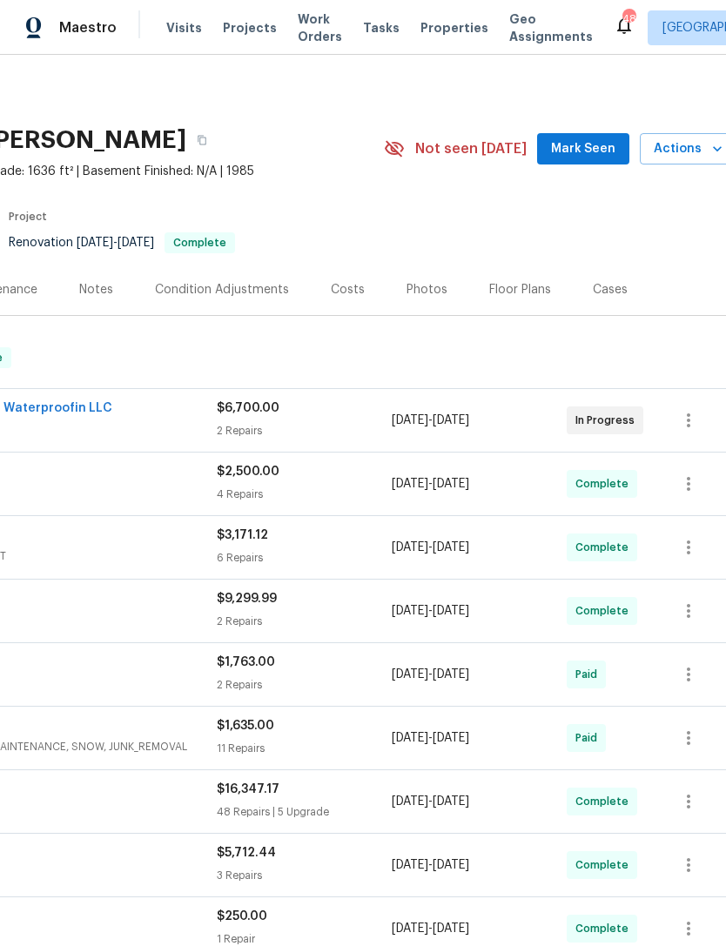
click at [600, 159] on button "Mark Seen" at bounding box center [583, 149] width 92 height 32
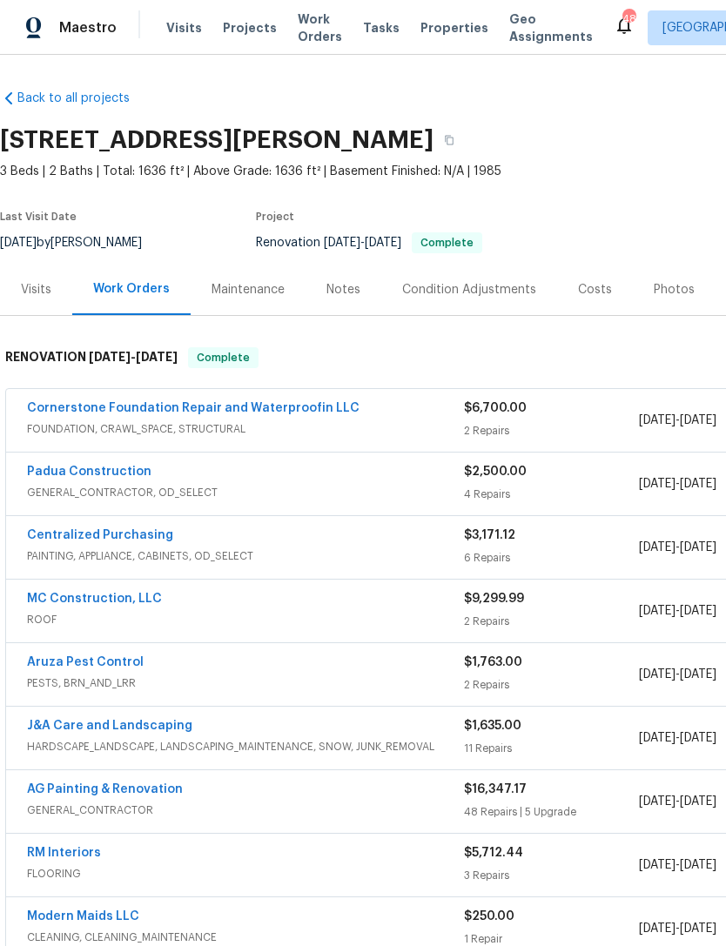
scroll to position [0, 0]
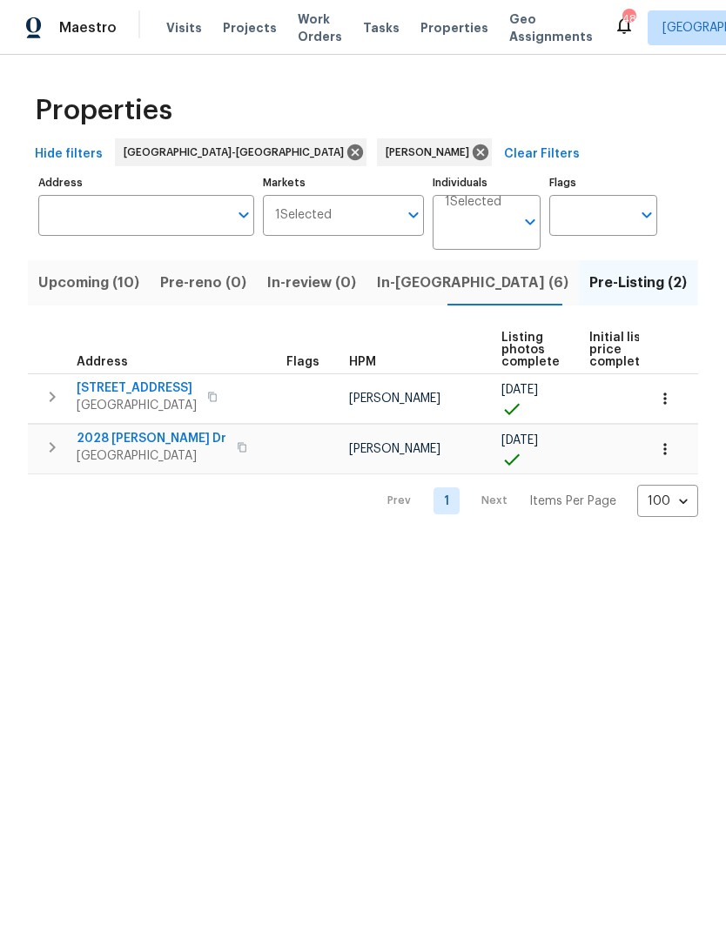
click at [412, 285] on span "In-[GEOGRAPHIC_DATA] (6)" at bounding box center [472, 283] width 191 height 24
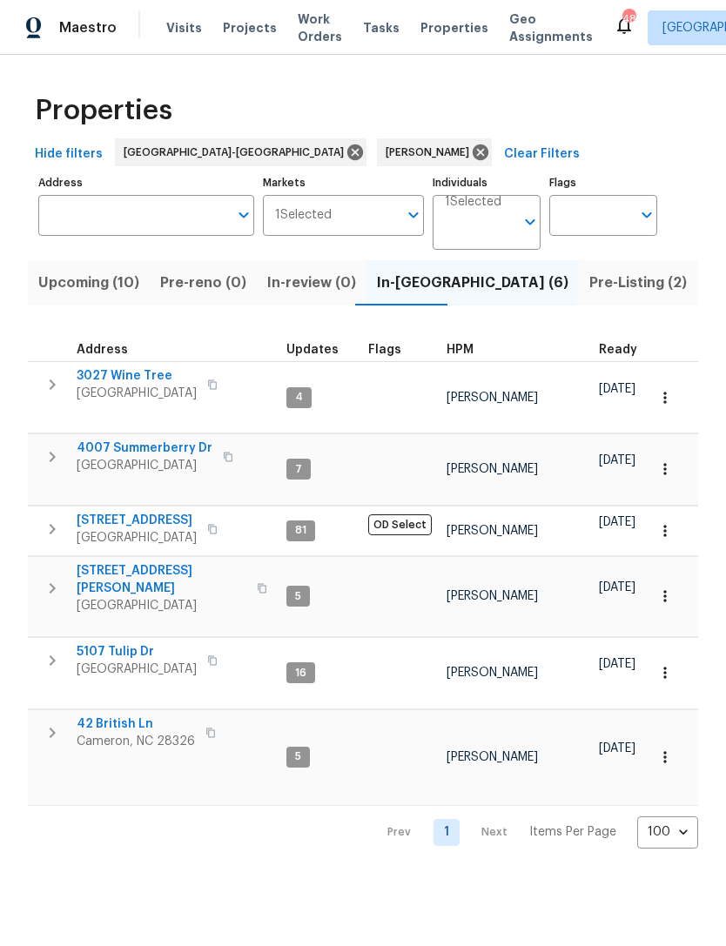
scroll to position [14, 0]
click at [121, 283] on span "Upcoming (10)" at bounding box center [88, 283] width 101 height 24
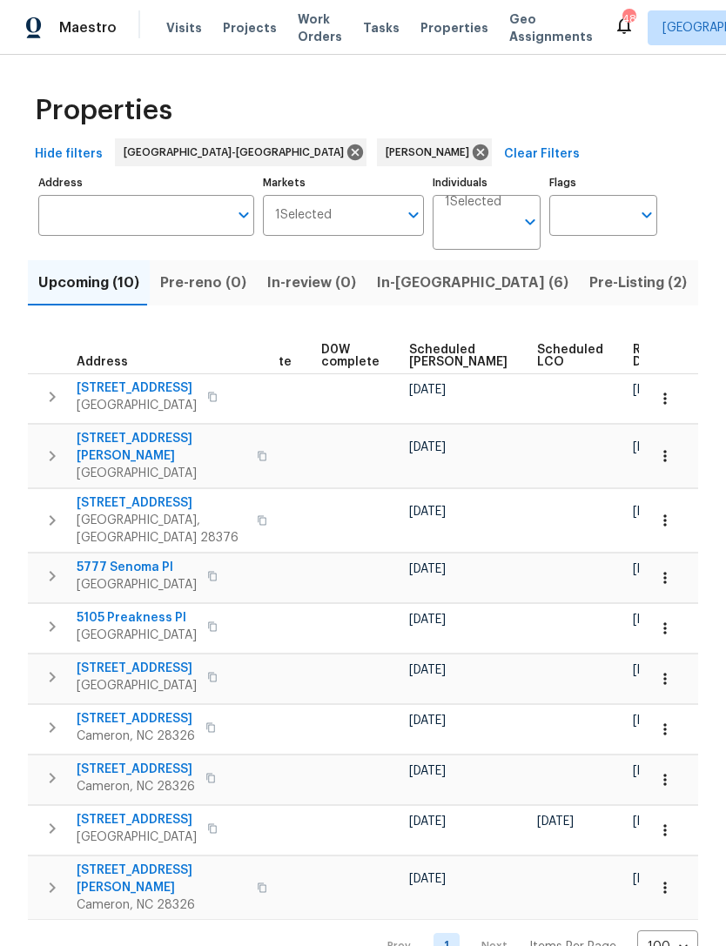
scroll to position [0, 438]
